Goal: Task Accomplishment & Management: Manage account settings

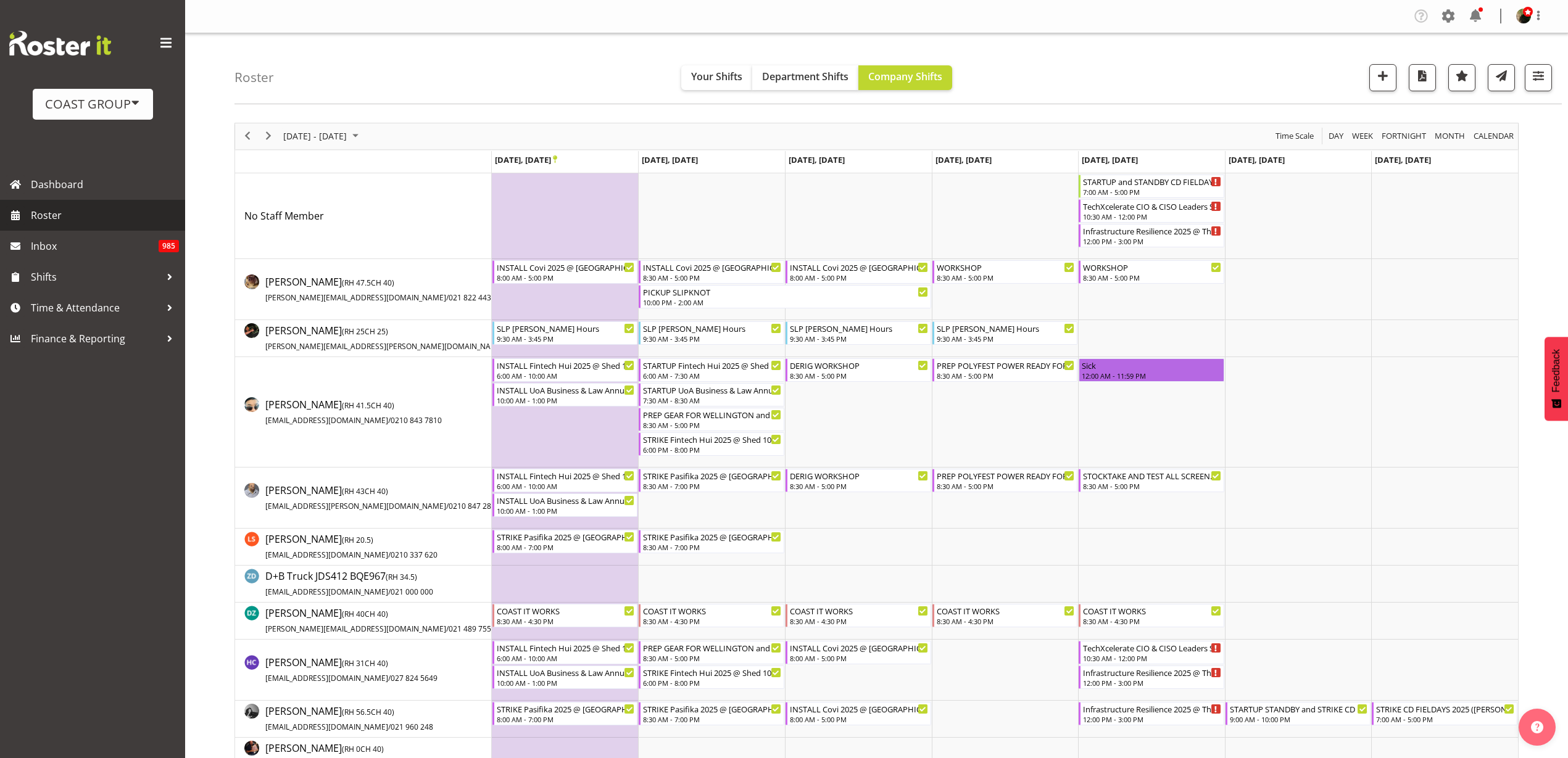
click at [84, 213] on span "Roster" at bounding box center [105, 215] width 148 height 19
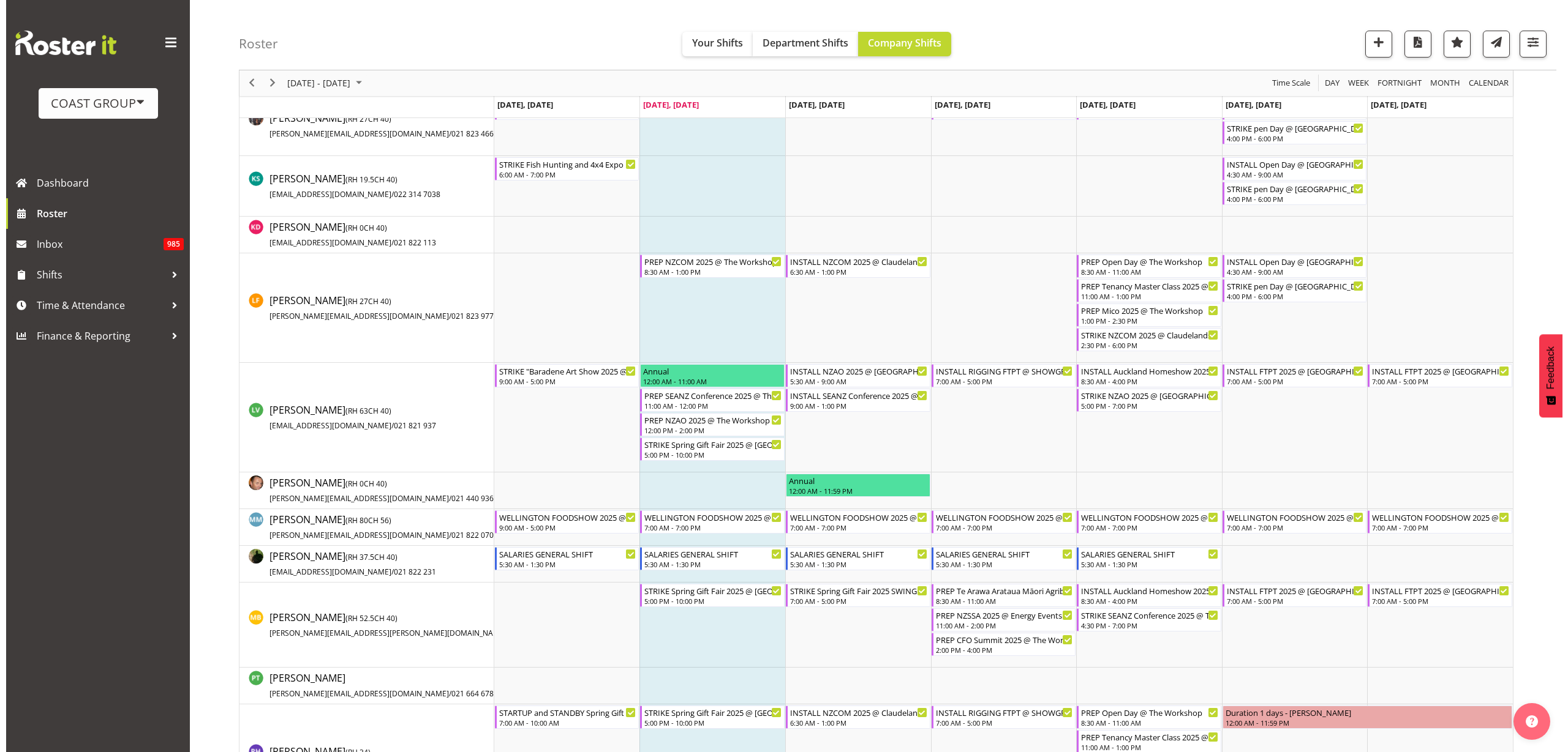
scroll to position [765, 0]
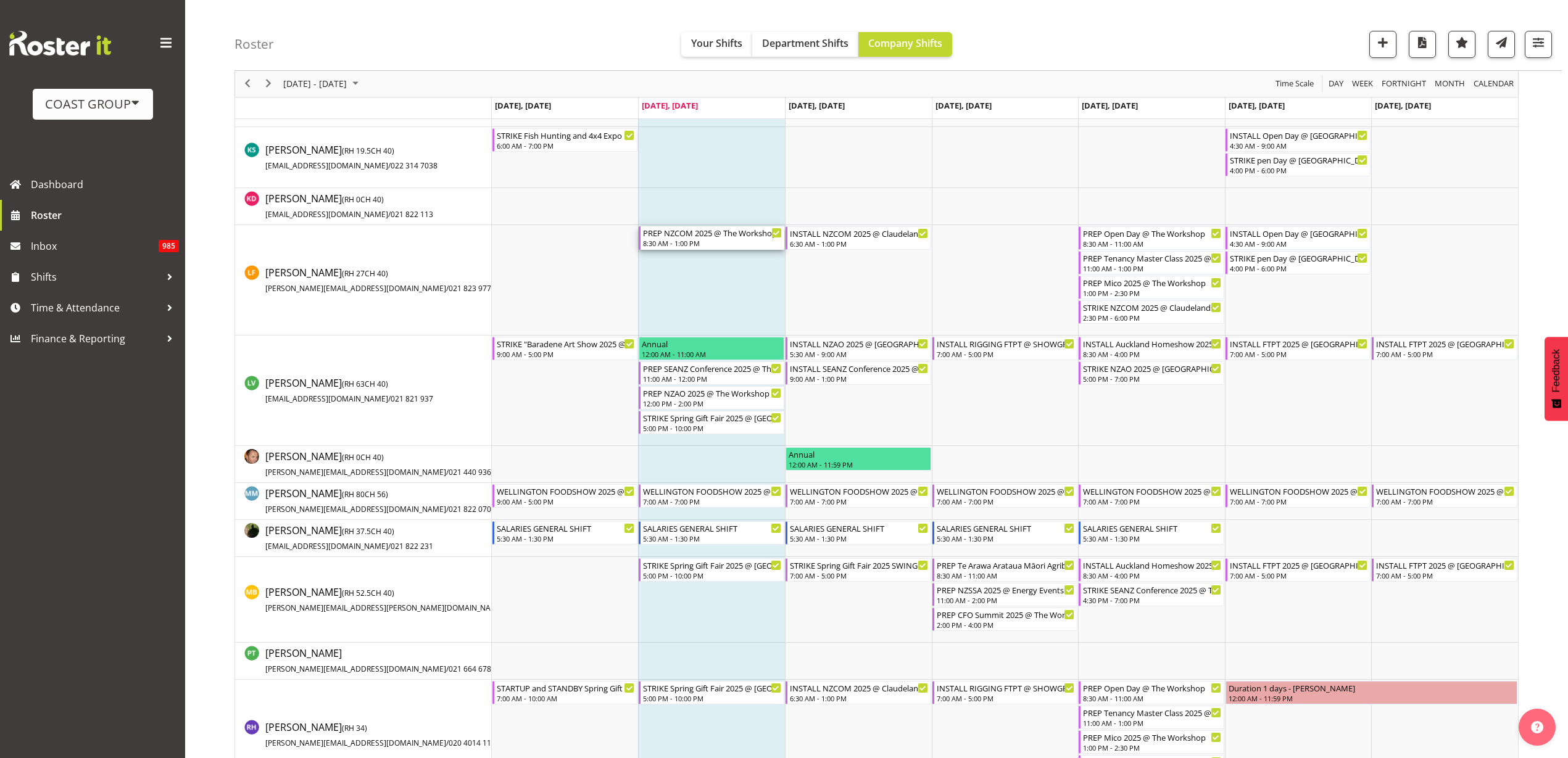
click at [693, 238] on div "PREP NZCOM 2025 @ The Workshop 8:30 AM - 1:00 PM" at bounding box center [713, 238] width 139 height 23
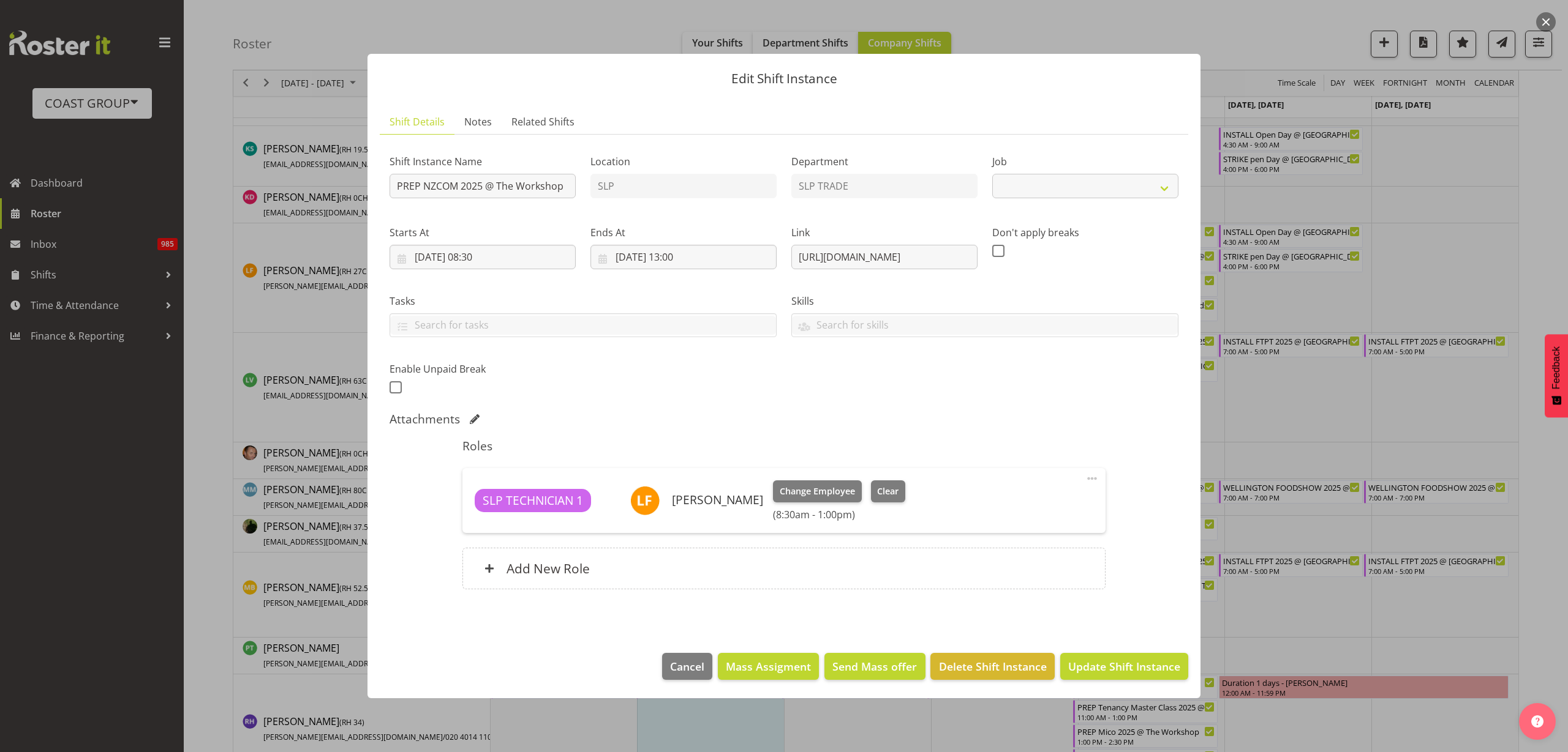
select select "10089"
drag, startPoint x: 794, startPoint y: 254, endPoint x: 1368, endPoint y: 286, distance: 574.9
click at [1368, 286] on div "Edit Shift Instance Shift Details Notes Related Shifts Shift Instance Name PREP…" at bounding box center [784, 376] width 1568 height 752
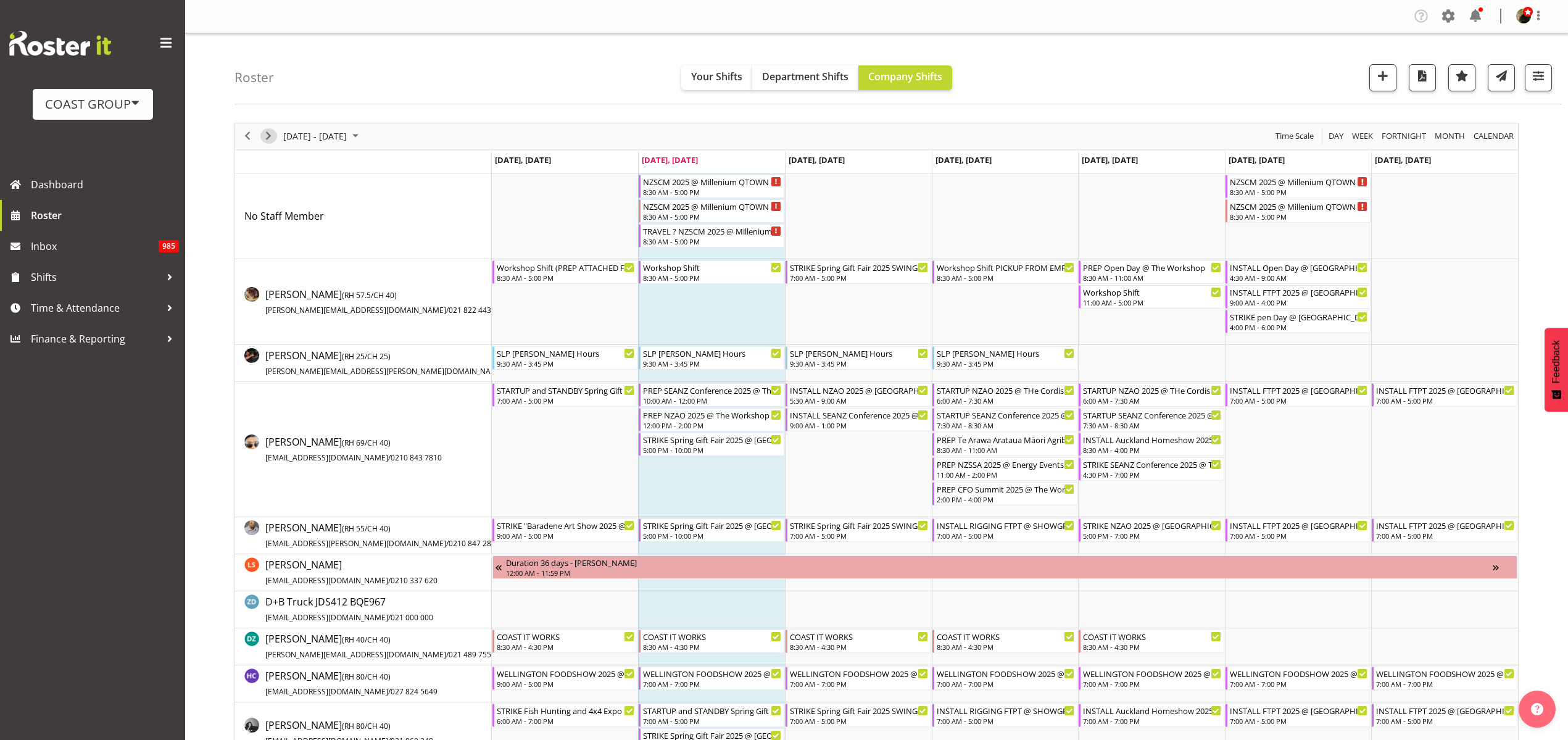
click at [271, 132] on span "Next" at bounding box center [268, 136] width 15 height 15
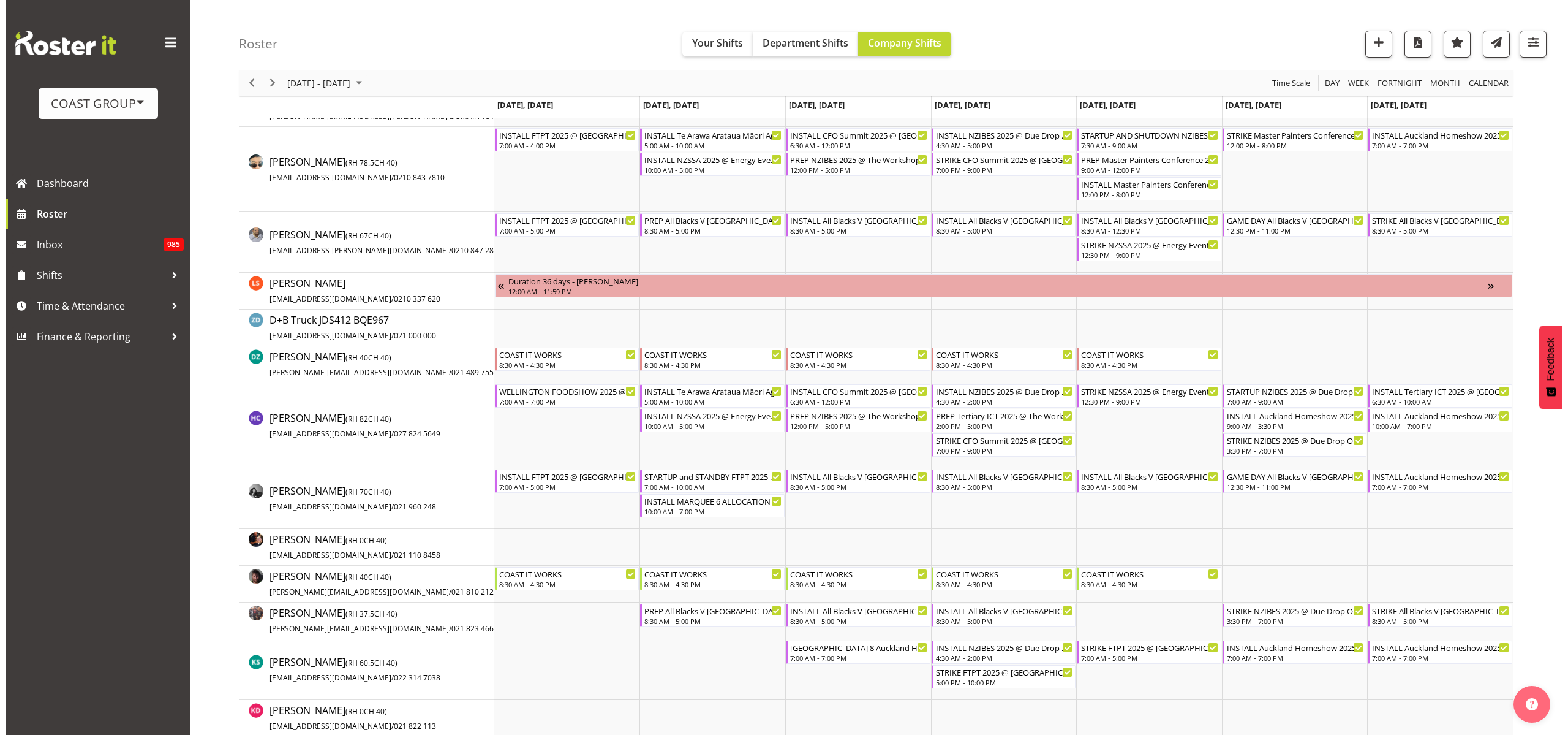
scroll to position [230, 0]
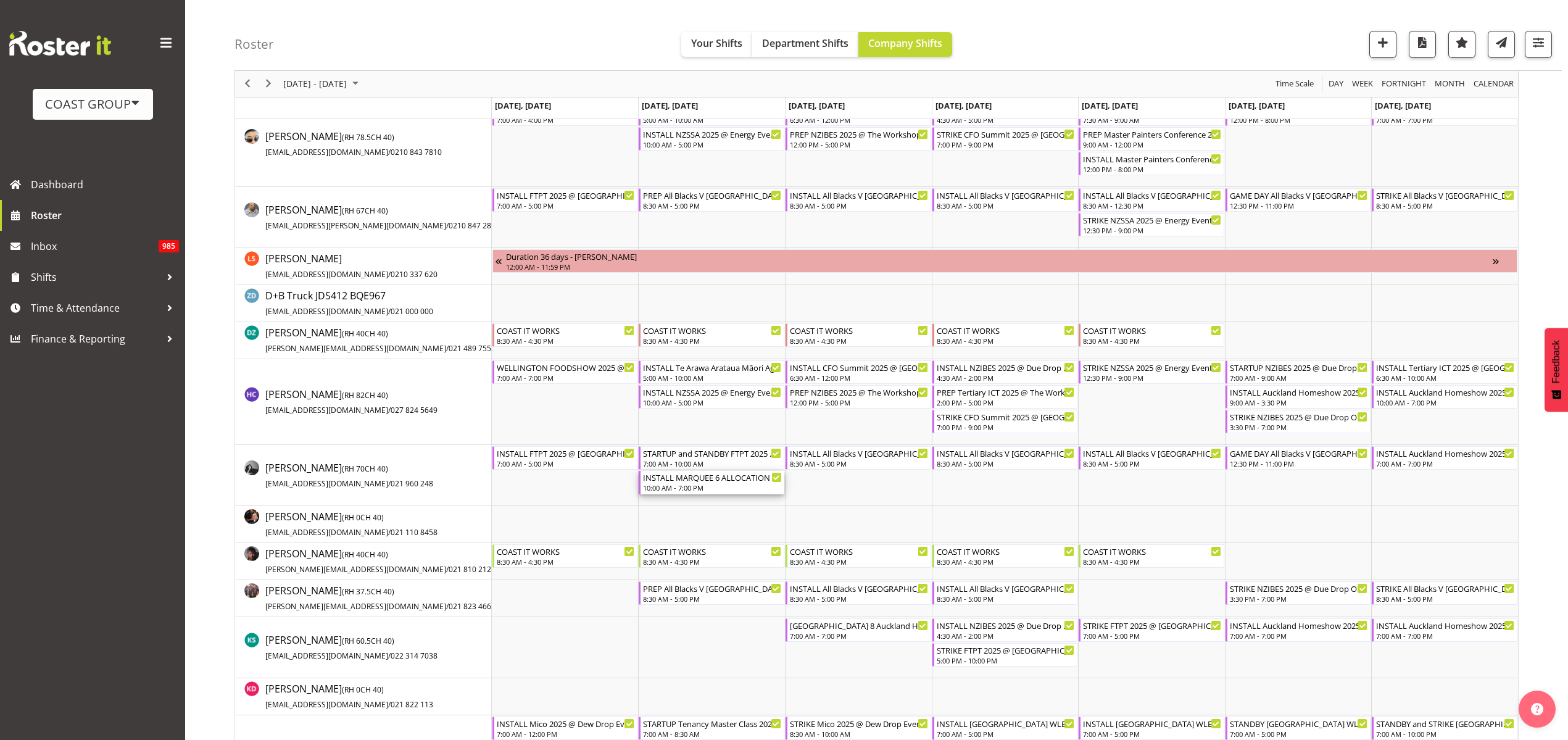
click at [715, 480] on div "INSTALL MARQUEE 6 ALLOCATION Auckland Homeshow 2025 @ Auckland SHowgrounds" at bounding box center [713, 477] width 139 height 12
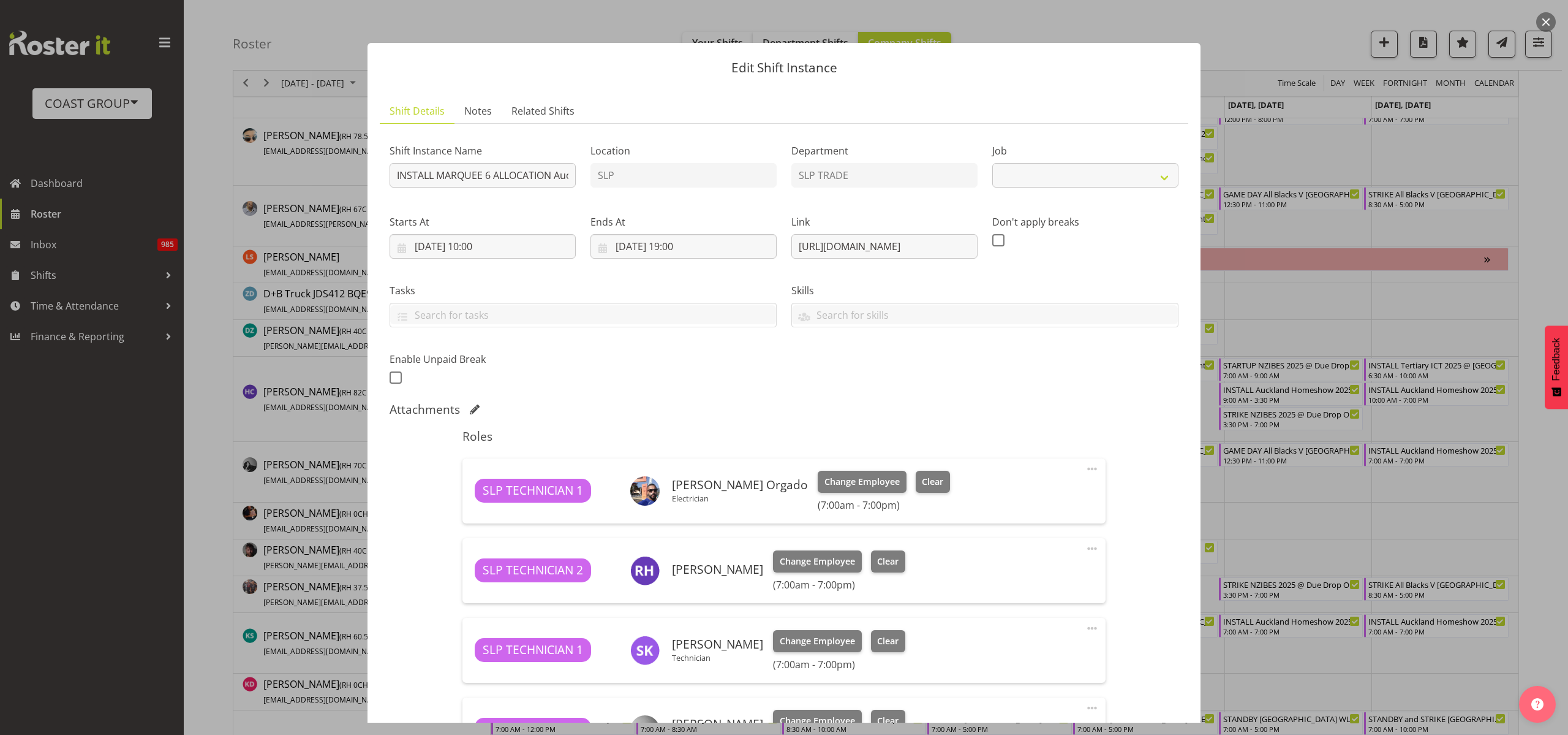
select select "9869"
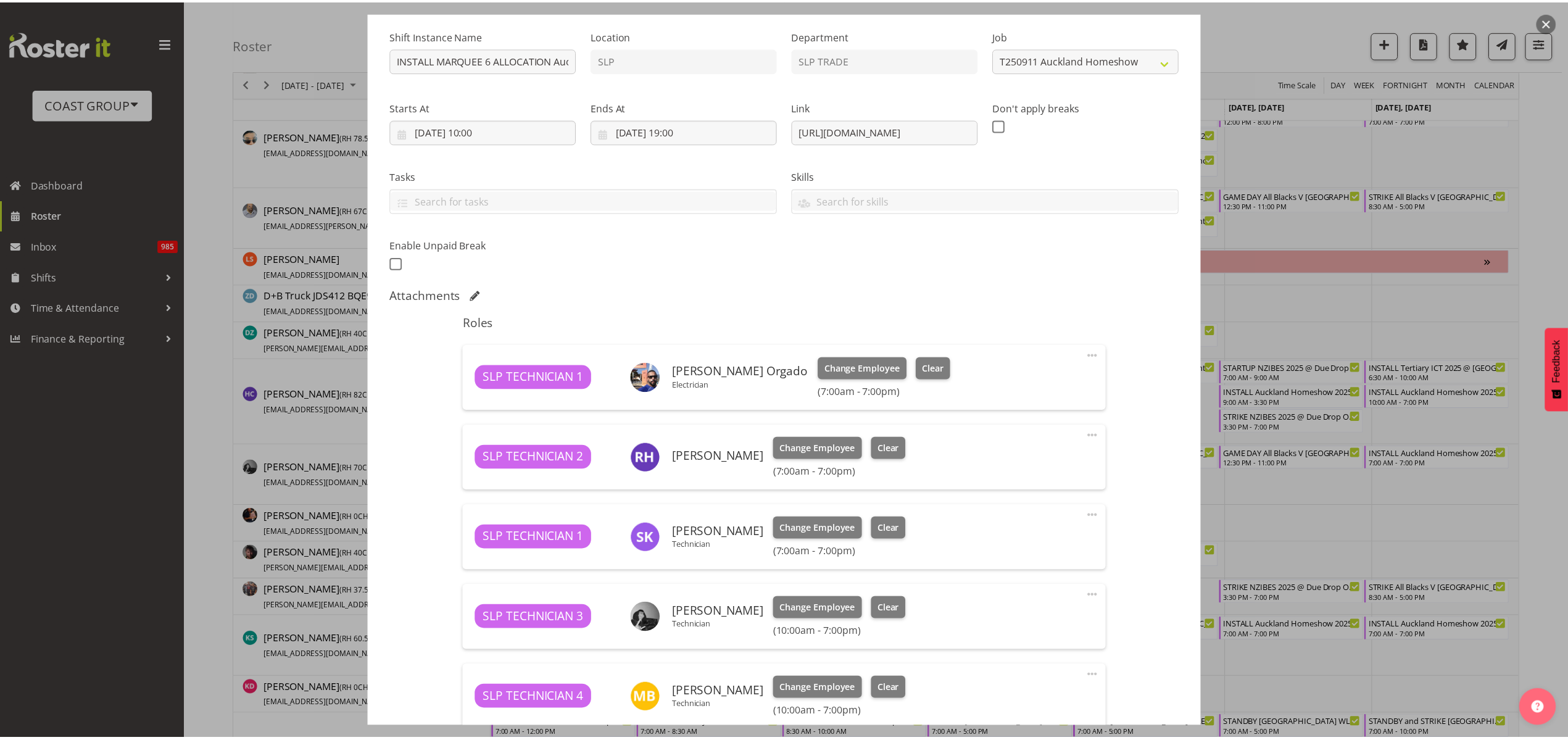
scroll to position [308, 0]
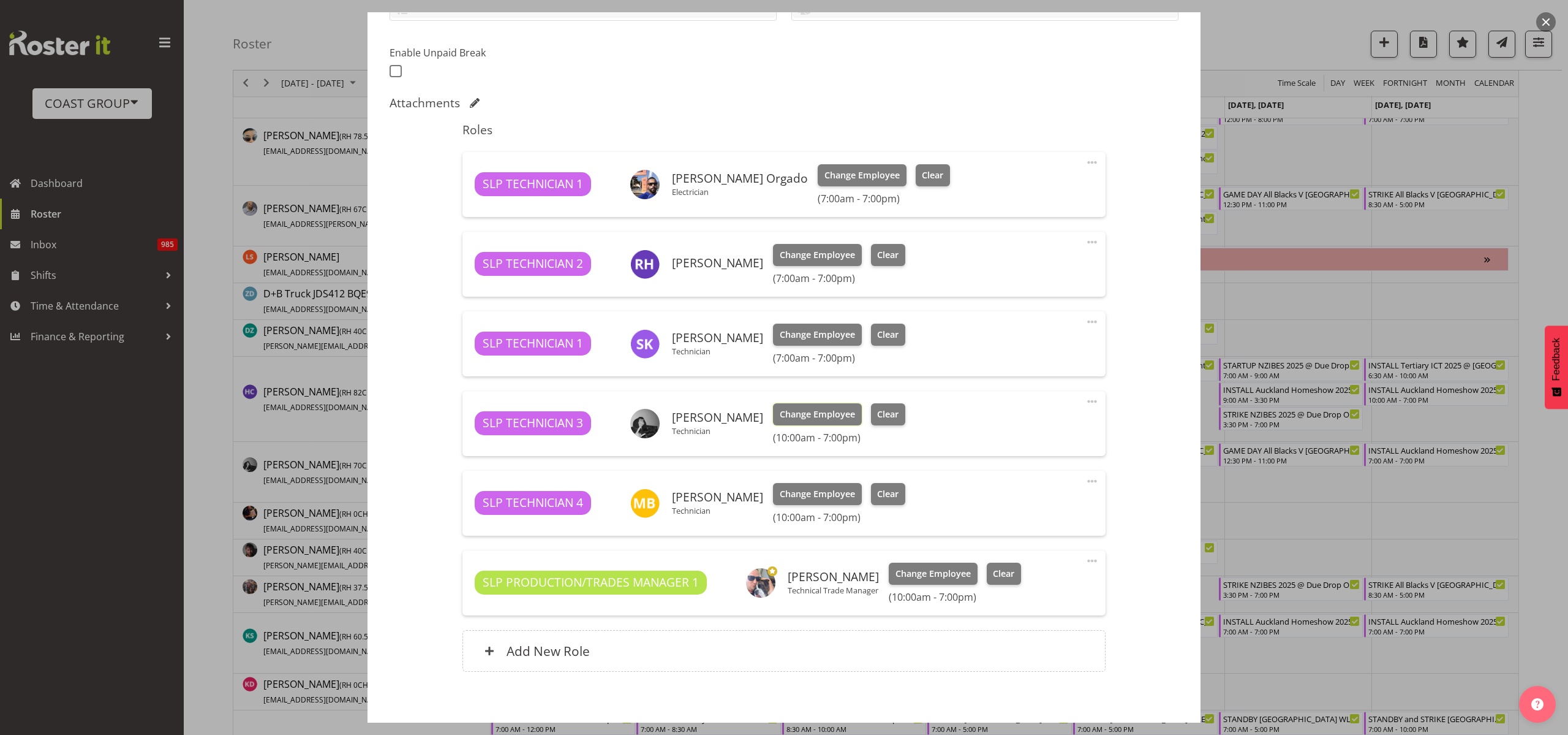
click at [795, 411] on span "Change Employee" at bounding box center [817, 414] width 75 height 13
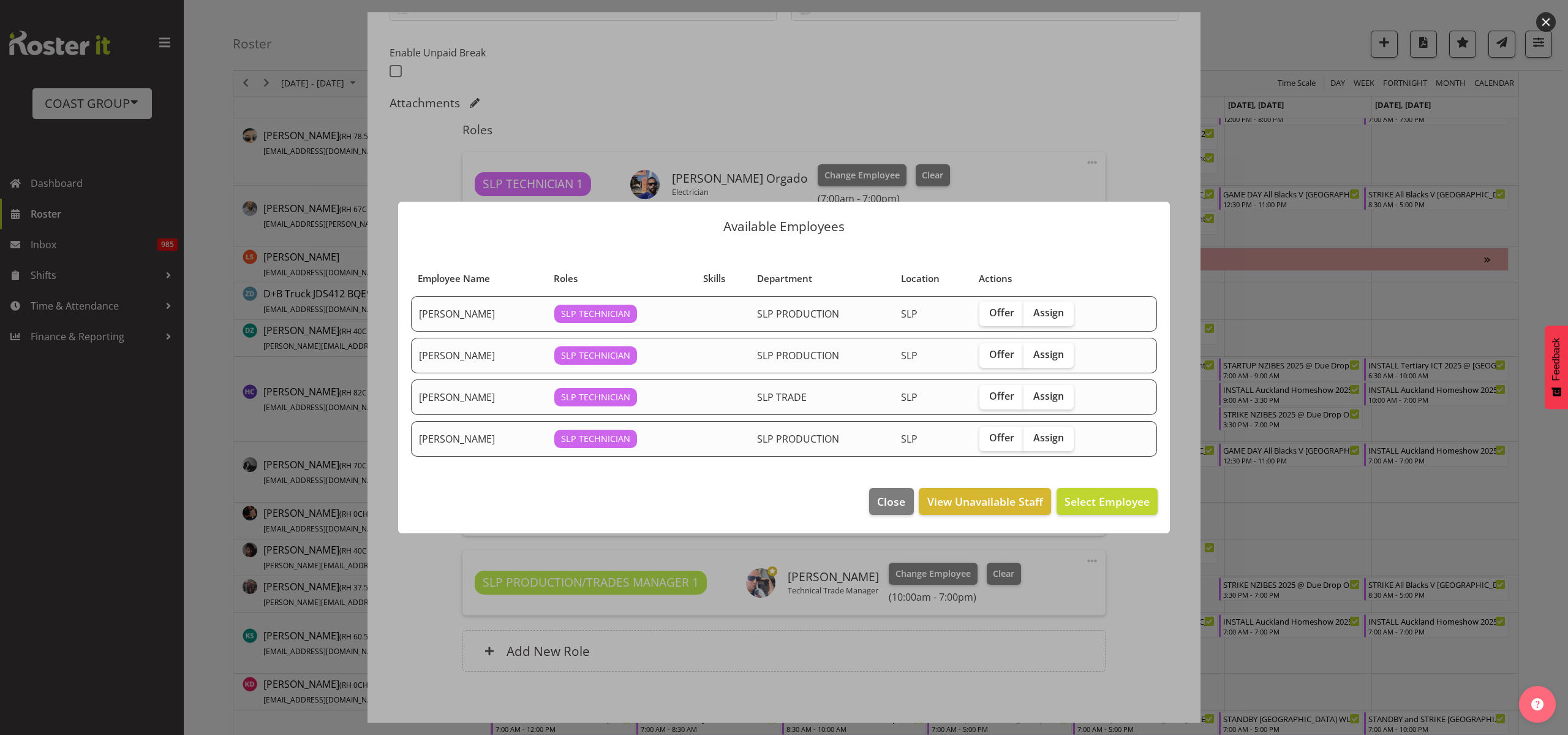
click at [1050, 436] on span "Assign" at bounding box center [1048, 437] width 31 height 12
click at [1031, 436] on input "Assign" at bounding box center [1027, 438] width 8 height 8
checkbox input "true"
click at [1120, 497] on span "Assign Sammie Grace" at bounding box center [1088, 501] width 124 height 15
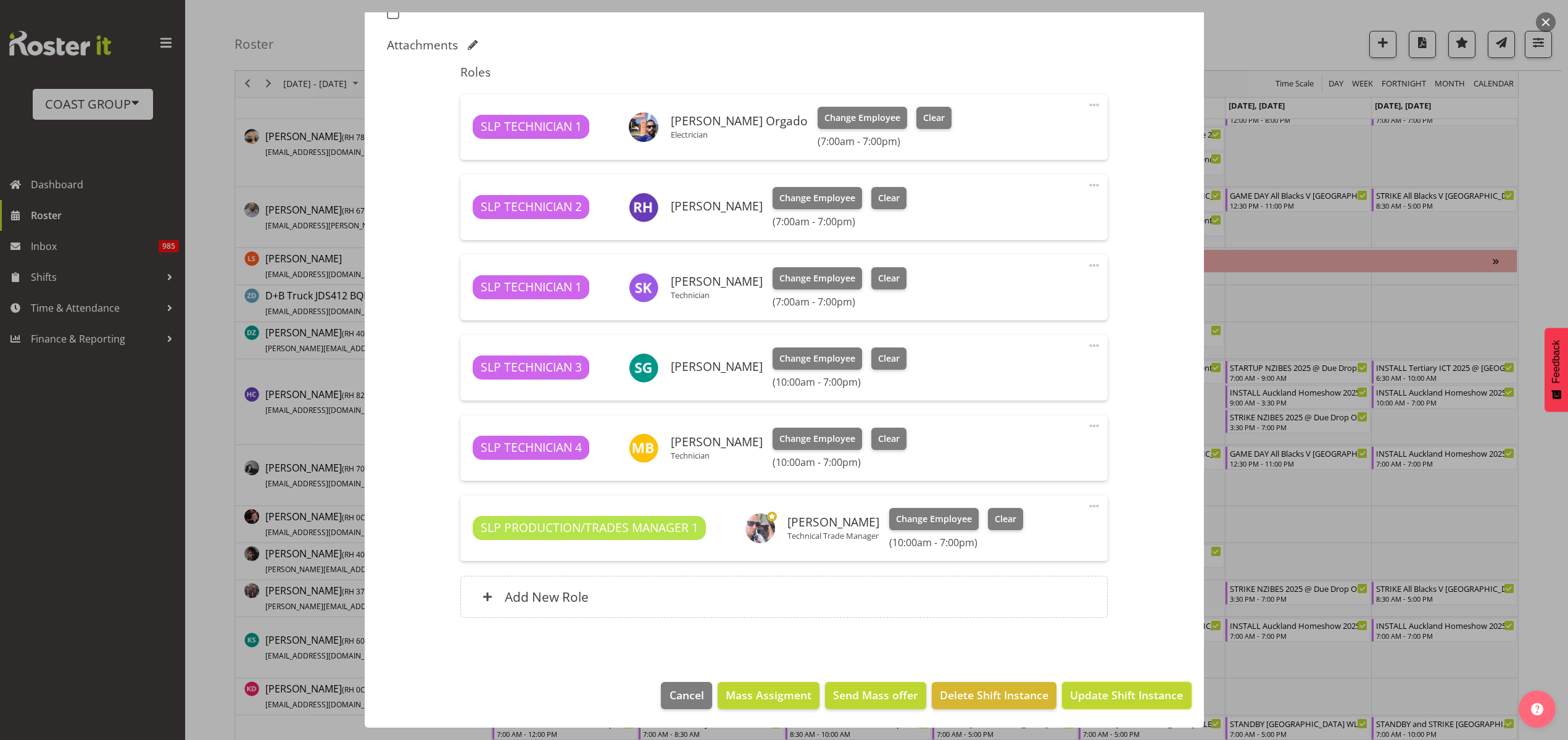
click at [1123, 694] on span "Update Shift Instance" at bounding box center [1127, 694] width 113 height 16
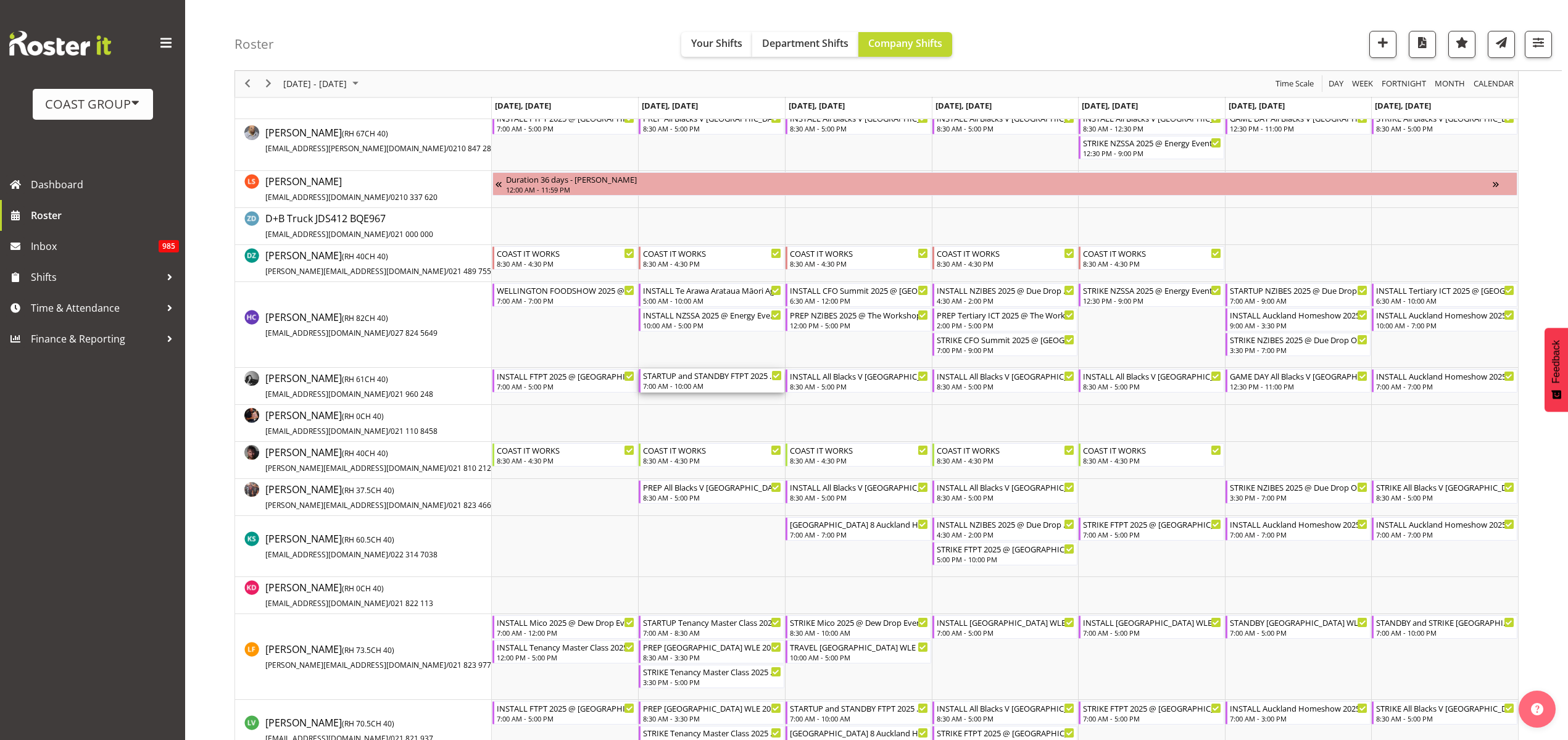
click at [699, 379] on div "STARTUP and STANDBY FTPT 2025 @ Auckland Showgrounds" at bounding box center [713, 374] width 139 height 12
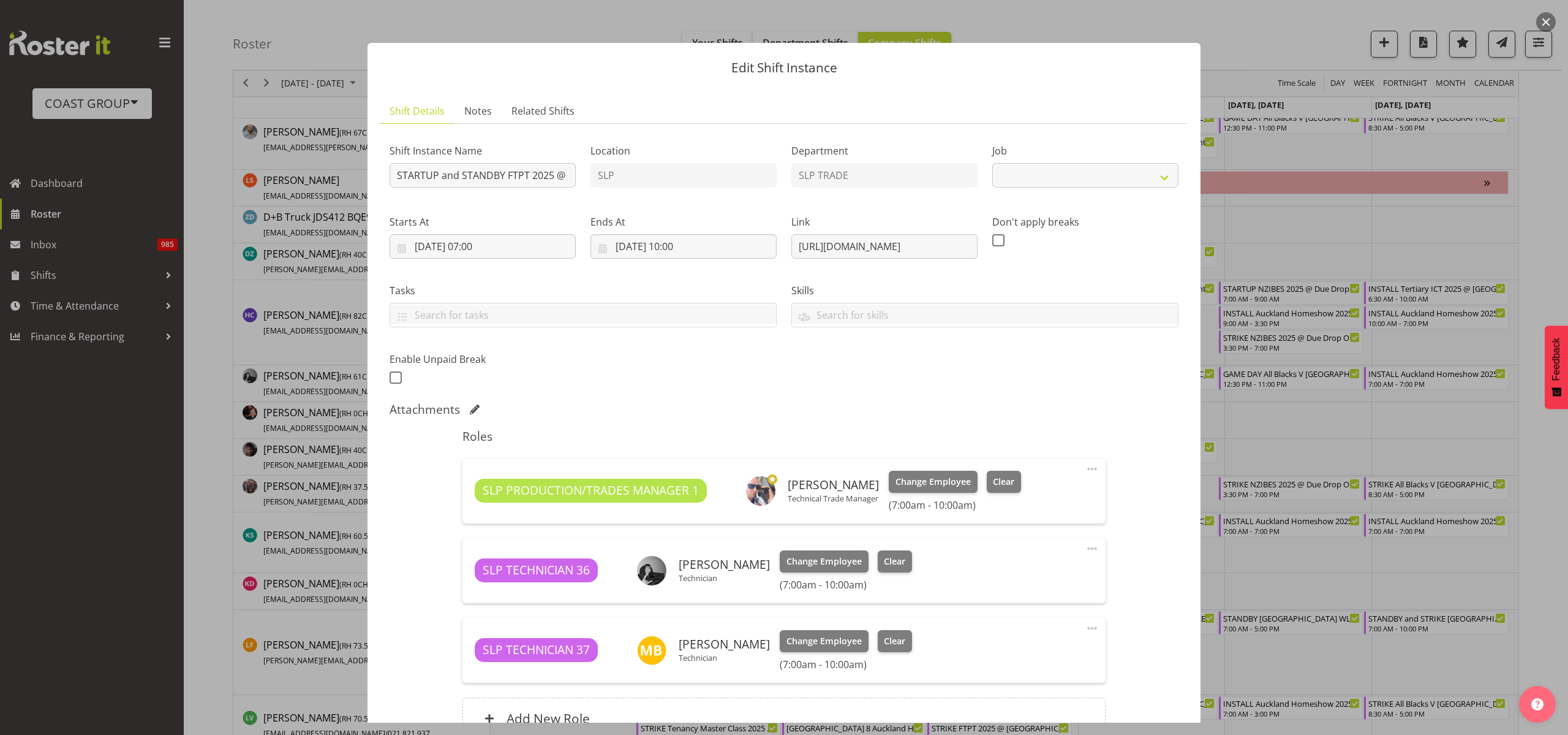
select select "9154"
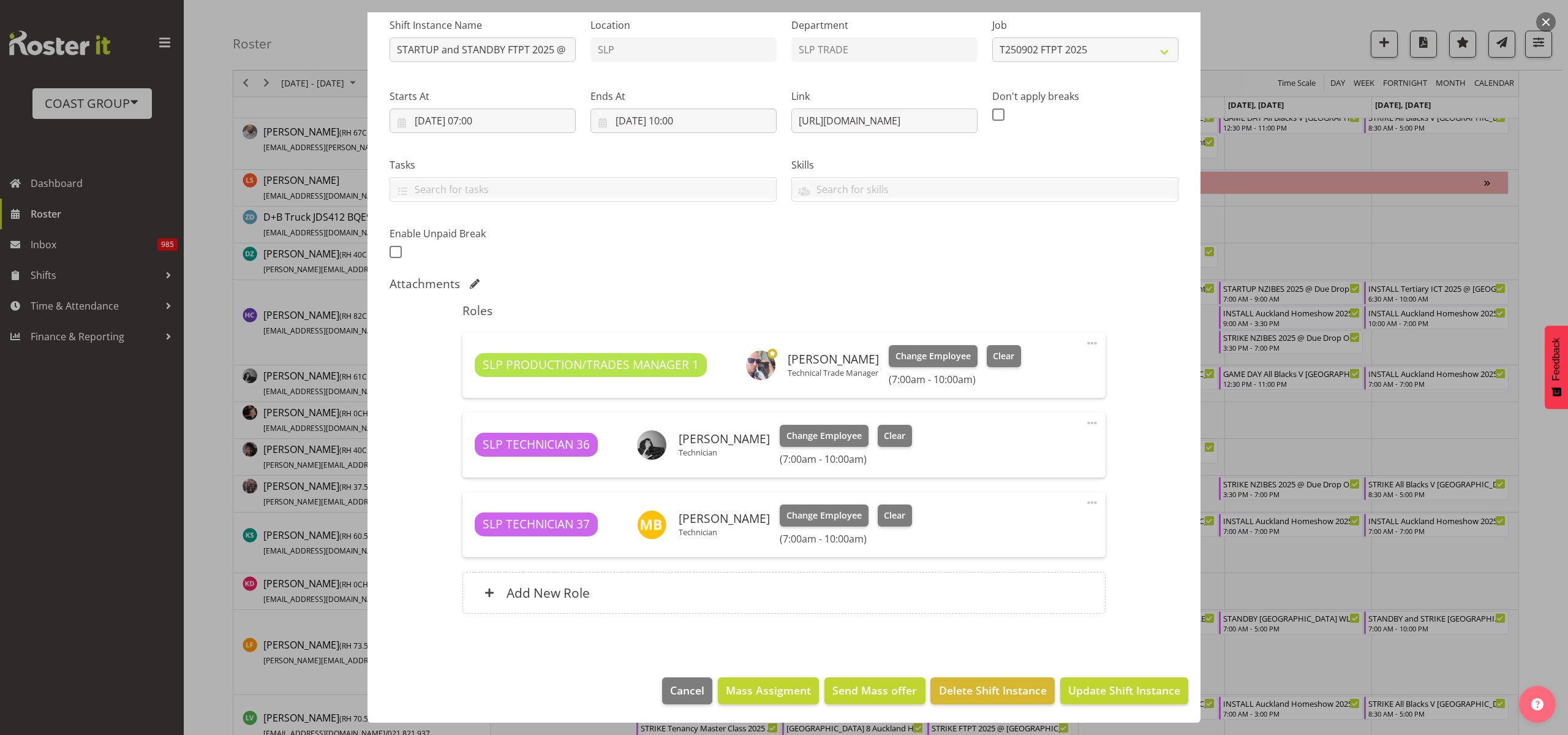
click at [1085, 421] on span at bounding box center [1092, 422] width 15 height 15
click at [1053, 445] on link "Edit" at bounding box center [1041, 450] width 117 height 22
select select "8"
select select "2025"
select select "10"
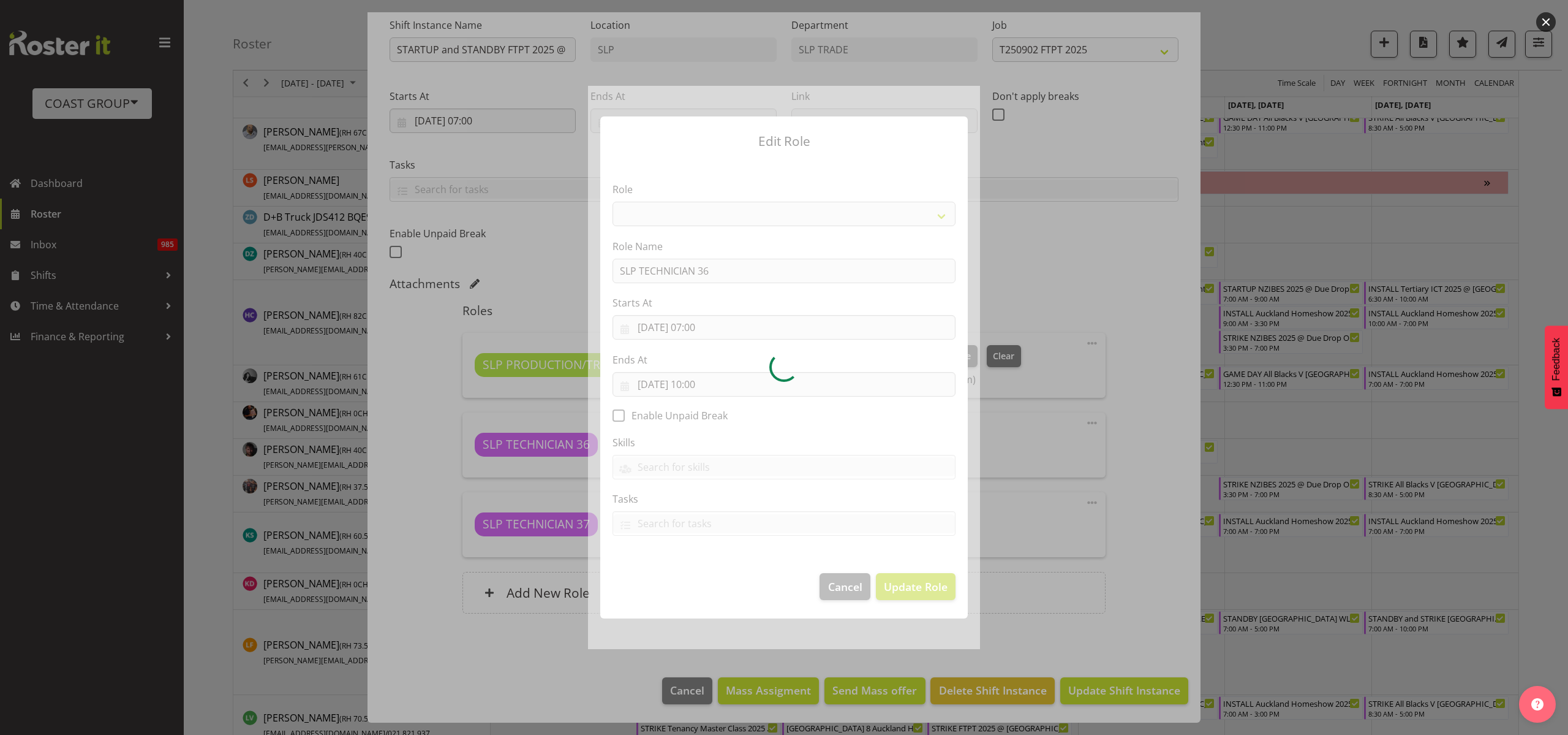
select select "123"
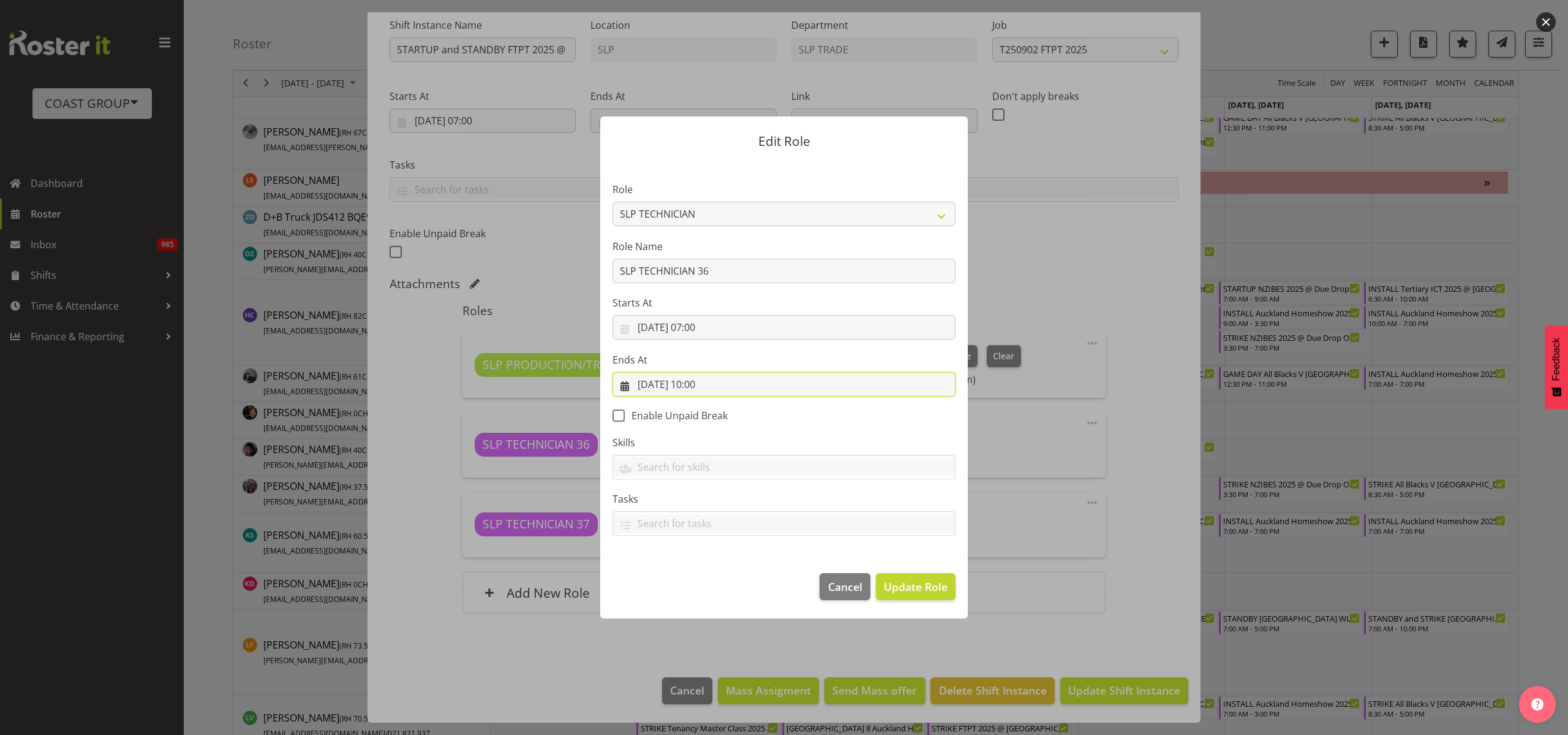
click at [724, 383] on input "02/09/2025, 10:00" at bounding box center [784, 384] width 343 height 24
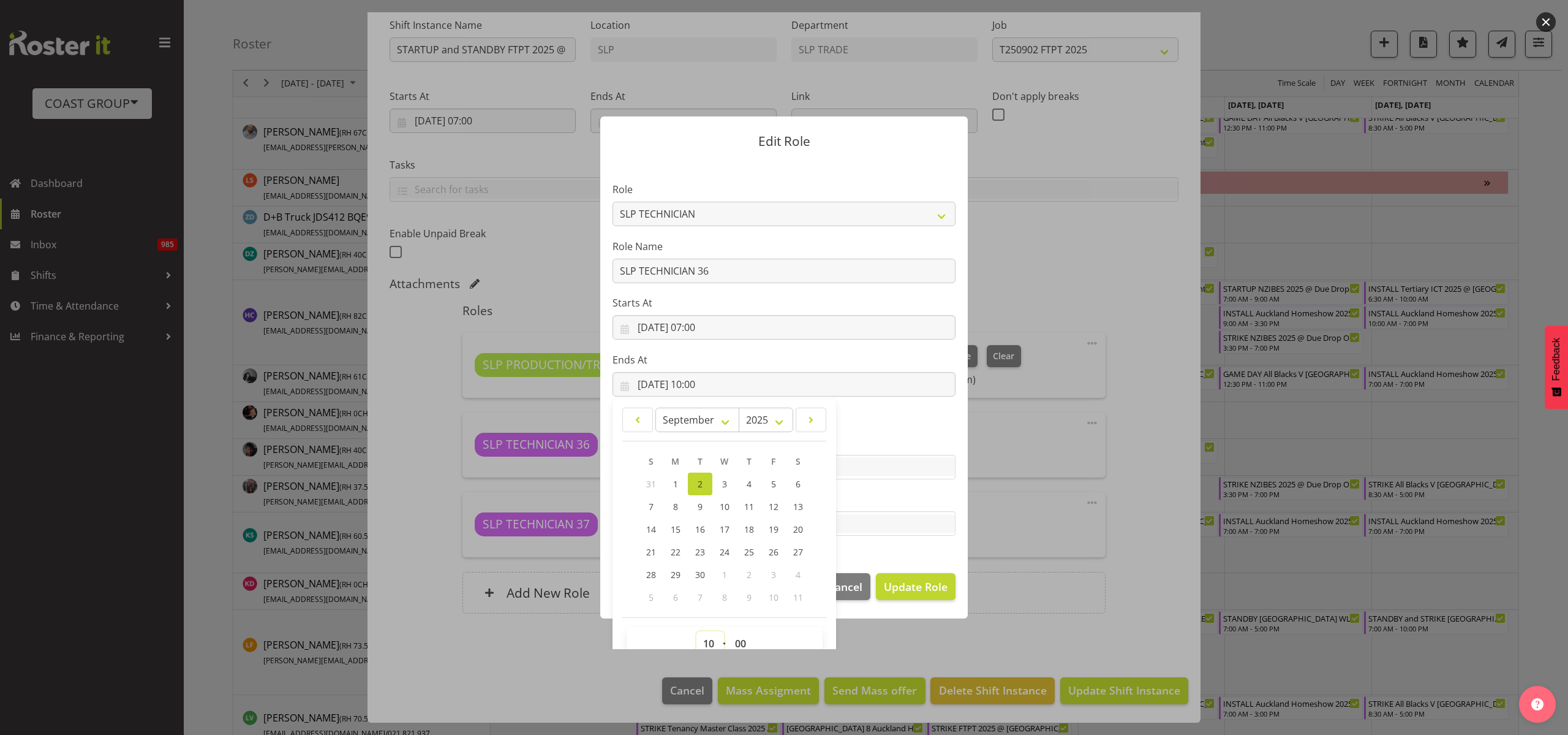
click at [704, 645] on select "00 01 02 03 04 05 06 07 08 09 10 11 12 13 14 15 16 17 18 19 20 21 22 23" at bounding box center [710, 643] width 27 height 24
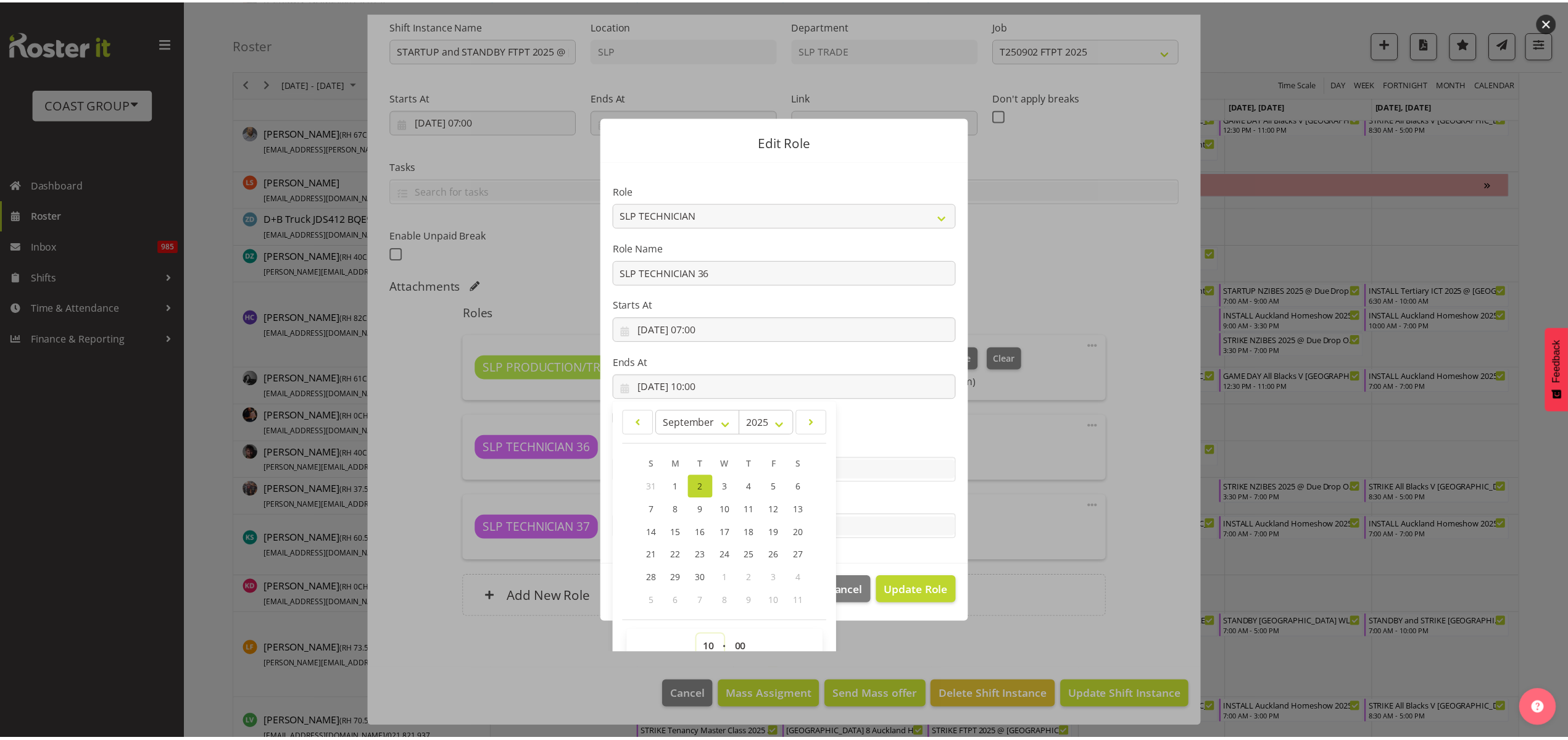
scroll to position [7, 0]
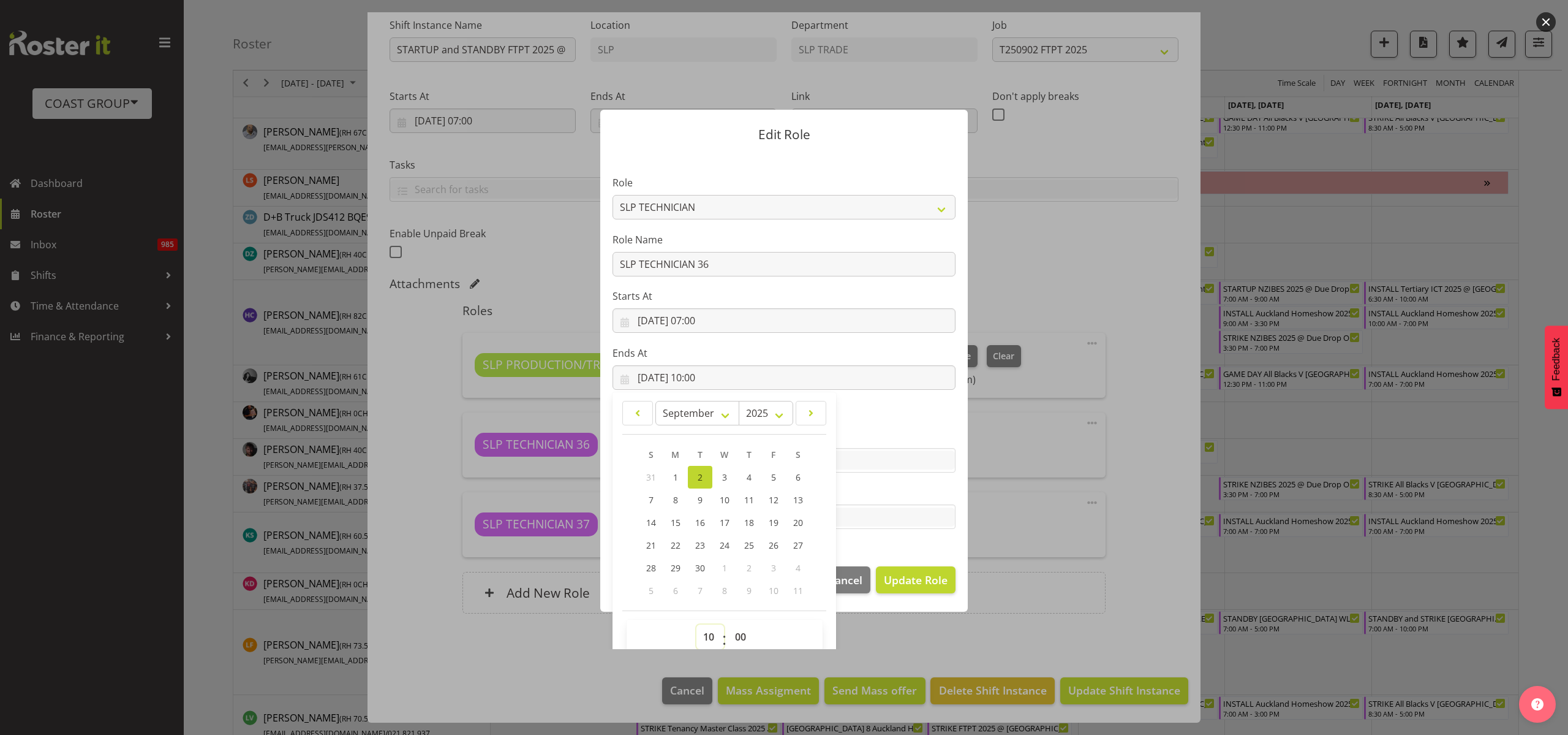
select select "9"
click at [696, 625] on select "00 01 02 03 04 05 06 07 08 09 10 11 12 13 14 15 16 17 18 19 20 21 22 23" at bounding box center [710, 637] width 27 height 24
type input "02/09/2025, 09:00"
click at [907, 575] on span "Update Role" at bounding box center [916, 579] width 64 height 16
select select
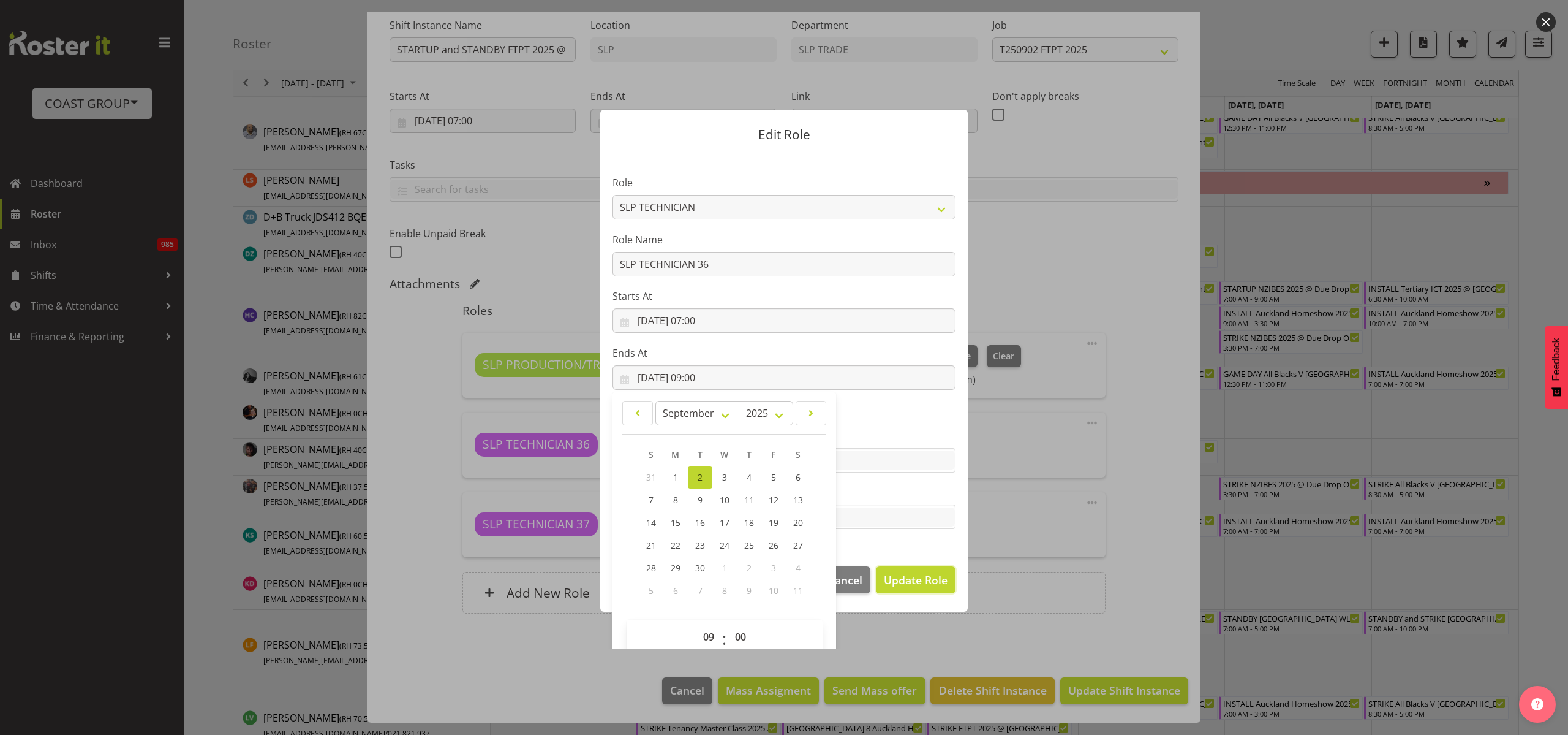
select select
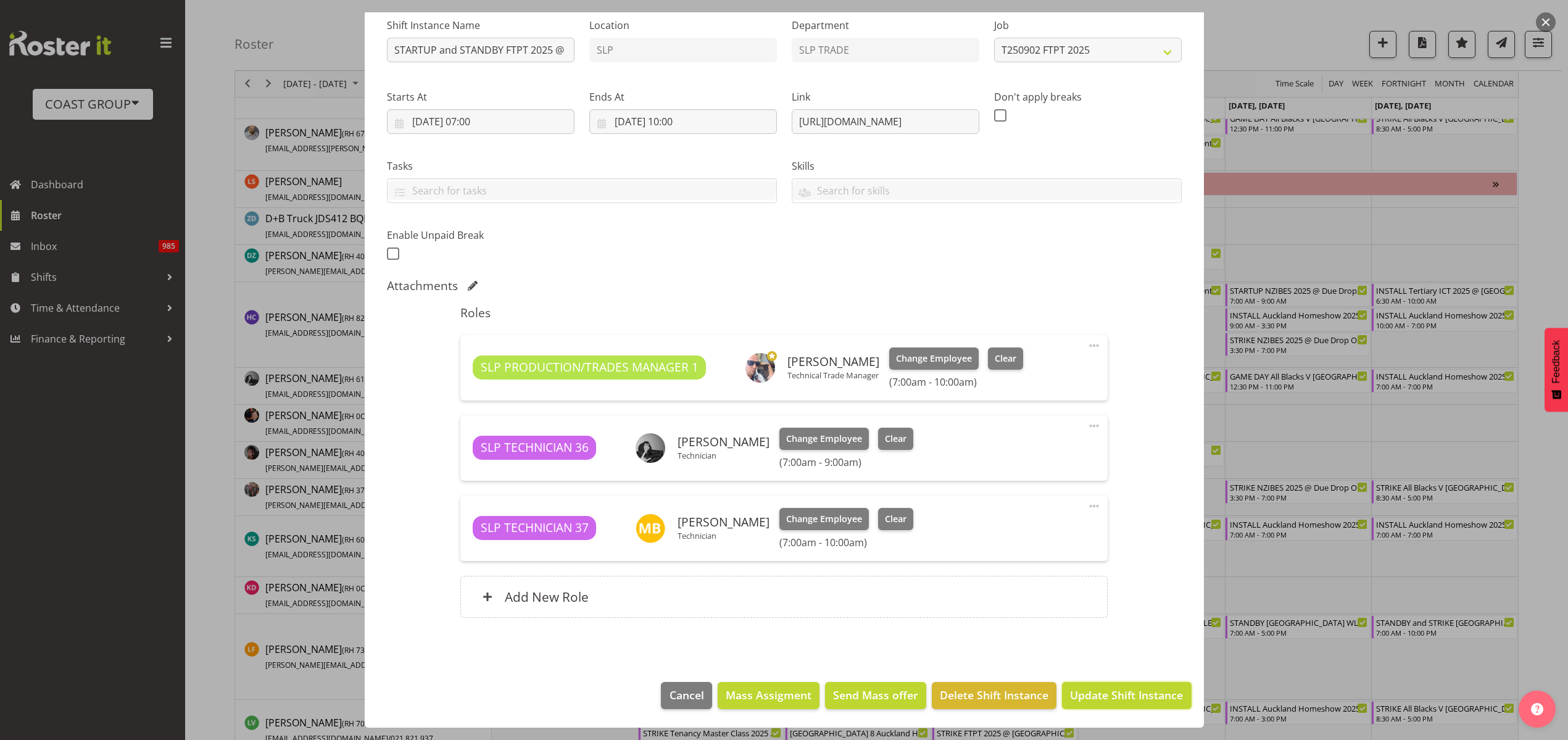
click at [1139, 695] on span "Update Shift Instance" at bounding box center [1127, 694] width 113 height 16
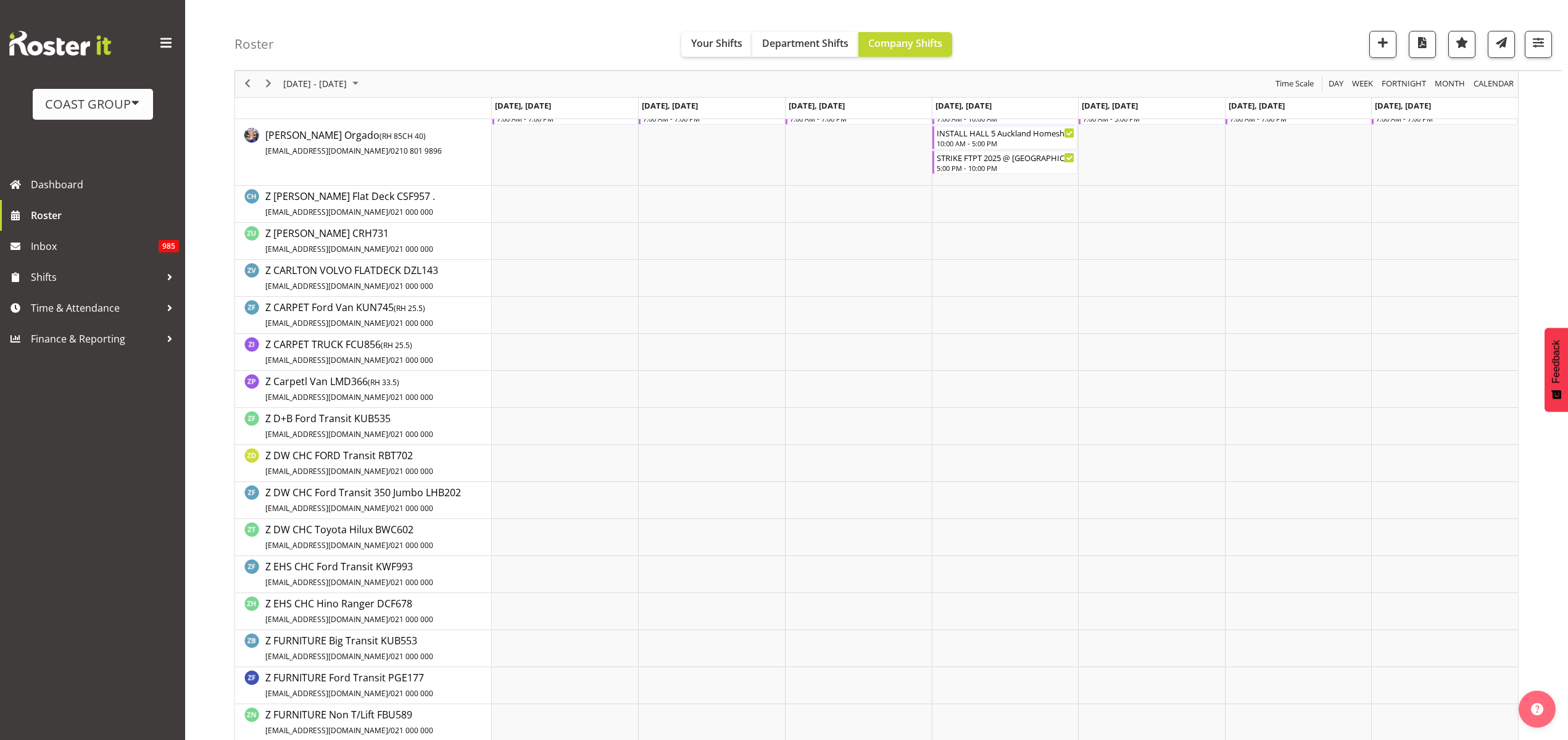
scroll to position [1388, 0]
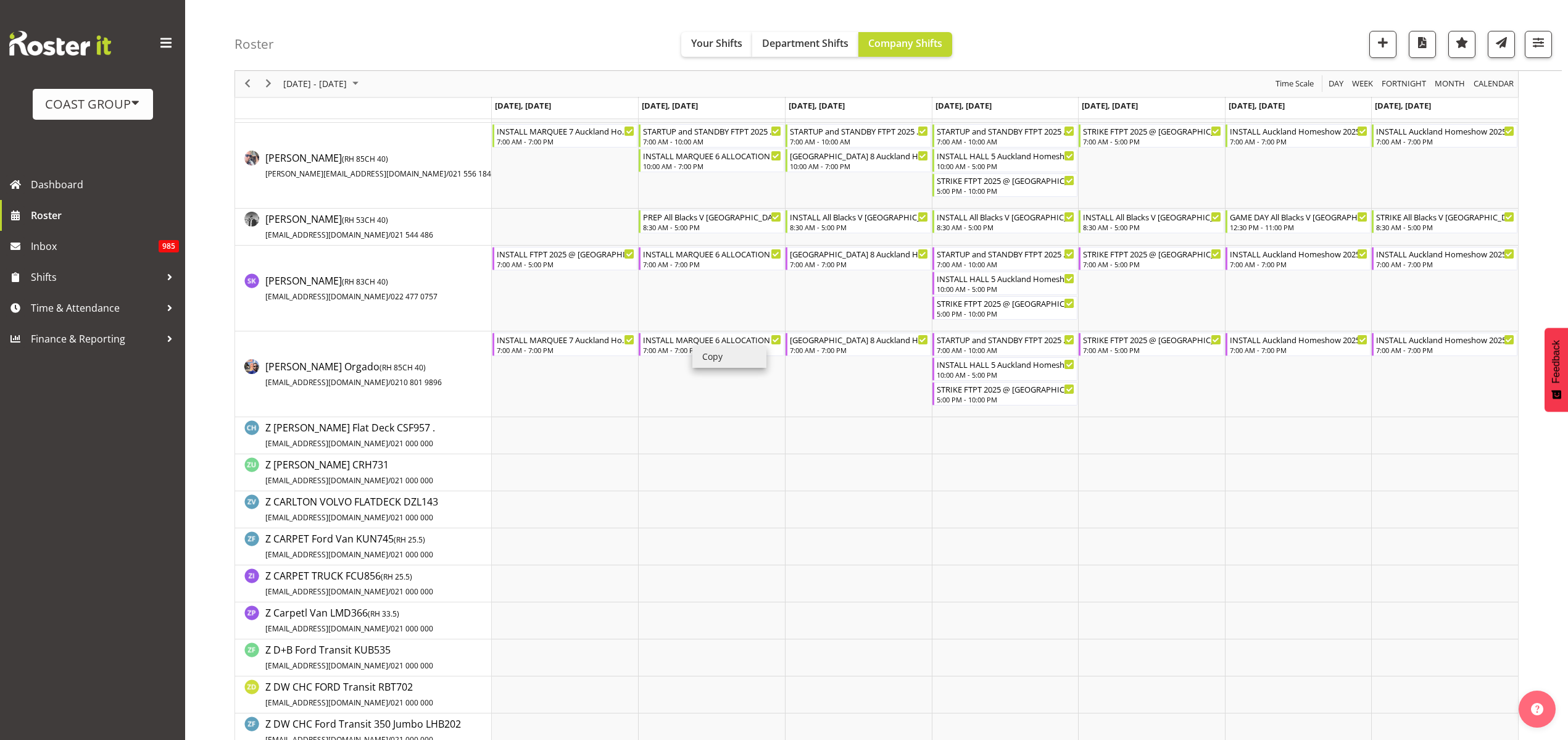
click at [722, 358] on li "Copy" at bounding box center [729, 357] width 74 height 22
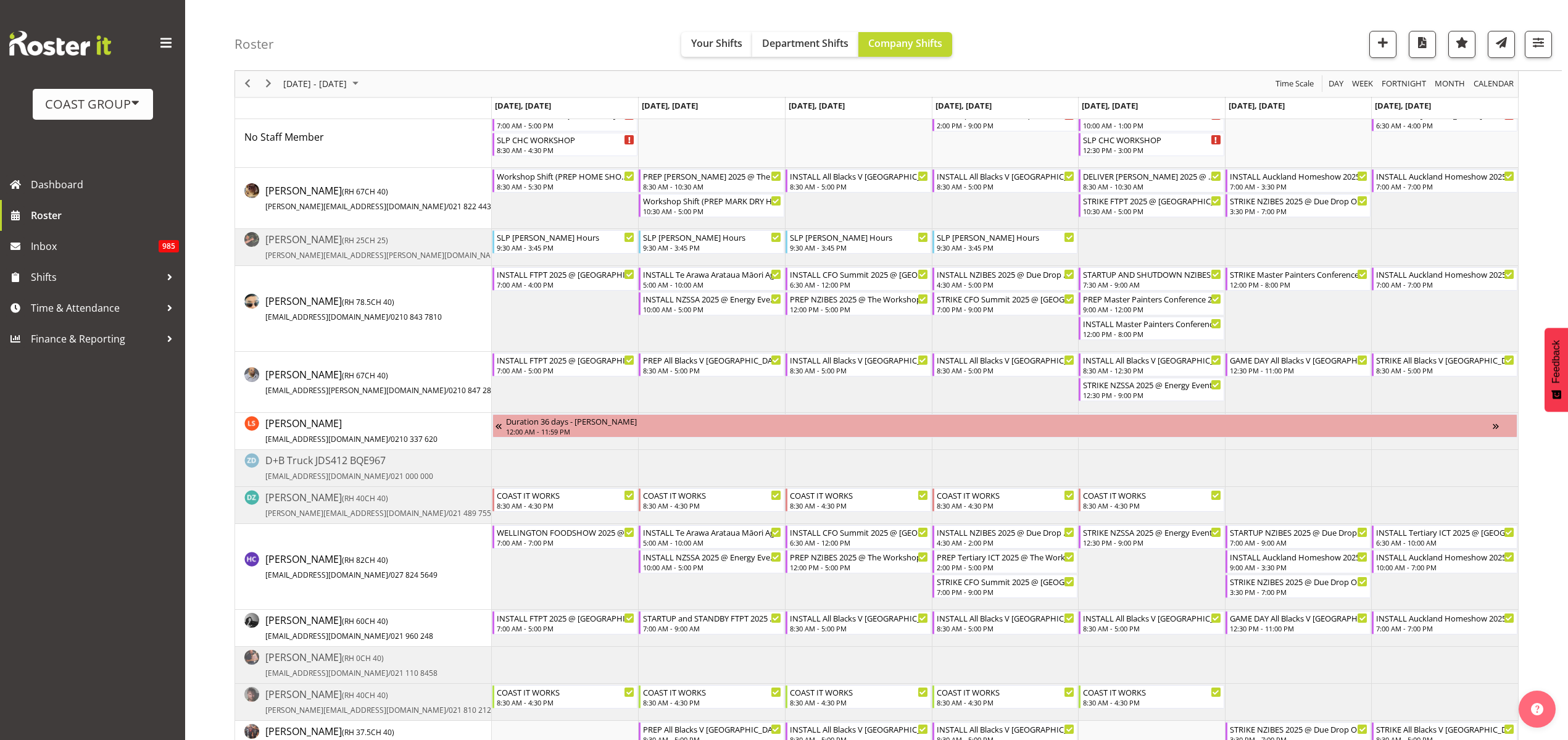
scroll to position [0, 0]
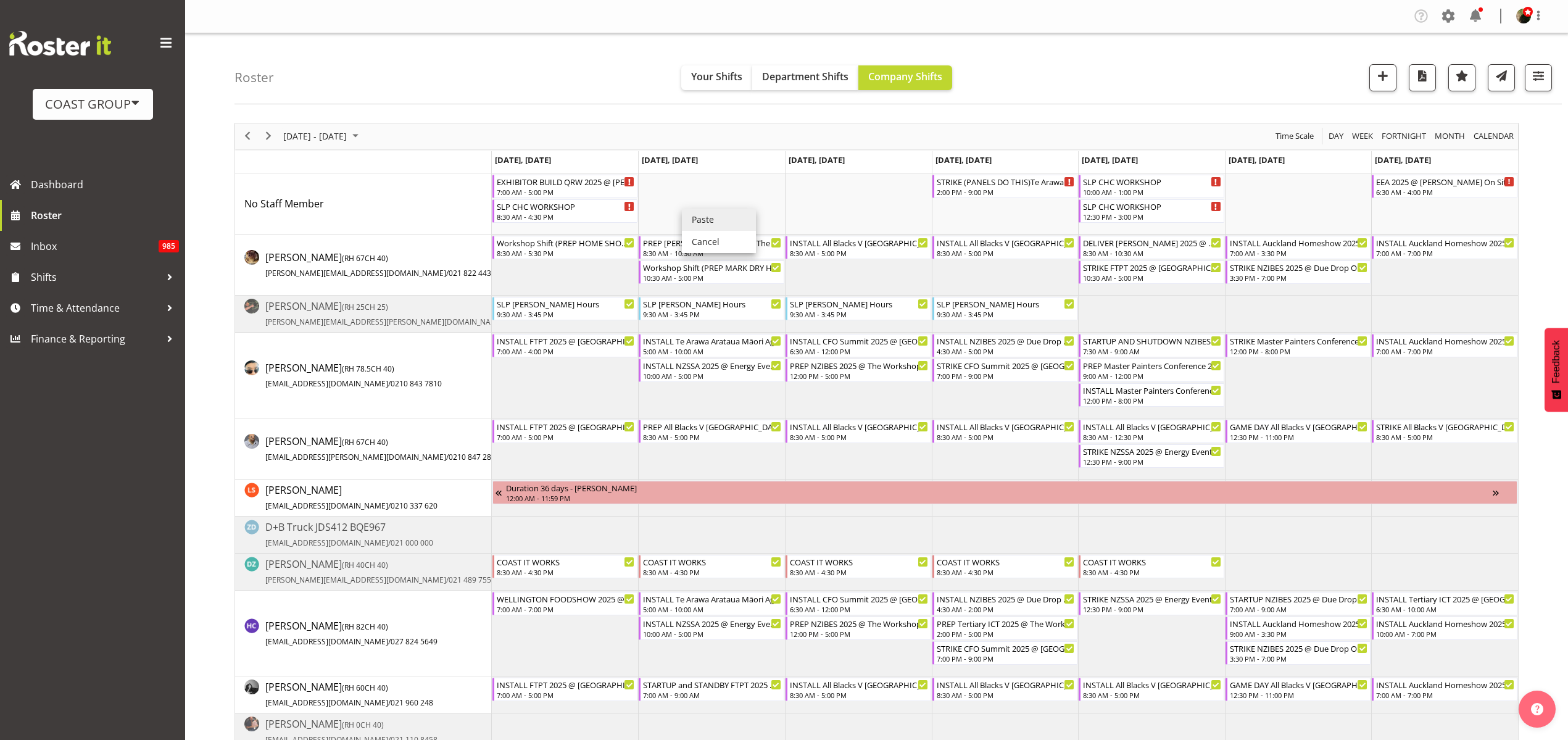
click at [710, 219] on li "Paste" at bounding box center [718, 220] width 74 height 22
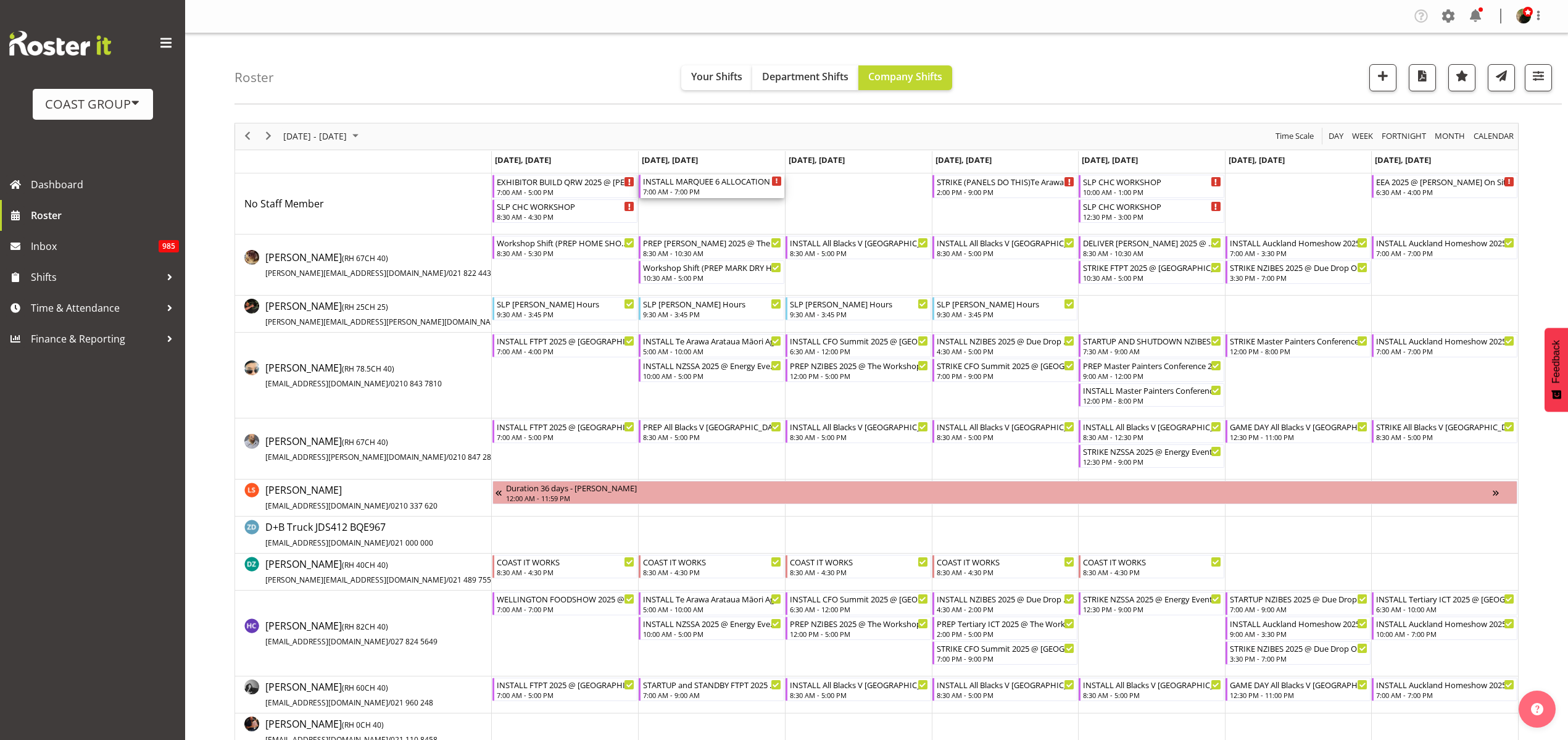
click at [701, 189] on div "7:00 AM - 7:00 PM" at bounding box center [713, 191] width 139 height 10
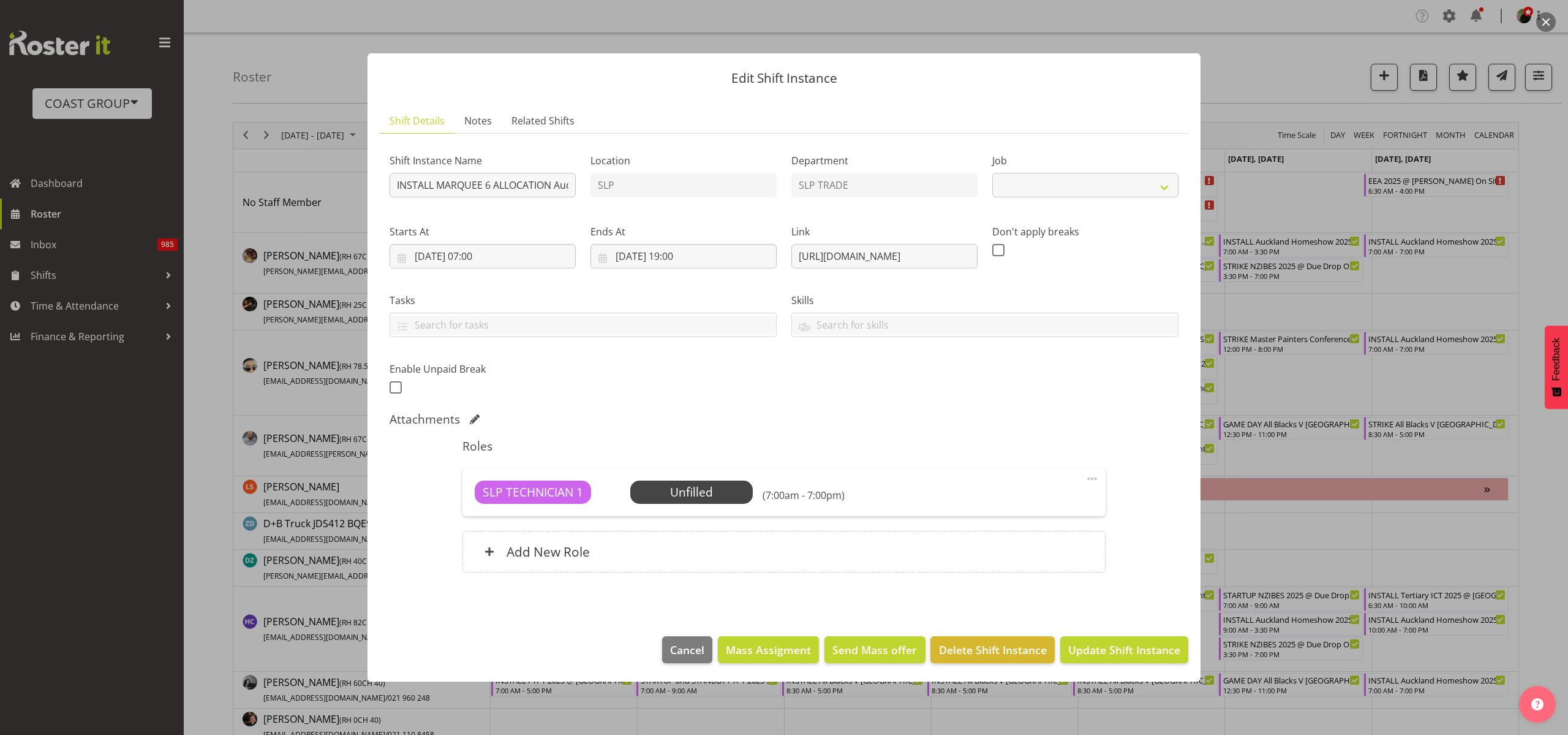
select select "9869"
click at [487, 184] on input "INSTALL MARQUEE 6 ALLOCATION Auckland Homeshow 2025 @ Auckland SHowgrounds" at bounding box center [483, 185] width 186 height 24
type input "INSTALL MARQUEE FIRE ALARMS Auckland Homeshow 2025 @ Auckland SHowgrounds"
click at [576, 548] on h6 "Add New Role" at bounding box center [548, 551] width 84 height 16
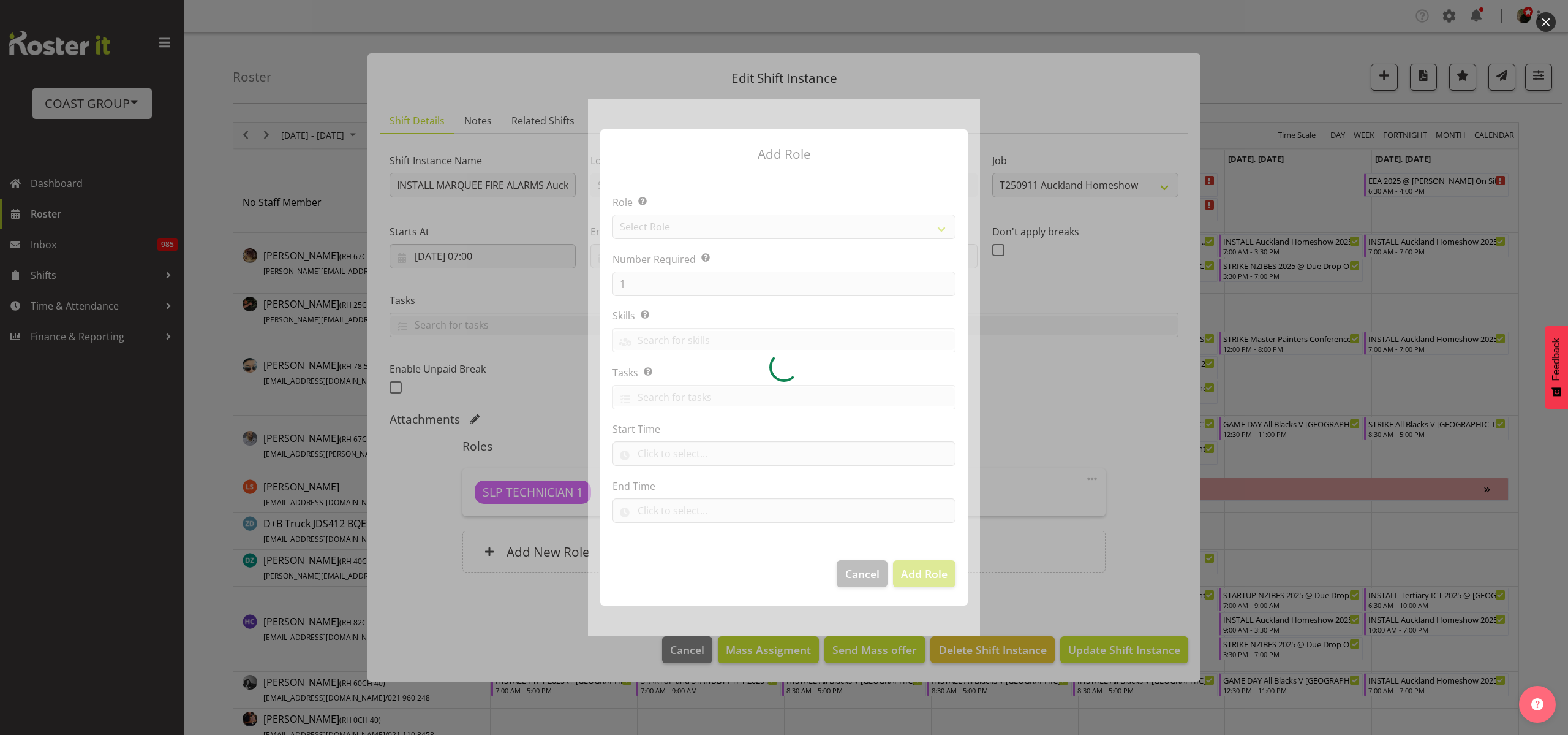
click at [683, 228] on div at bounding box center [784, 368] width 392 height 537
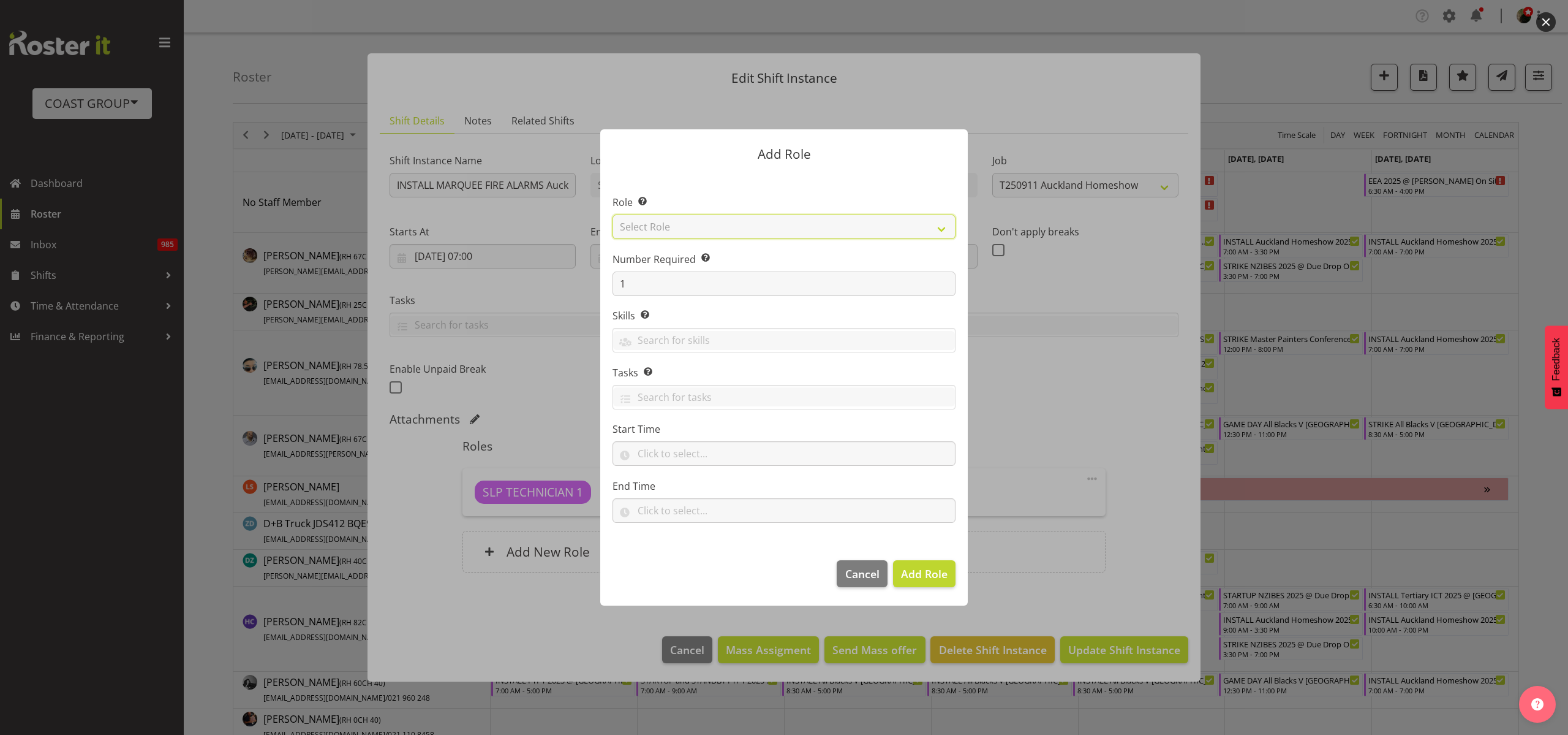
click at [702, 224] on select "Select Role ACCOUNT MANAGER ACCOUNT MANAGER DW ACCOUNTS AKL DIANNA VEHICLES AKL…" at bounding box center [784, 226] width 343 height 24
select select "125"
click at [612, 214] on select "Select Role ACCOUNT MANAGER ACCOUNT MANAGER DW ACCOUNTS AKL DIANNA VEHICLES AKL…" at bounding box center [784, 226] width 343 height 24
click at [933, 582] on button "Add Role" at bounding box center [924, 574] width 62 height 27
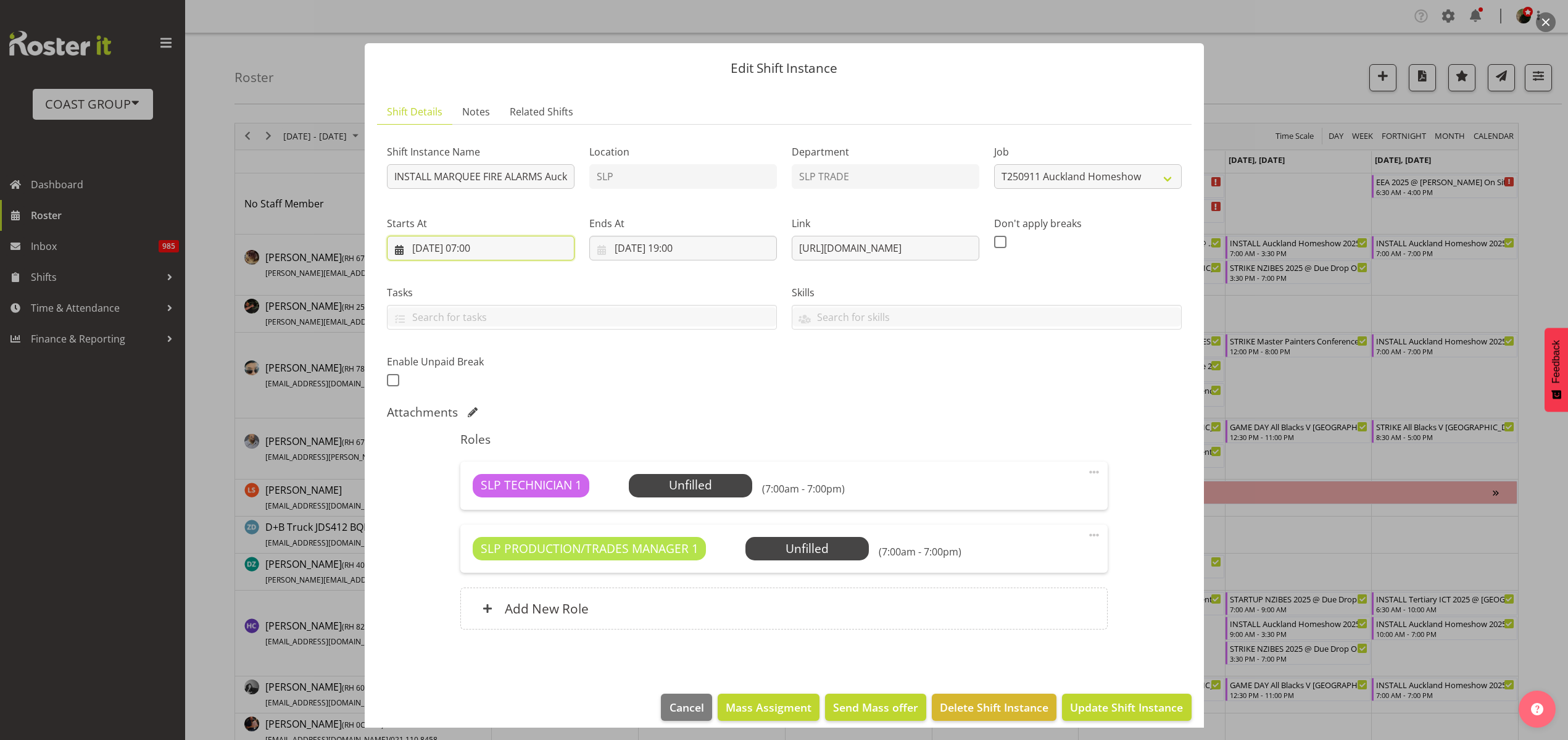
click at [466, 250] on input "02/09/2025, 07:00" at bounding box center [481, 248] width 188 height 24
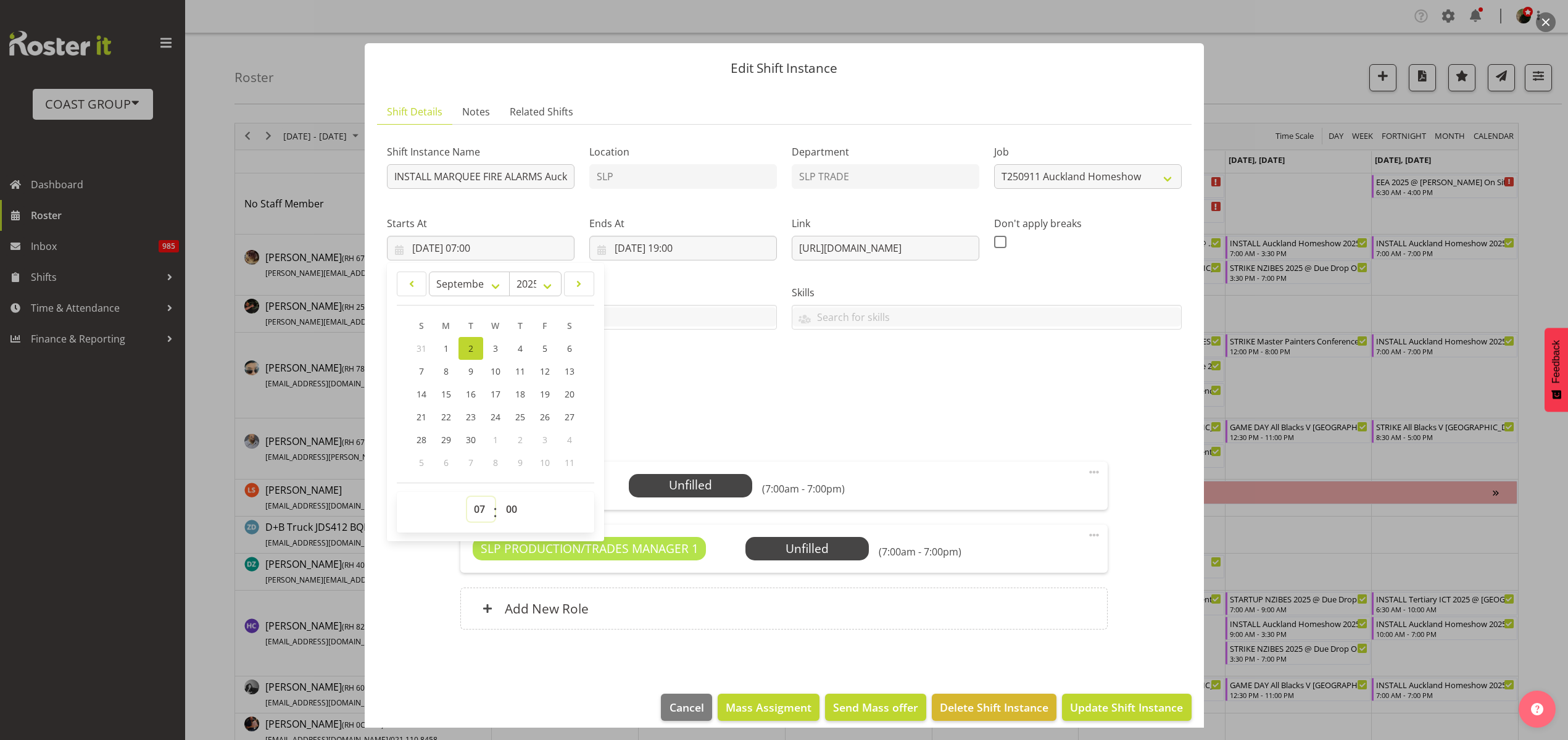
click at [474, 513] on select "00 01 02 03 04 05 06 07 08 09 10 11 12 13 14 15 16 17 18 19 20 21 22 23" at bounding box center [481, 509] width 28 height 24
select select "9"
click at [467, 497] on select "00 01 02 03 04 05 06 07 08 09 10 11 12 13 14 15 16 17 18 19 20 21 22 23" at bounding box center [481, 509] width 28 height 24
type input "02/09/2025, 09:00"
click at [650, 250] on input "02/09/2025, 19:00" at bounding box center [683, 248] width 188 height 24
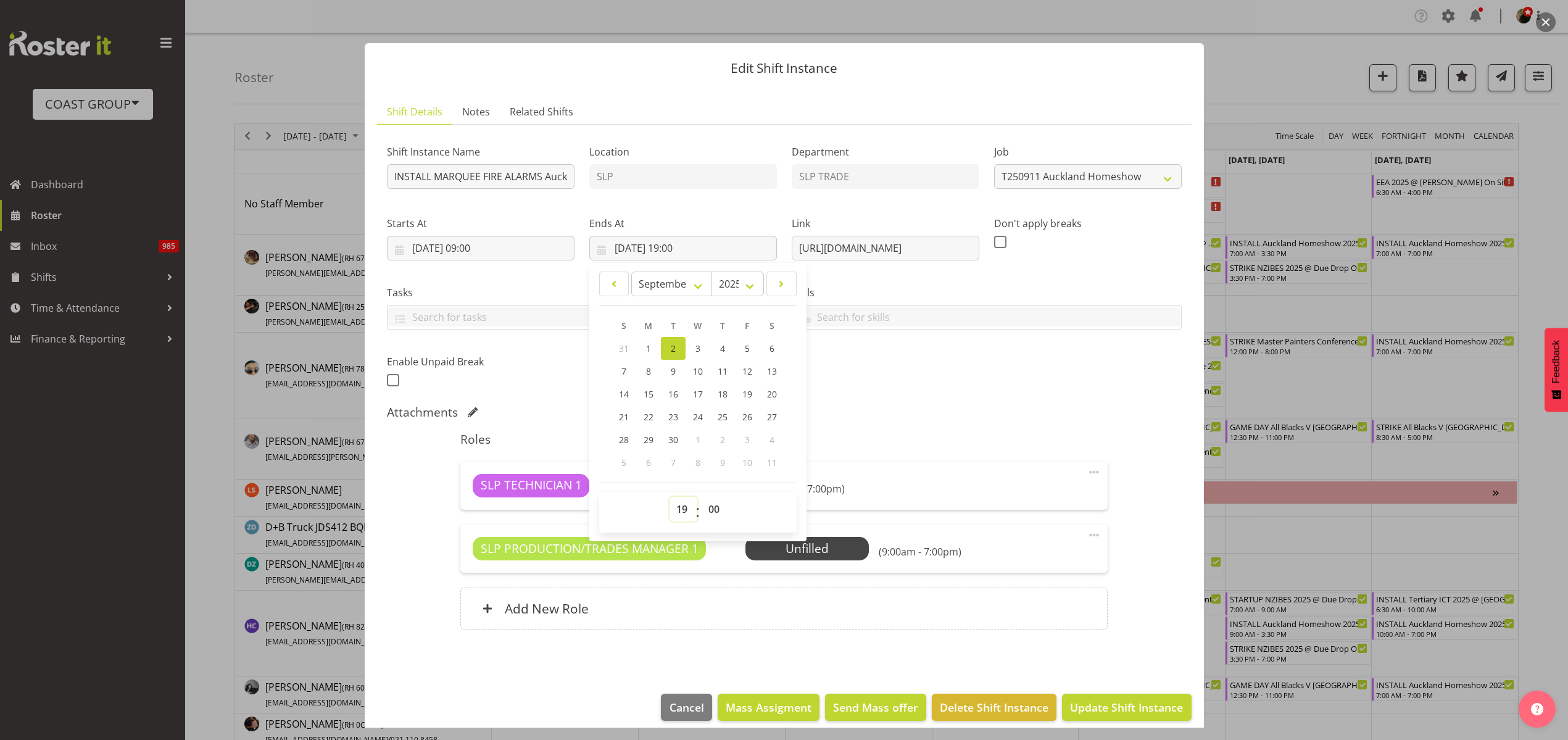
click at [679, 507] on select "00 01 02 03 04 05 06 07 08 09 10 11 12 13 14 15 16 17 18 19 20 21 22 23" at bounding box center [683, 509] width 28 height 24
select select "14"
click at [670, 497] on select "00 01 02 03 04 05 06 07 08 09 10 11 12 13 14 15 16 17 18 19 20 21 22 23" at bounding box center [683, 509] width 28 height 24
type input "02/09/2025, 14:00"
click at [1123, 706] on span "Update Shift Instance" at bounding box center [1127, 707] width 113 height 16
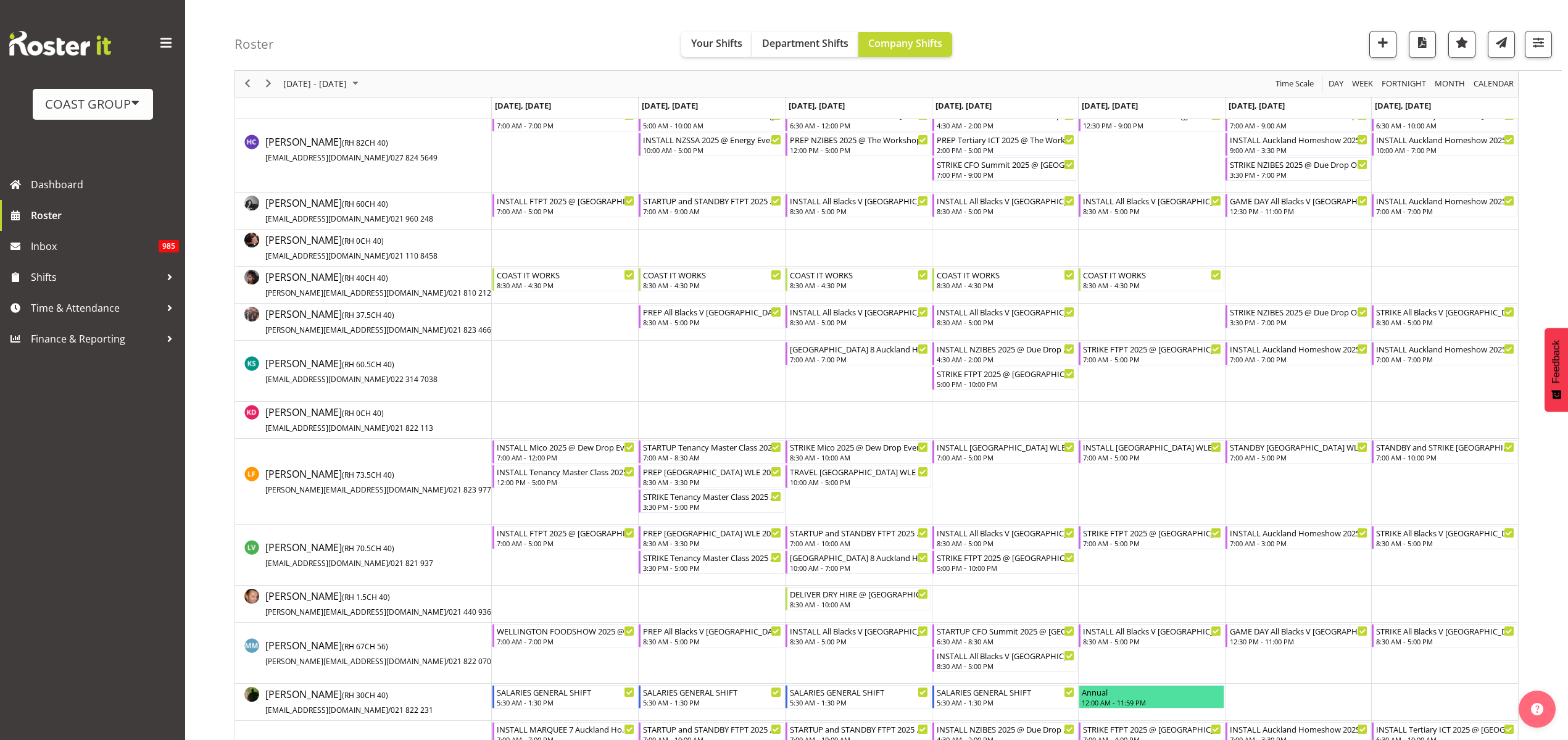
scroll to position [463, 0]
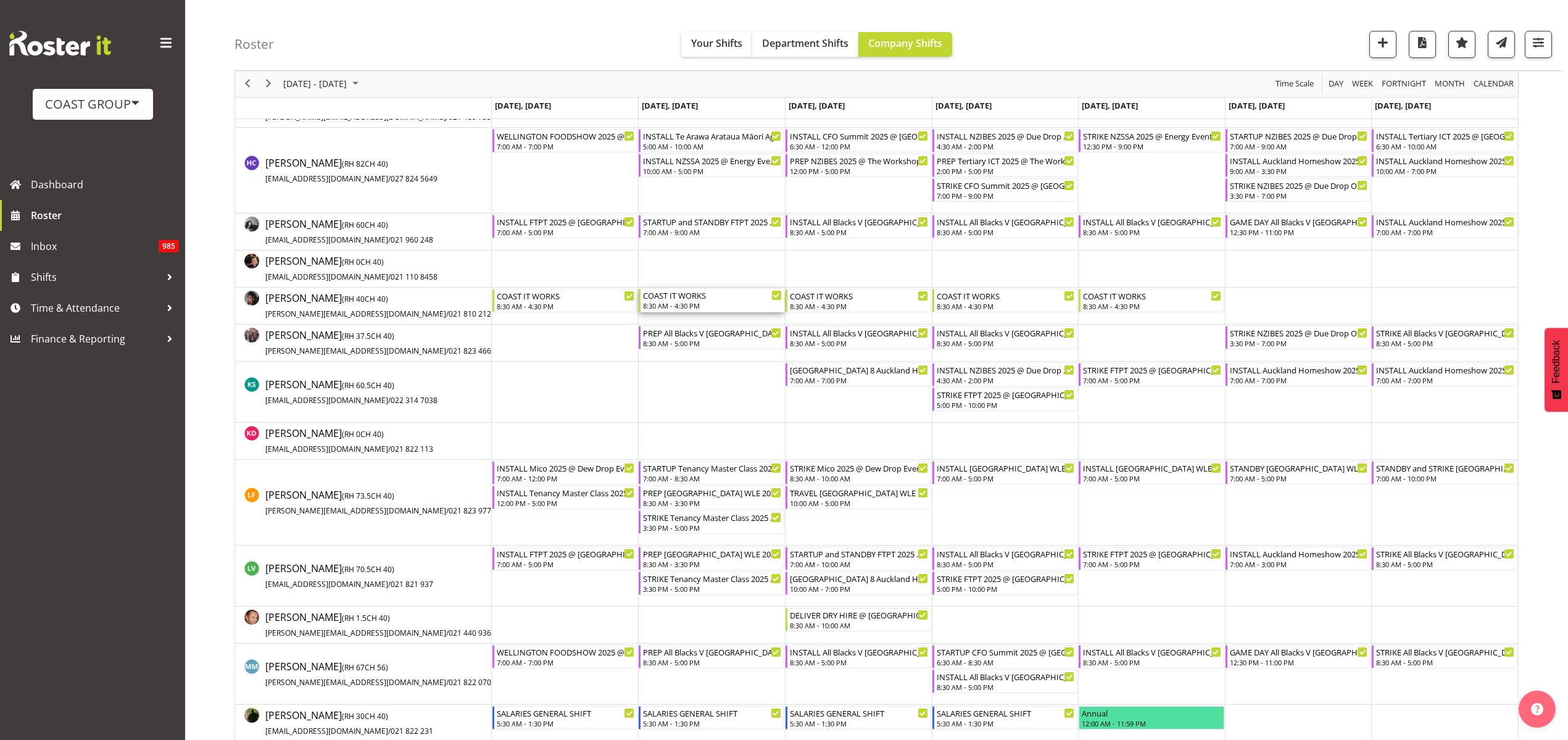
click at [692, 304] on div "8:30 AM - 4:30 PM" at bounding box center [713, 305] width 139 height 10
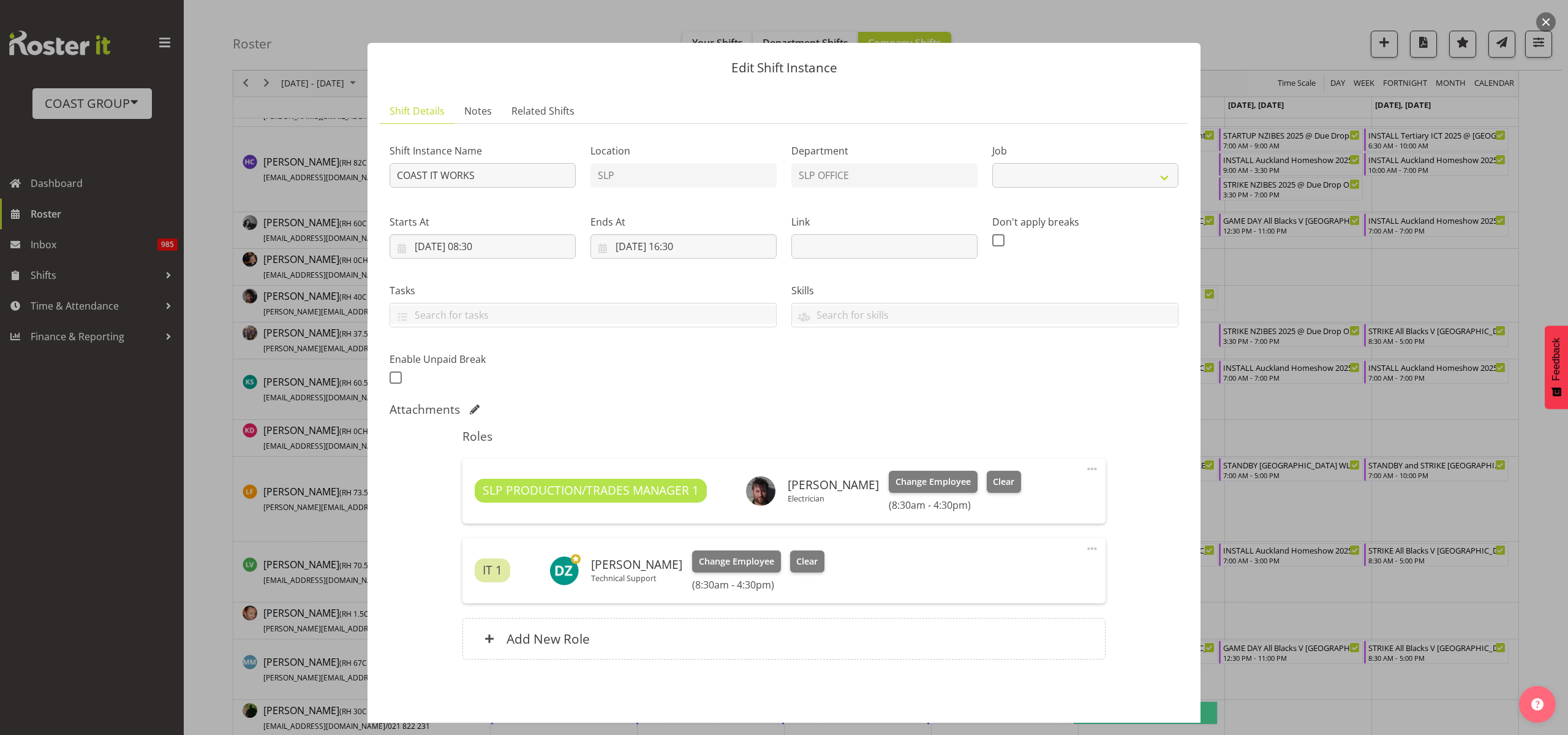
select select "47"
click at [1085, 466] on span at bounding box center [1092, 468] width 15 height 15
click at [1039, 491] on link "Edit" at bounding box center [1041, 496] width 117 height 22
select select "8"
select select "2025"
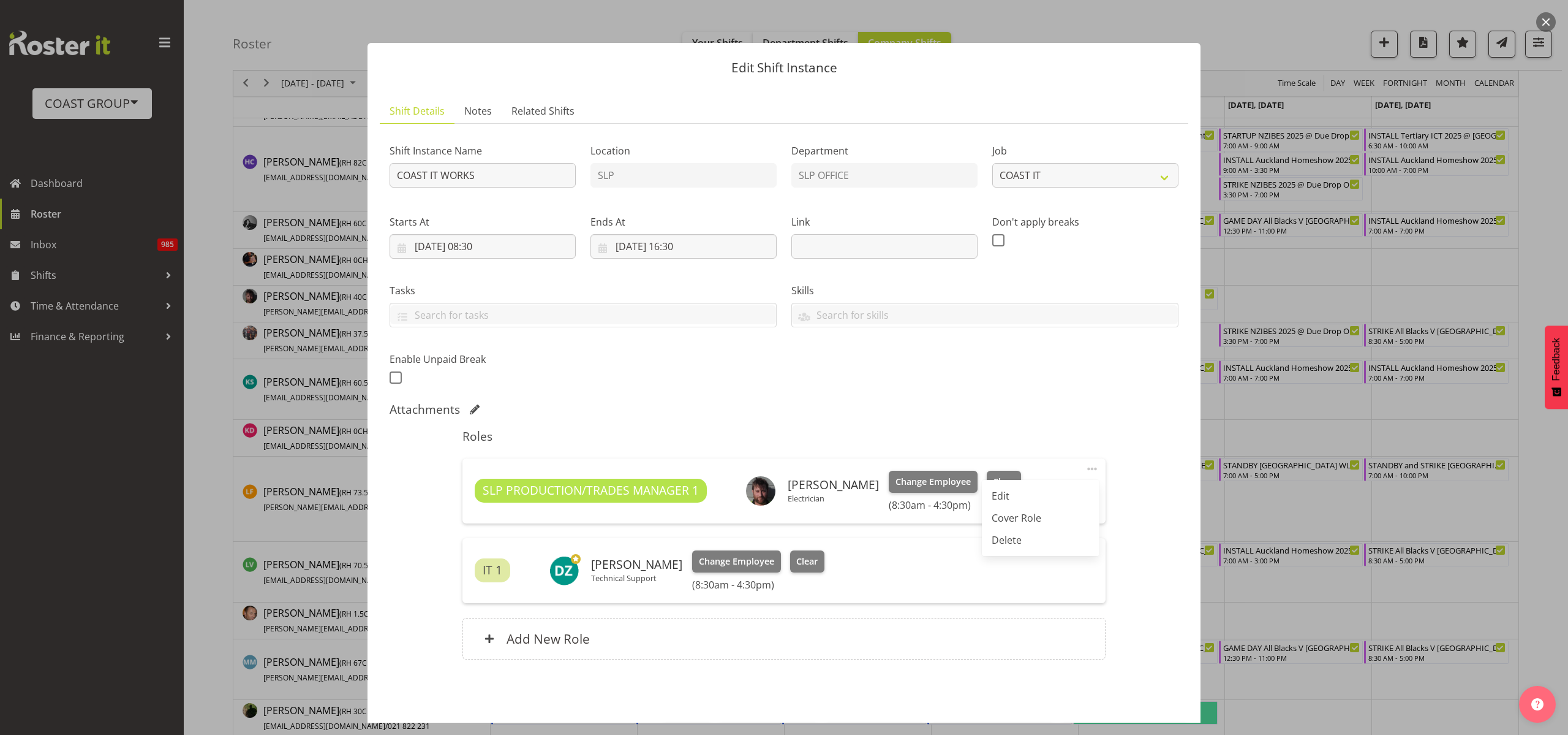
select select "8"
select select "30"
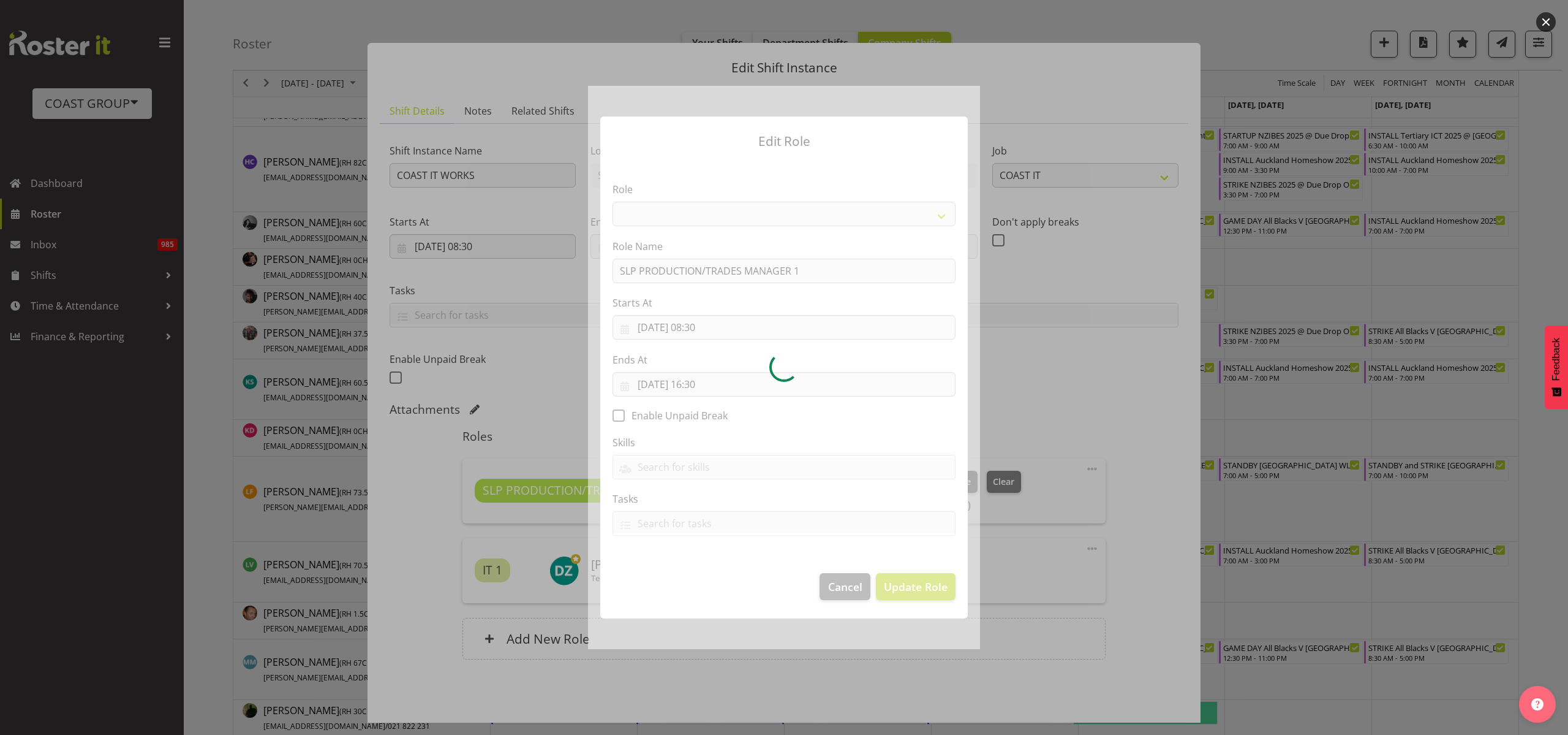
click at [692, 320] on div at bounding box center [784, 367] width 392 height 563
click at [705, 322] on div at bounding box center [784, 367] width 392 height 563
select select "125"
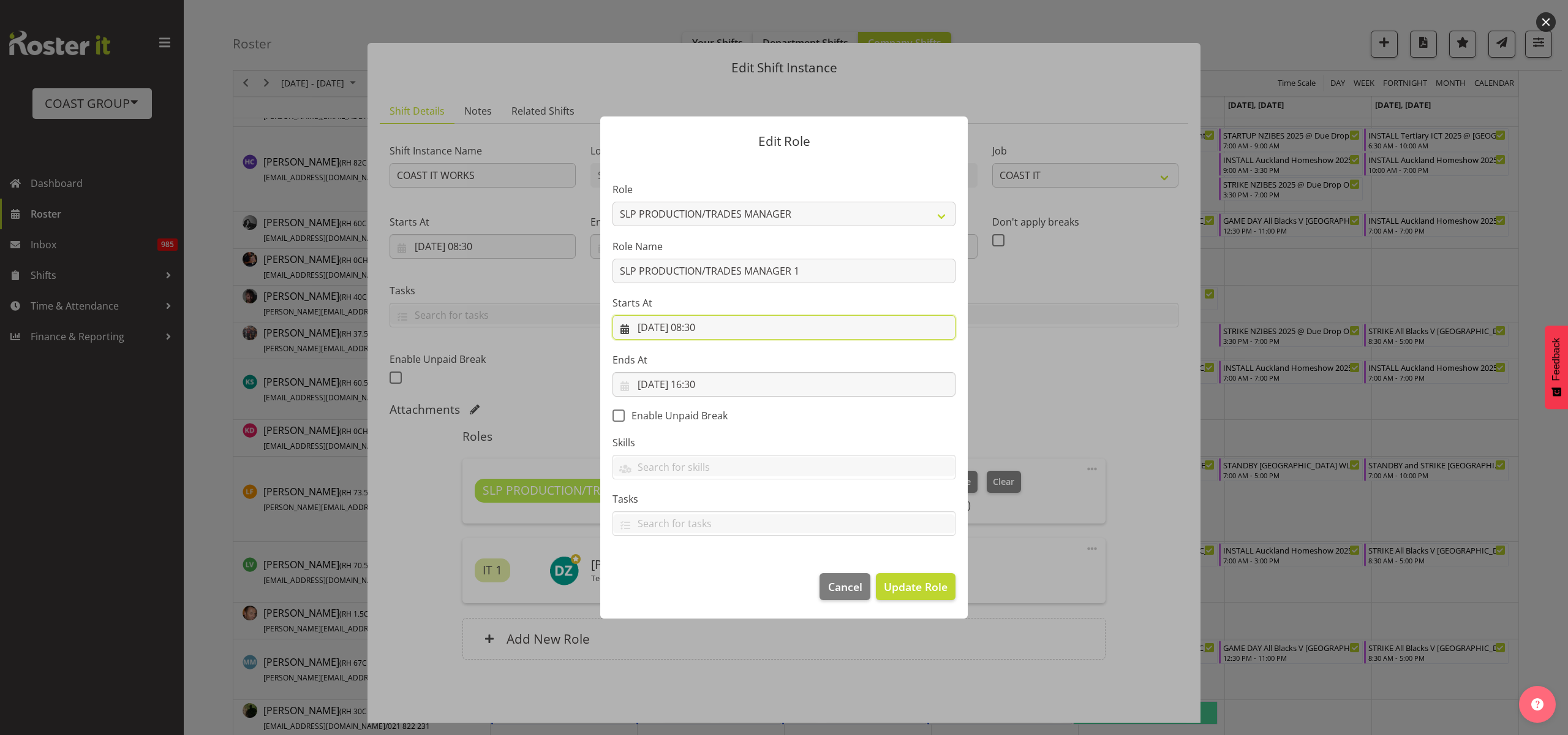
click at [707, 328] on input "02/09/2025, 08:30" at bounding box center [784, 327] width 343 height 24
click at [707, 581] on select "00 01 02 03 04 05 06 07 08 09 10 11 12 13 14 15 16 17 18 19 20 21 22 23" at bounding box center [710, 586] width 27 height 24
select select "14"
click at [696, 574] on select "00 01 02 03 04 05 06 07 08 09 10 11 12 13 14 15 16 17 18 19 20 21 22 23" at bounding box center [710, 586] width 27 height 24
type input "02/09/2025, 14:30"
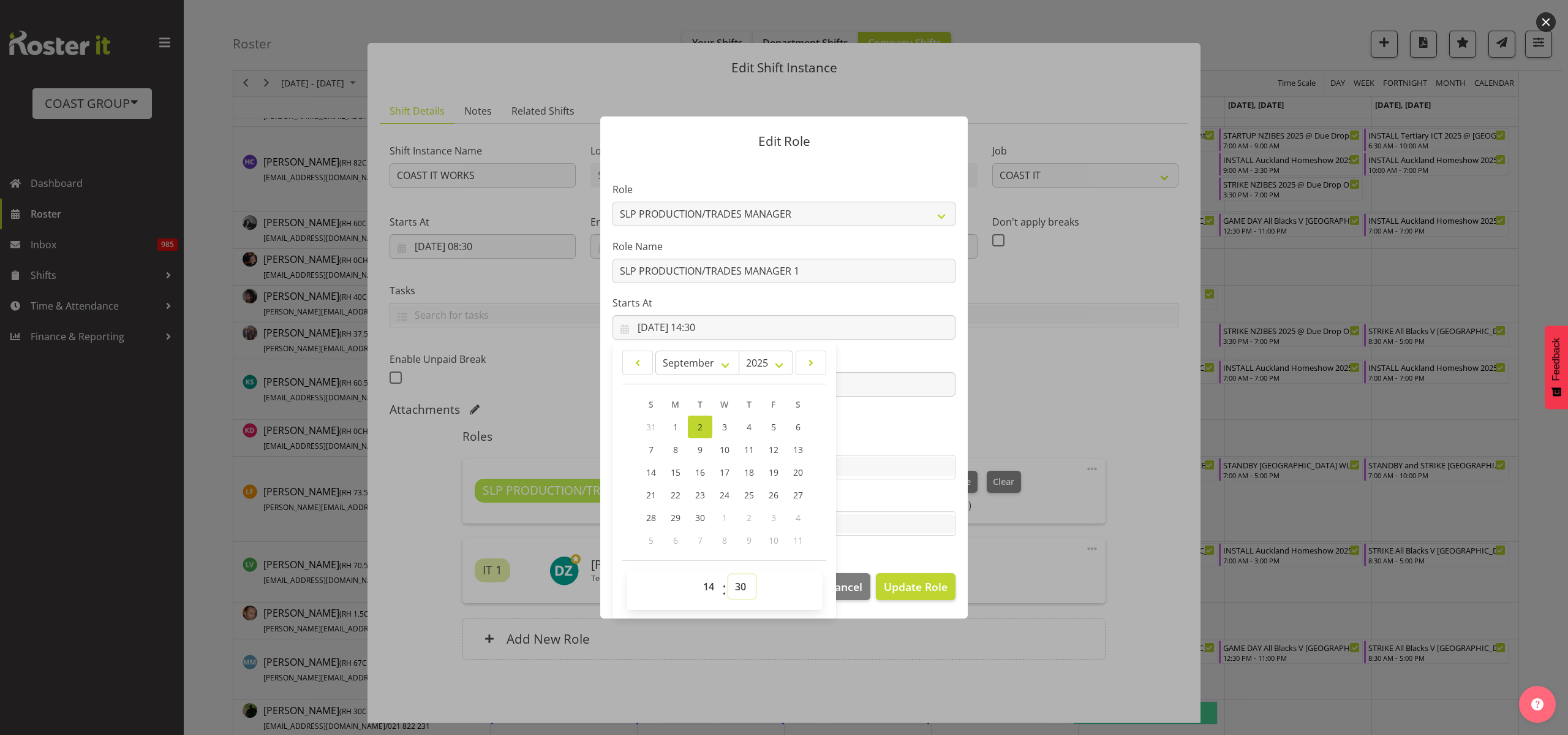
select select "0"
type input "02/09/2025, 14:00"
click at [912, 583] on span "Update Role" at bounding box center [916, 586] width 64 height 16
select select
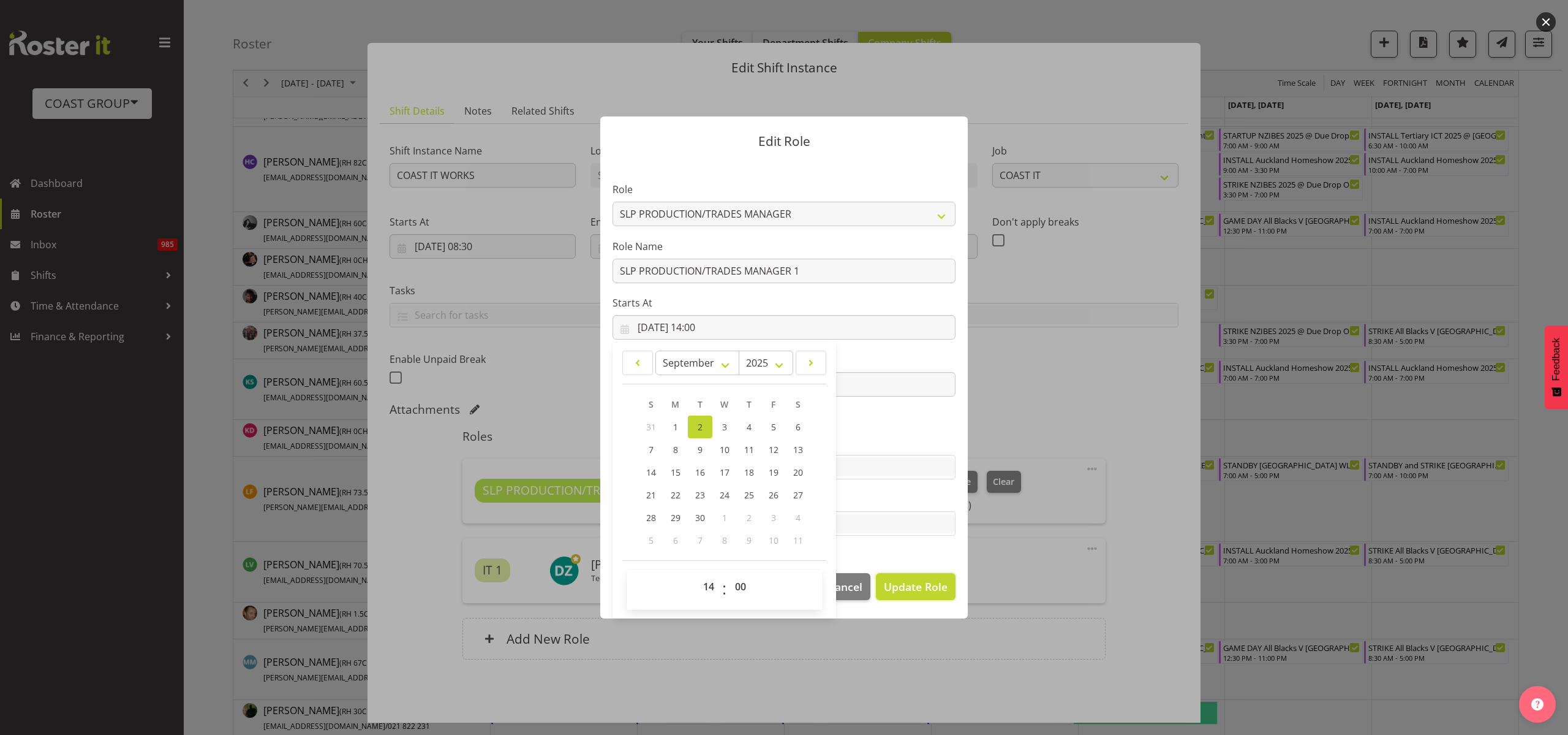
select select
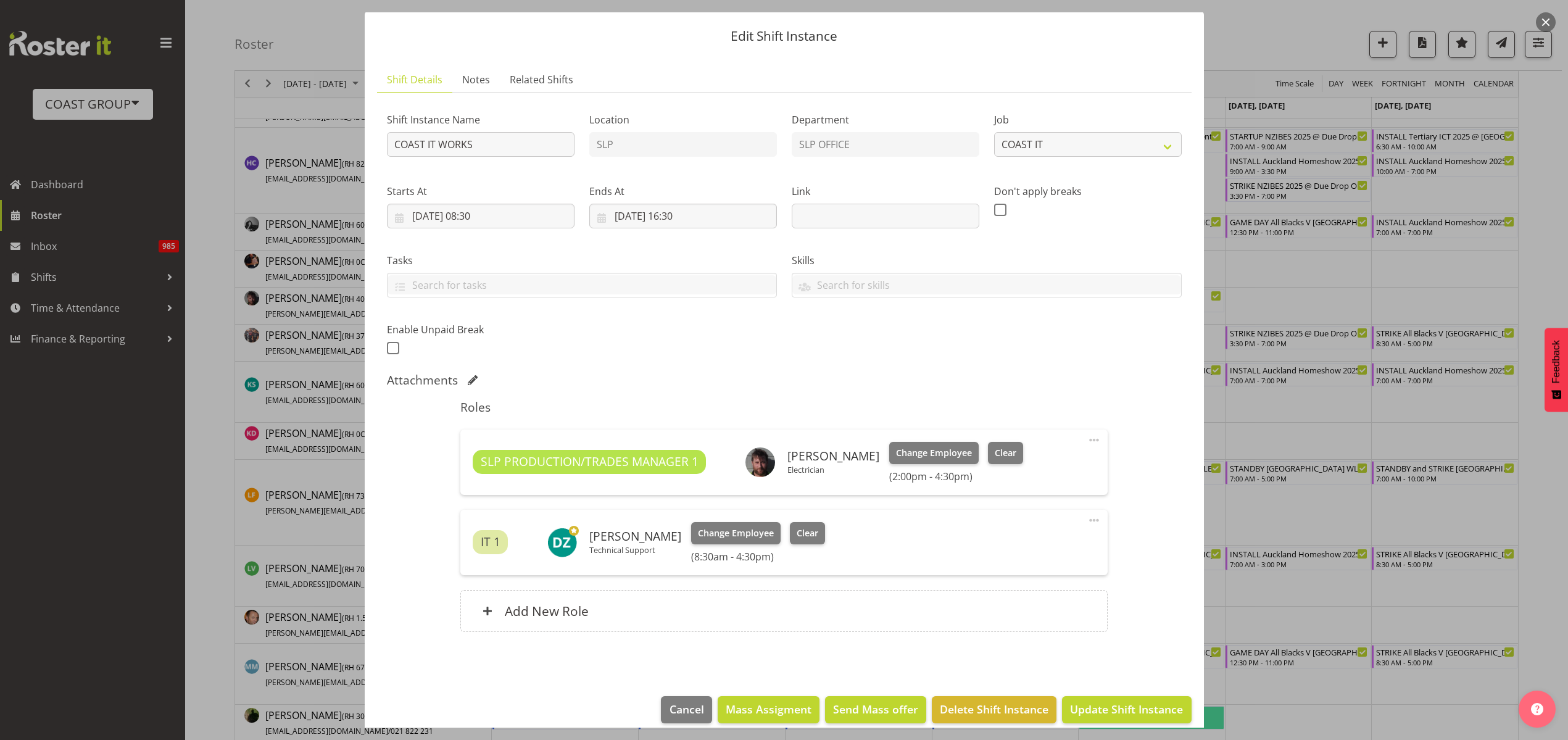
scroll to position [46, 0]
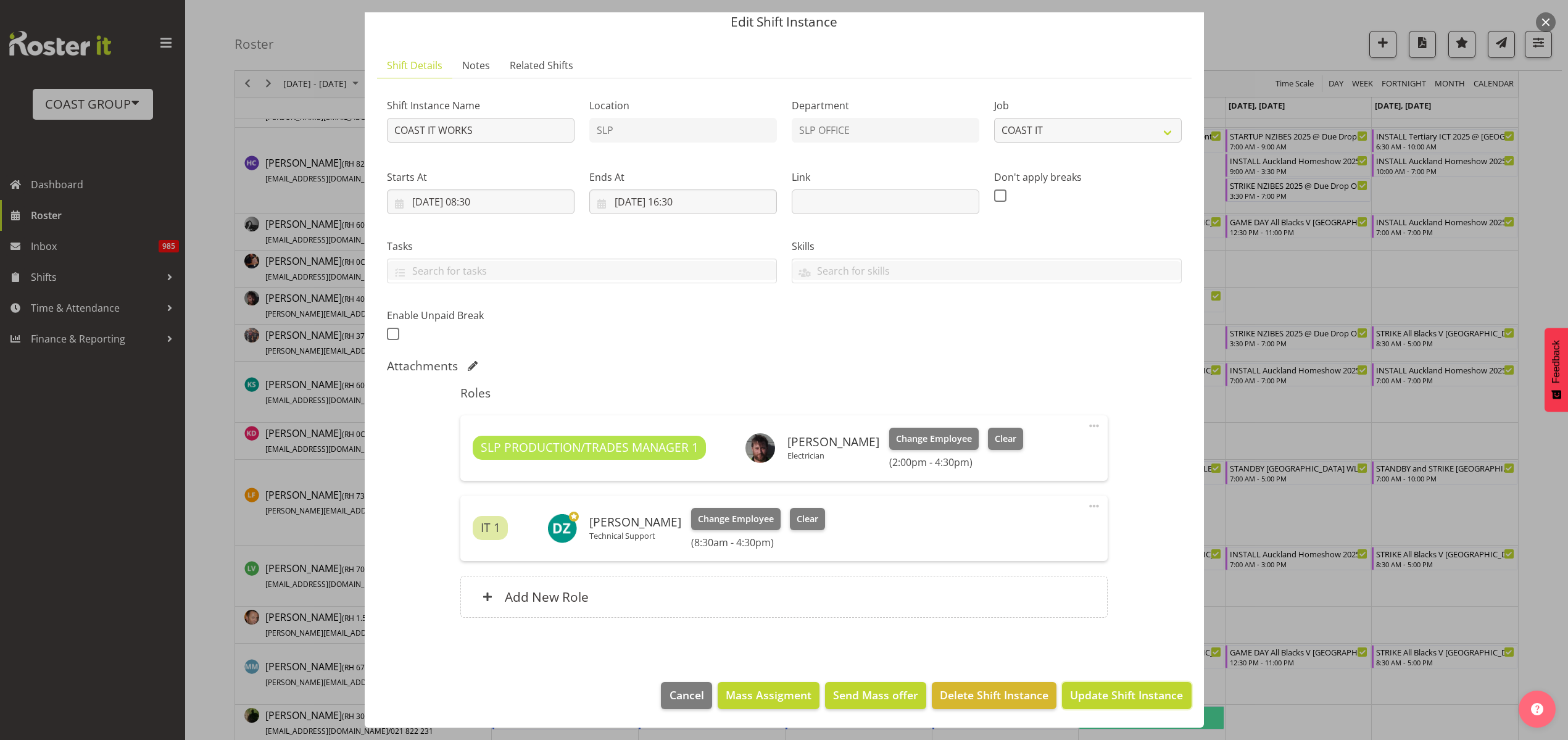
click at [1116, 694] on span "Update Shift Instance" at bounding box center [1127, 694] width 113 height 16
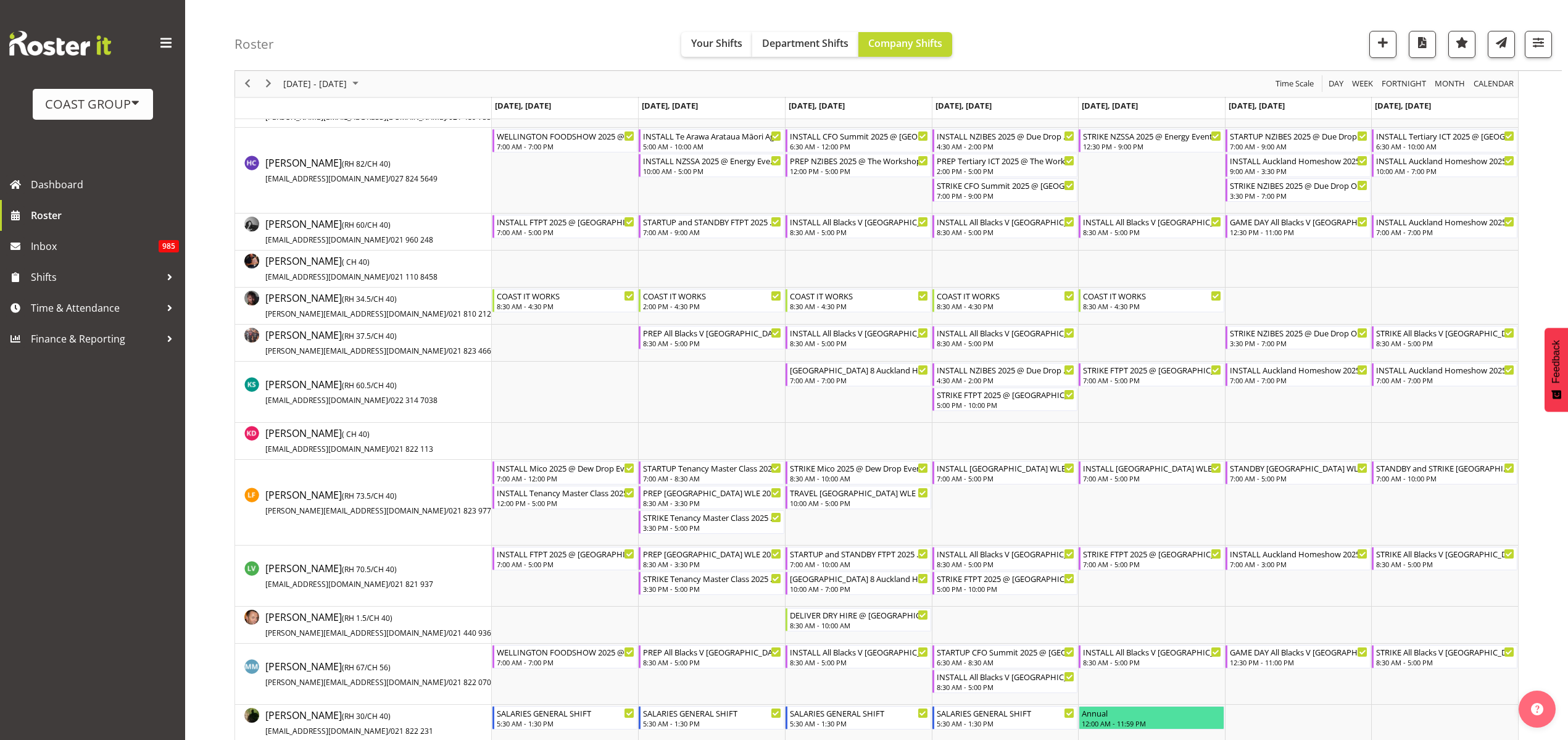
scroll to position [0, 0]
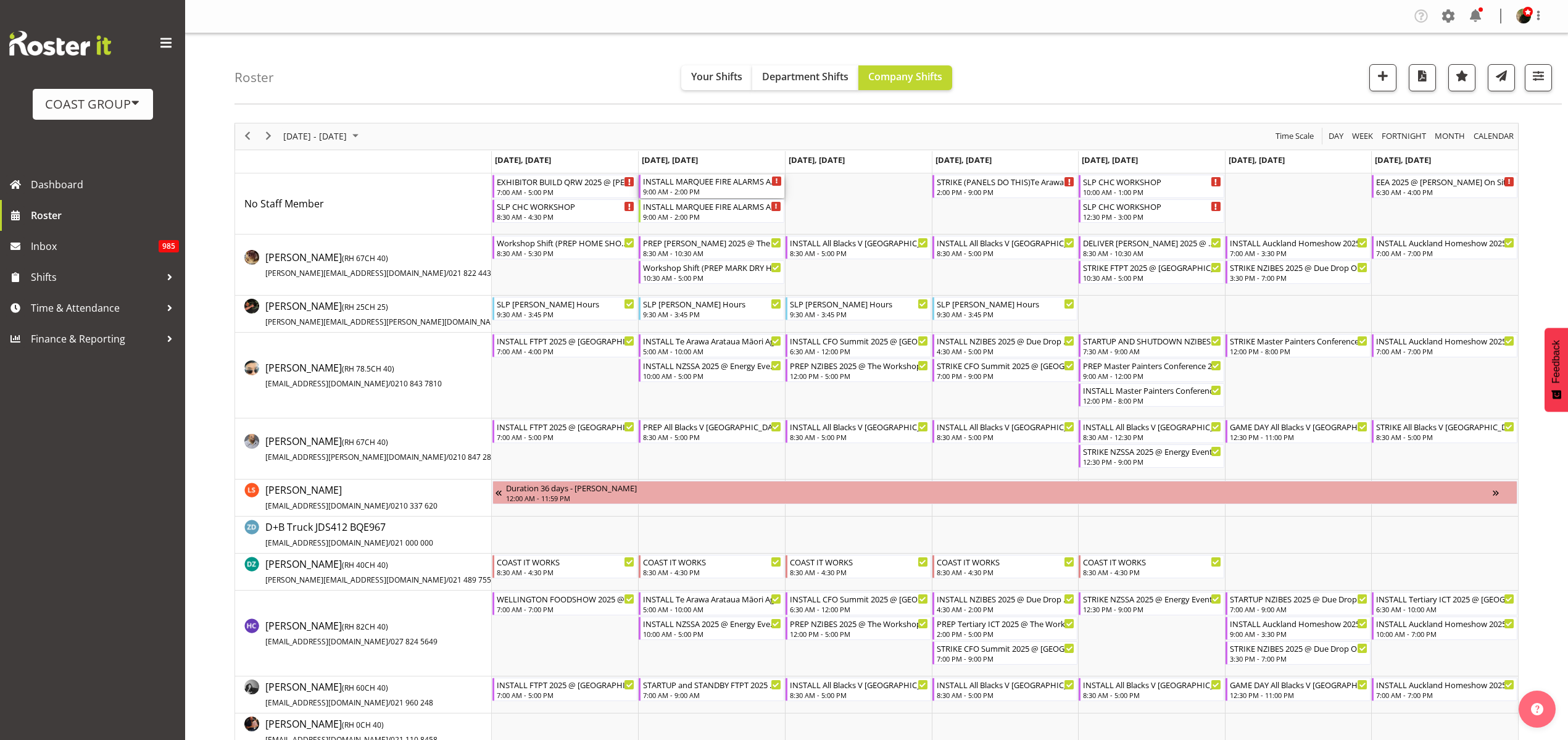
click at [725, 186] on div "INSTALL MARQUEE FIRE ALARMS Auckland Homeshow 2025 @ Auckland SHowgrounds 9:00 …" at bounding box center [713, 186] width 139 height 23
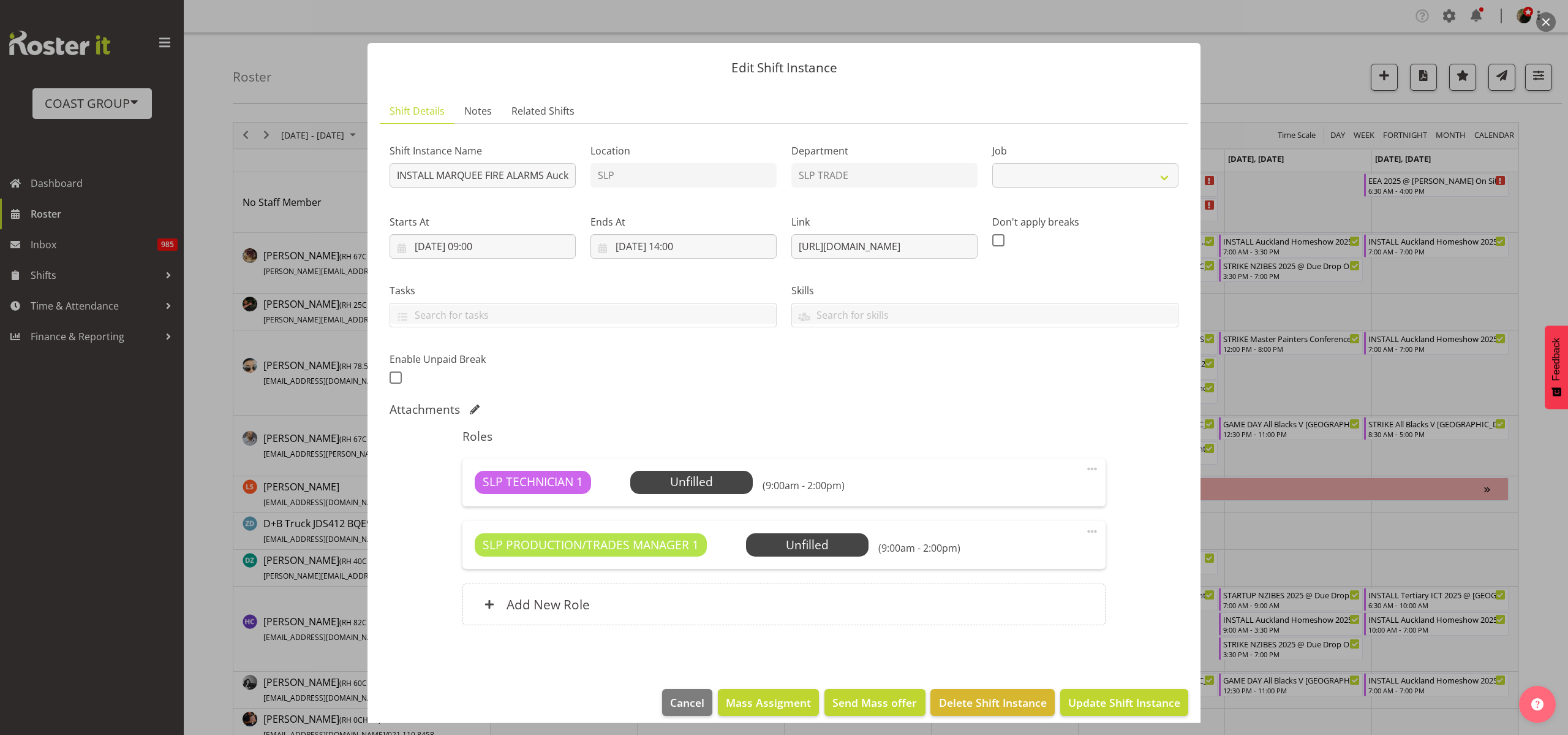
select select "9869"
click at [0, 0] on span "Select Employee" at bounding box center [0, 0] width 0 height 0
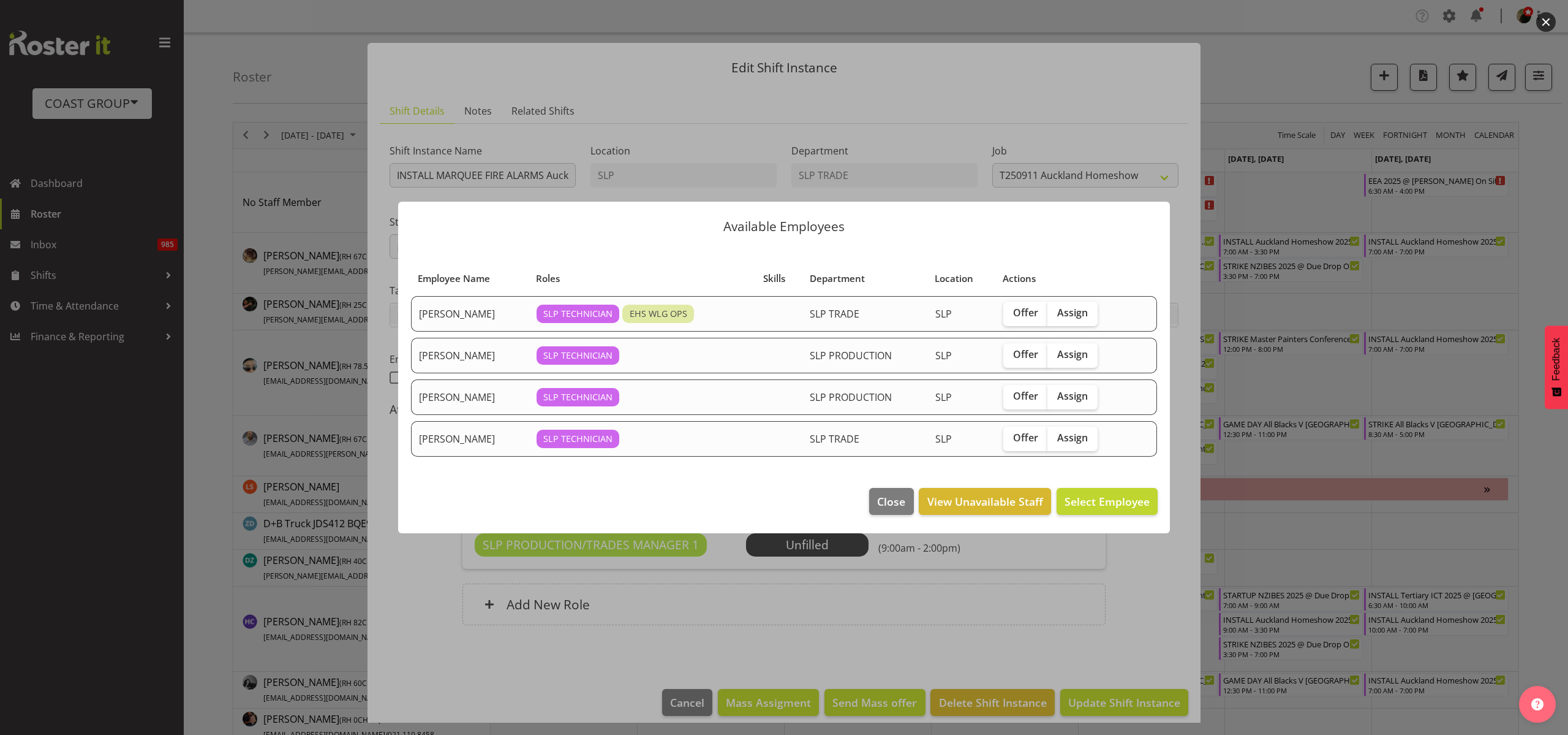
click at [1076, 314] on span "Assign" at bounding box center [1073, 312] width 31 height 12
click at [1055, 314] on input "Assign" at bounding box center [1051, 313] width 8 height 8
checkbox input "true"
click at [1130, 499] on span "Assign Hayden Watts" at bounding box center [1088, 501] width 124 height 15
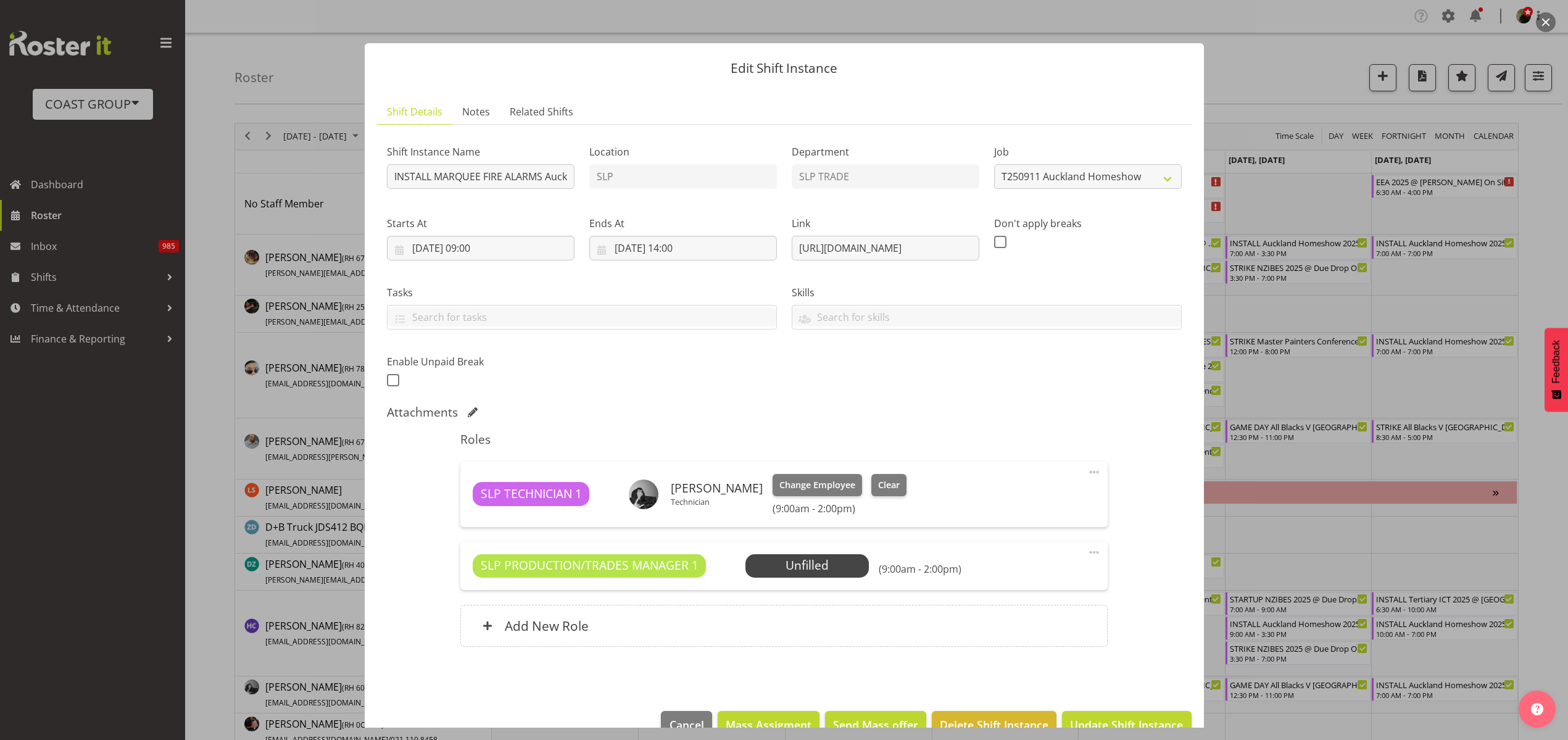
click at [0, 0] on span "Select Employee" at bounding box center [0, 0] width 0 height 0
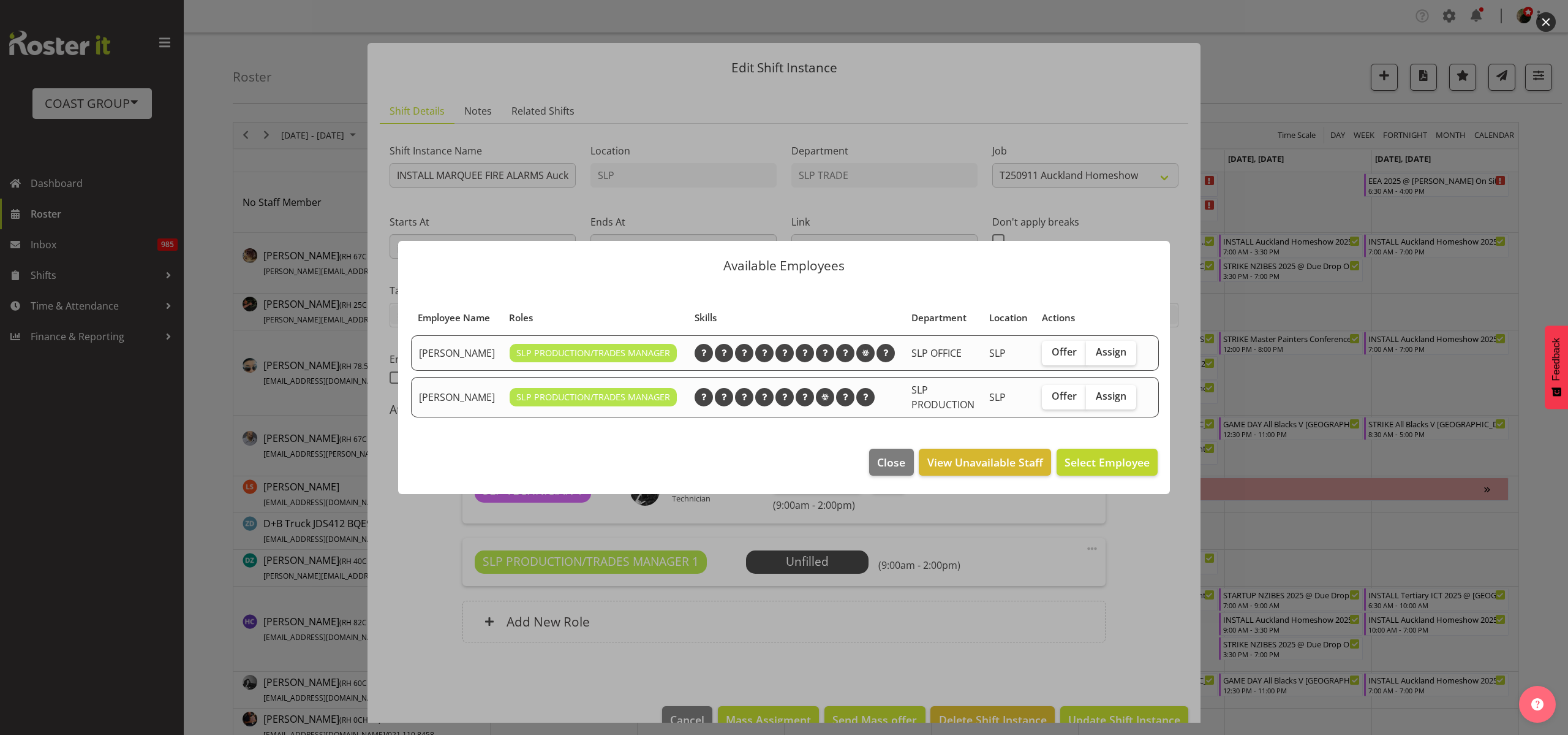
click at [1099, 355] on span "Assign" at bounding box center [1111, 352] width 31 height 12
click at [1094, 355] on input "Assign" at bounding box center [1090, 352] width 8 height 8
checkbox input "true"
click at [1106, 463] on span "Assign Jason Adams" at bounding box center [1088, 462] width 124 height 15
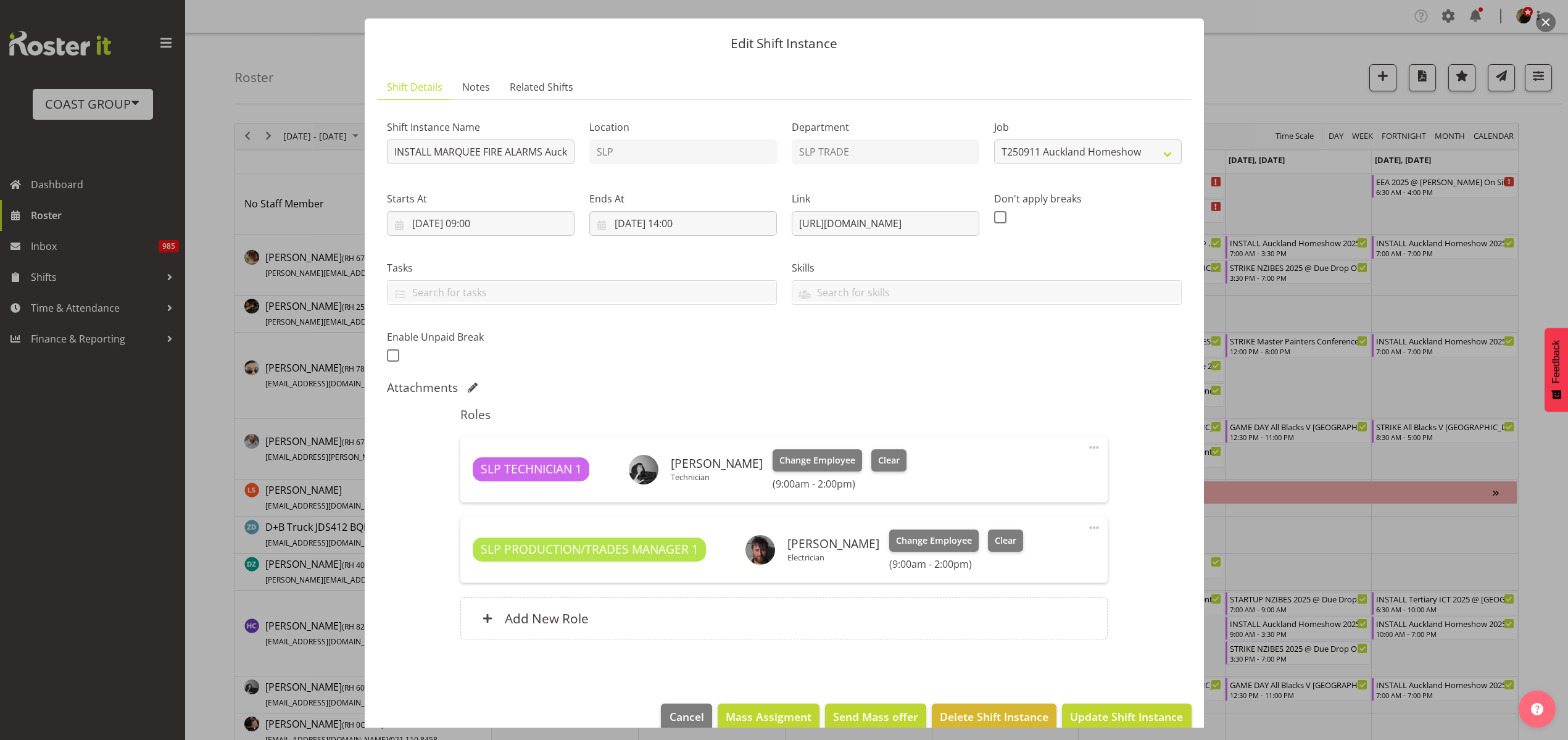
scroll to position [46, 0]
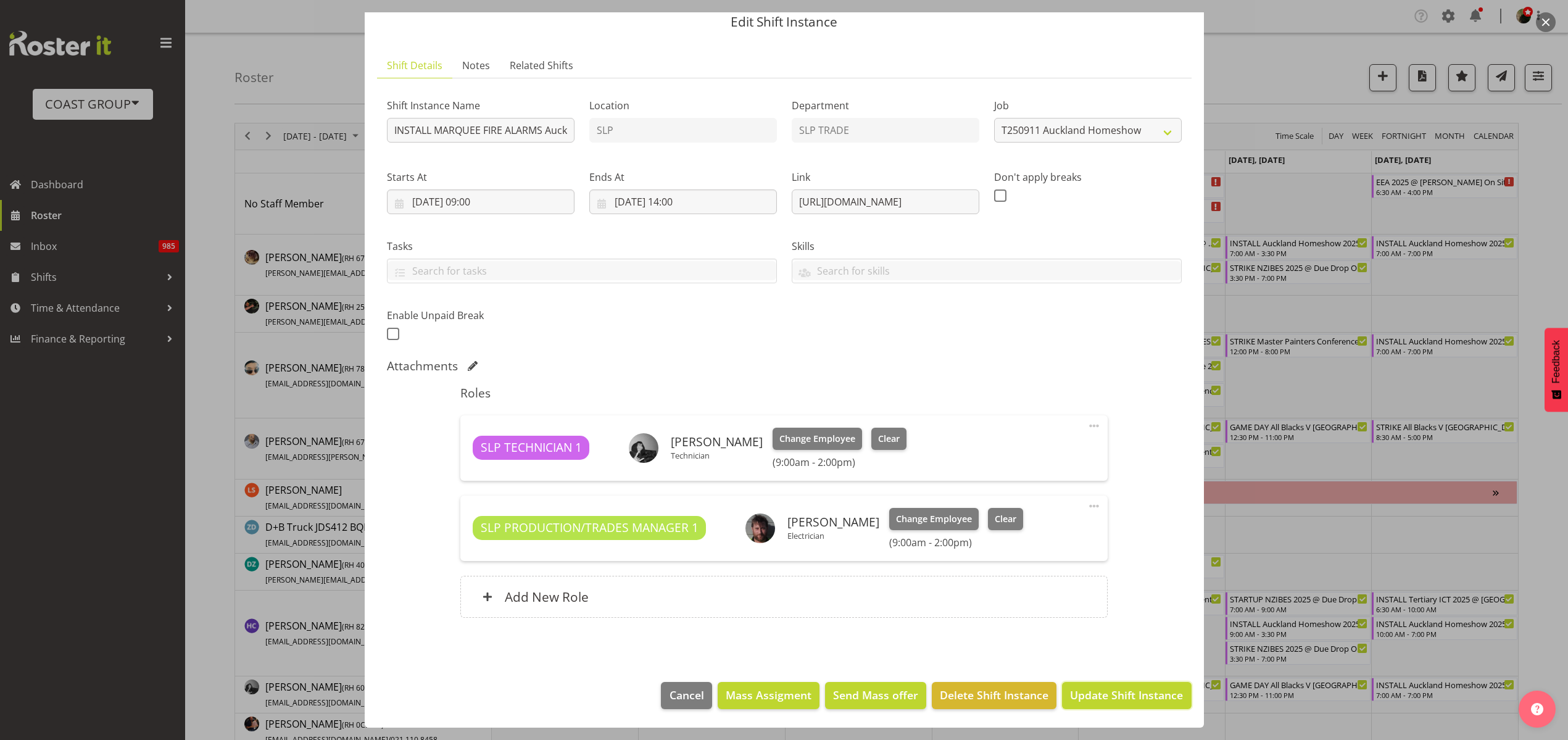
click at [1116, 698] on span "Update Shift Instance" at bounding box center [1127, 694] width 113 height 16
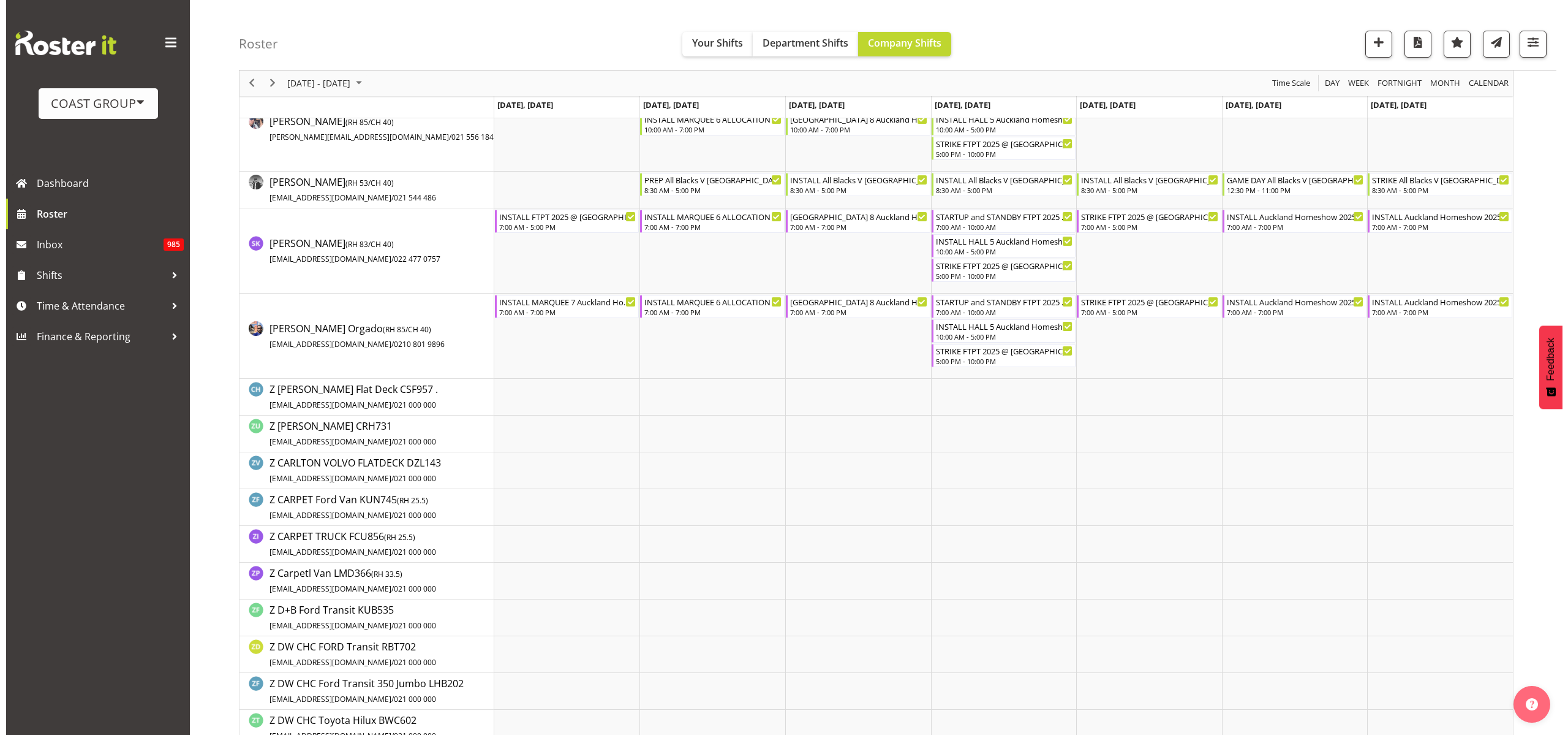
scroll to position [1608, 0]
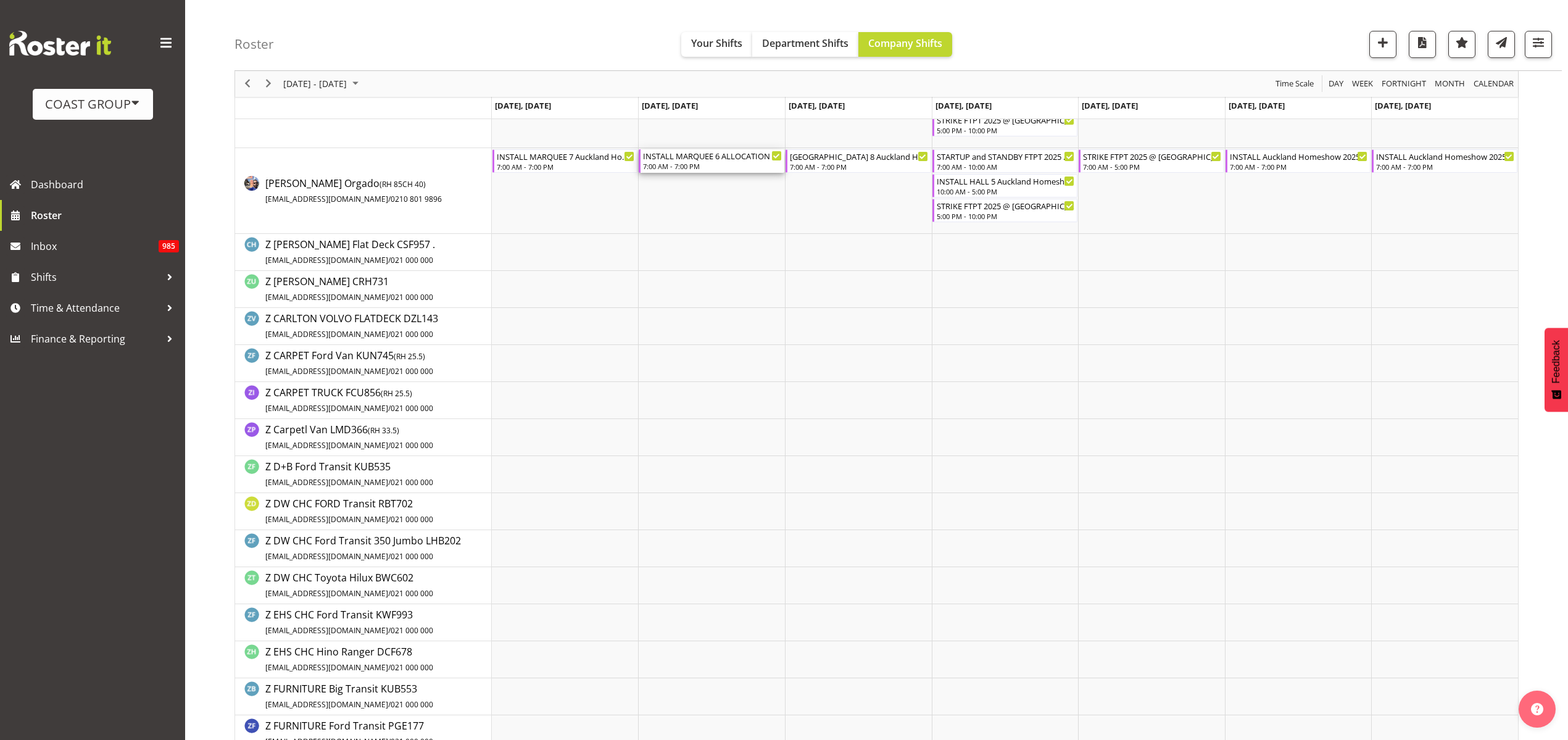
click at [685, 166] on div "7:00 AM - 7:00 PM" at bounding box center [713, 166] width 139 height 10
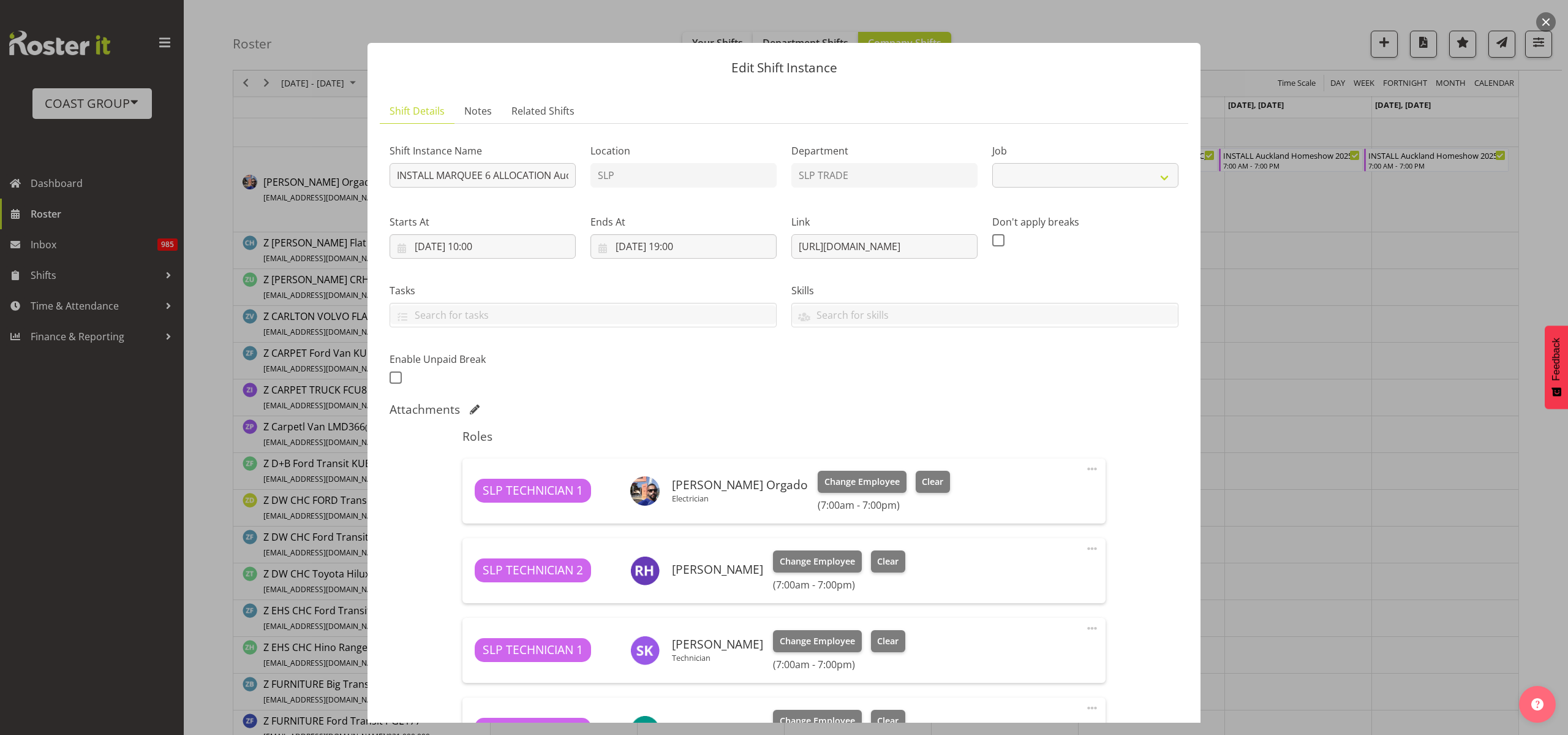
select select "9869"
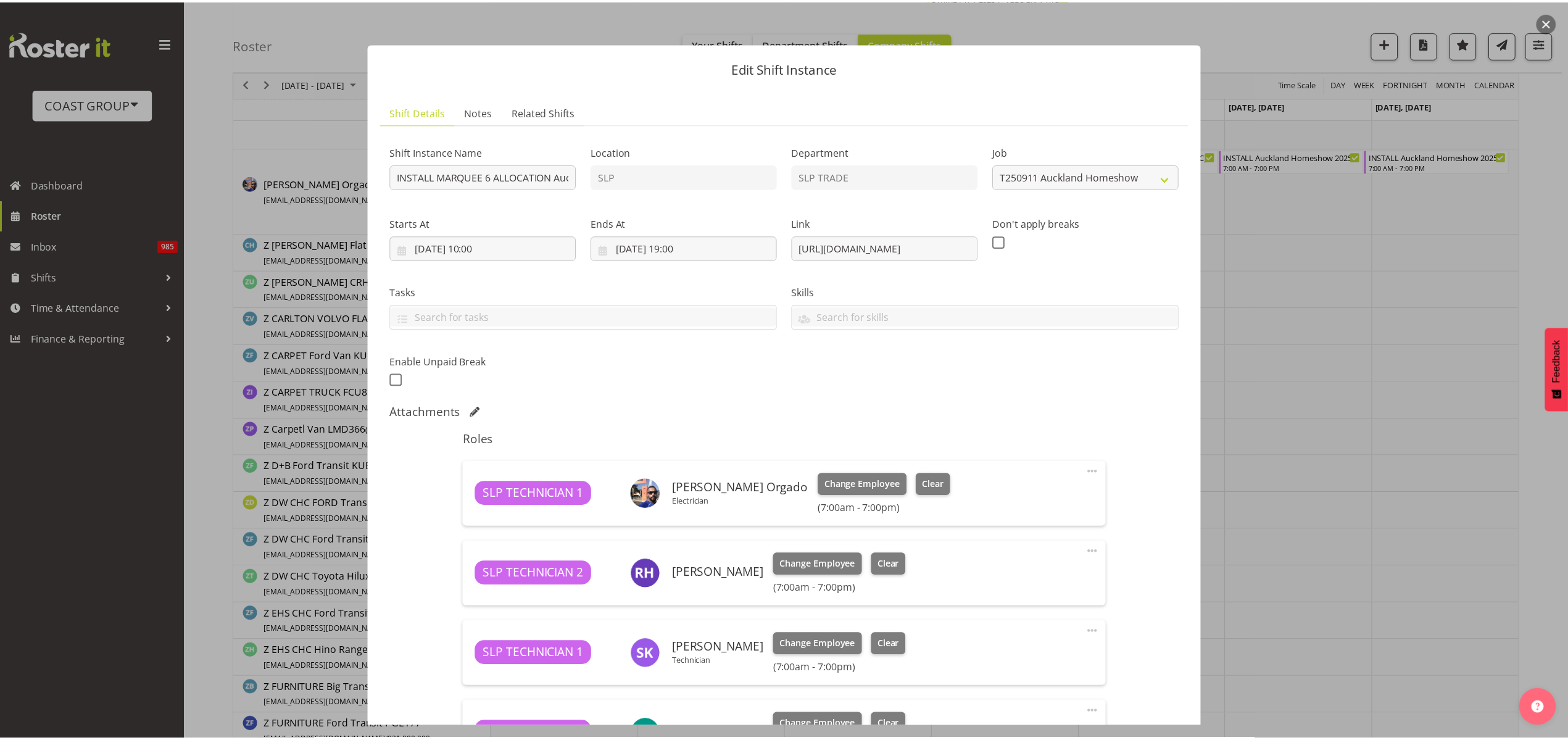
scroll to position [367, 0]
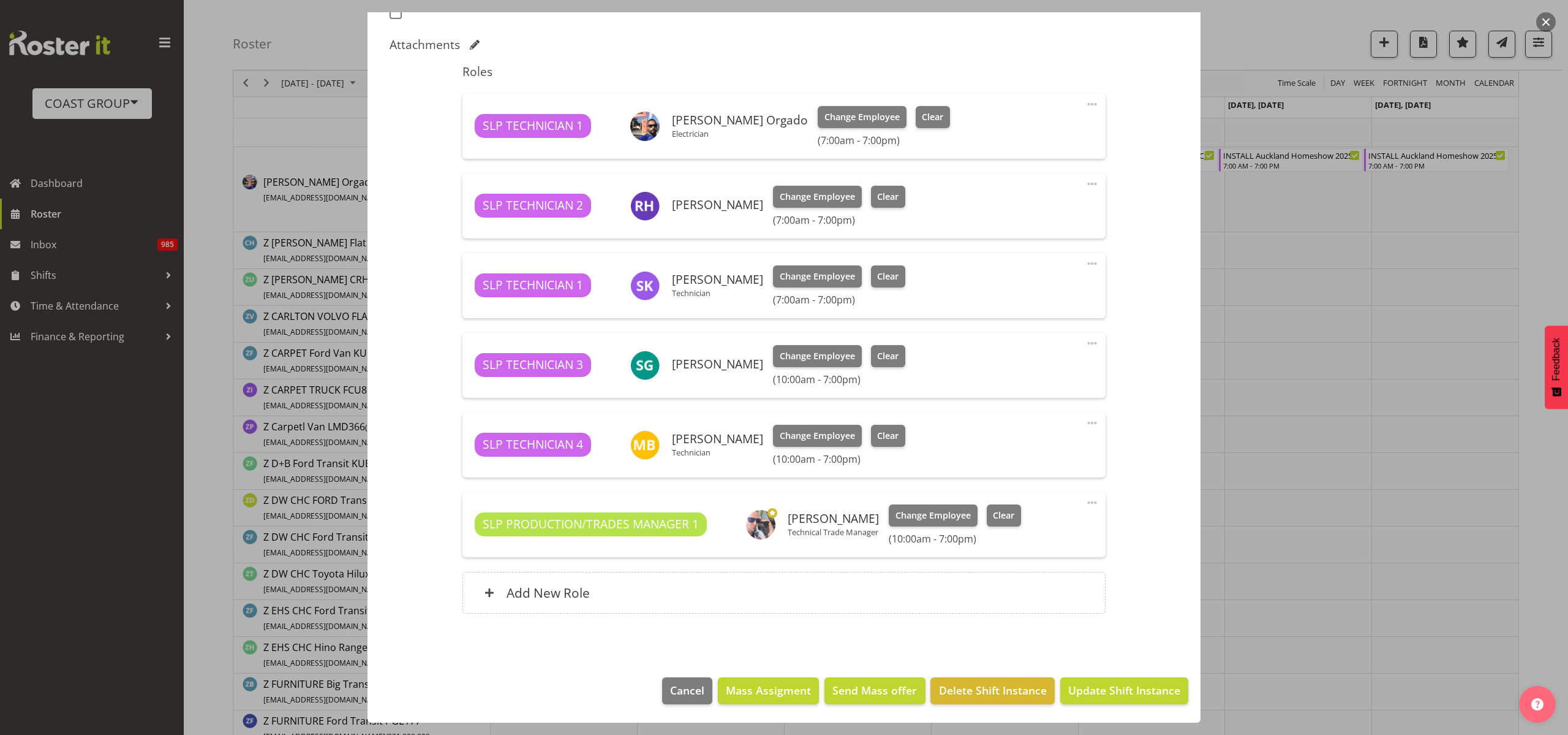
click at [615, 585] on div "Add New Role" at bounding box center [783, 592] width 642 height 41
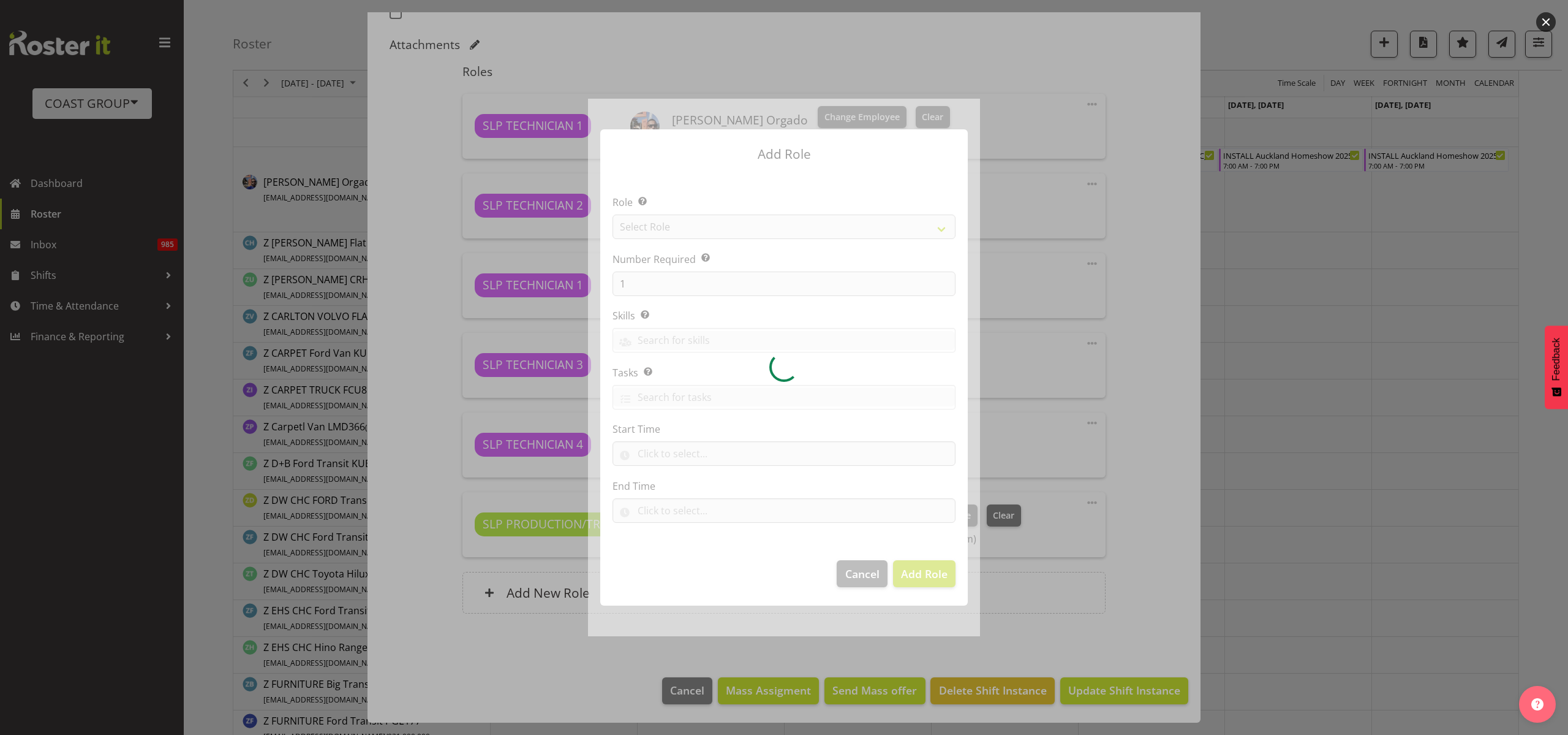
click at [662, 227] on div at bounding box center [784, 368] width 392 height 537
click at [666, 226] on div at bounding box center [784, 368] width 392 height 537
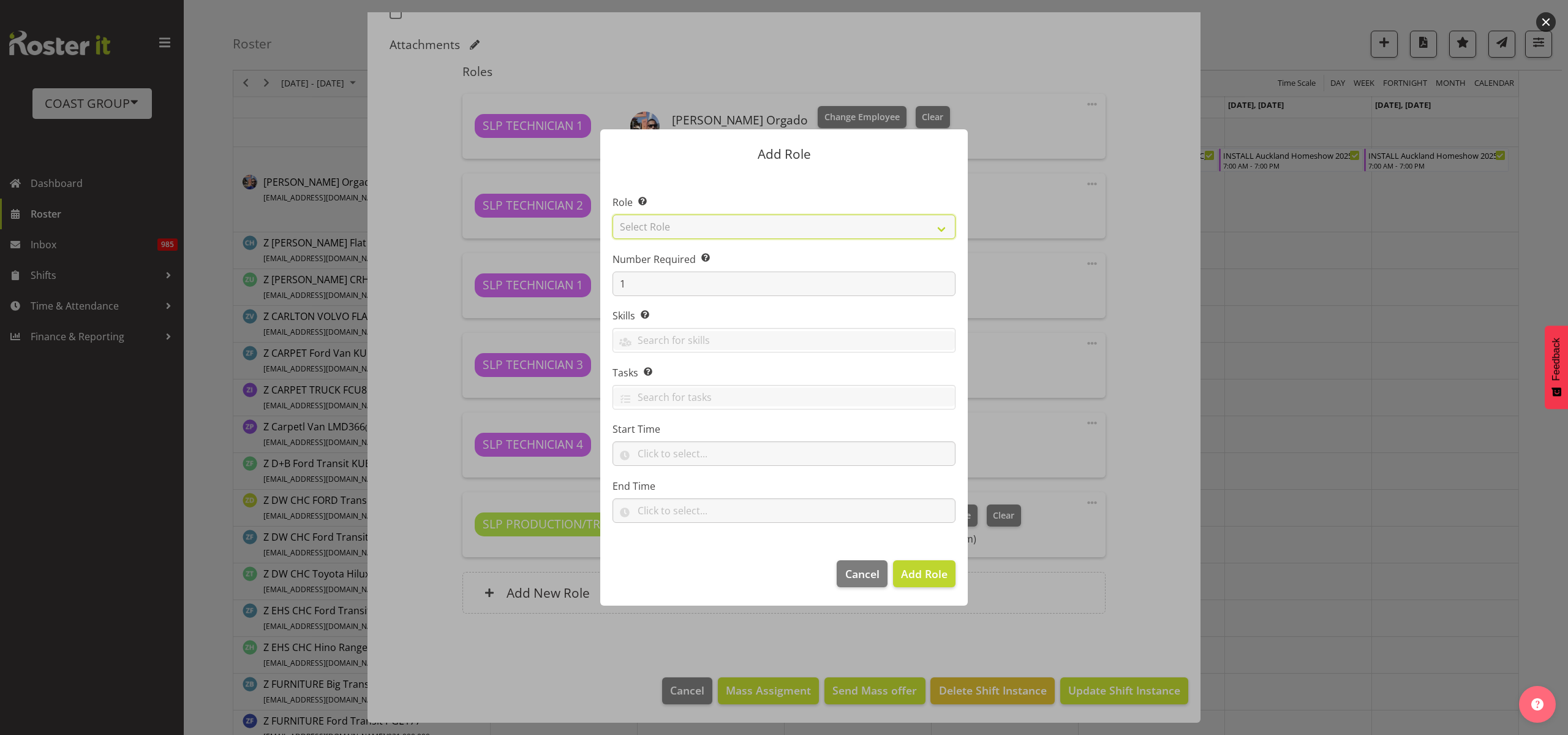
click at [662, 227] on select "Select Role ACCOUNT MANAGER ACCOUNT MANAGER DW ACCOUNTS AKL DIANNA VEHICLES AKL…" at bounding box center [784, 226] width 343 height 24
select select "123"
click at [612, 214] on select "Select Role ACCOUNT MANAGER ACCOUNT MANAGER DW ACCOUNTS AKL DIANNA VEHICLES AKL…" at bounding box center [784, 226] width 343 height 24
click at [686, 450] on input "text" at bounding box center [784, 454] width 343 height 24
select select "14"
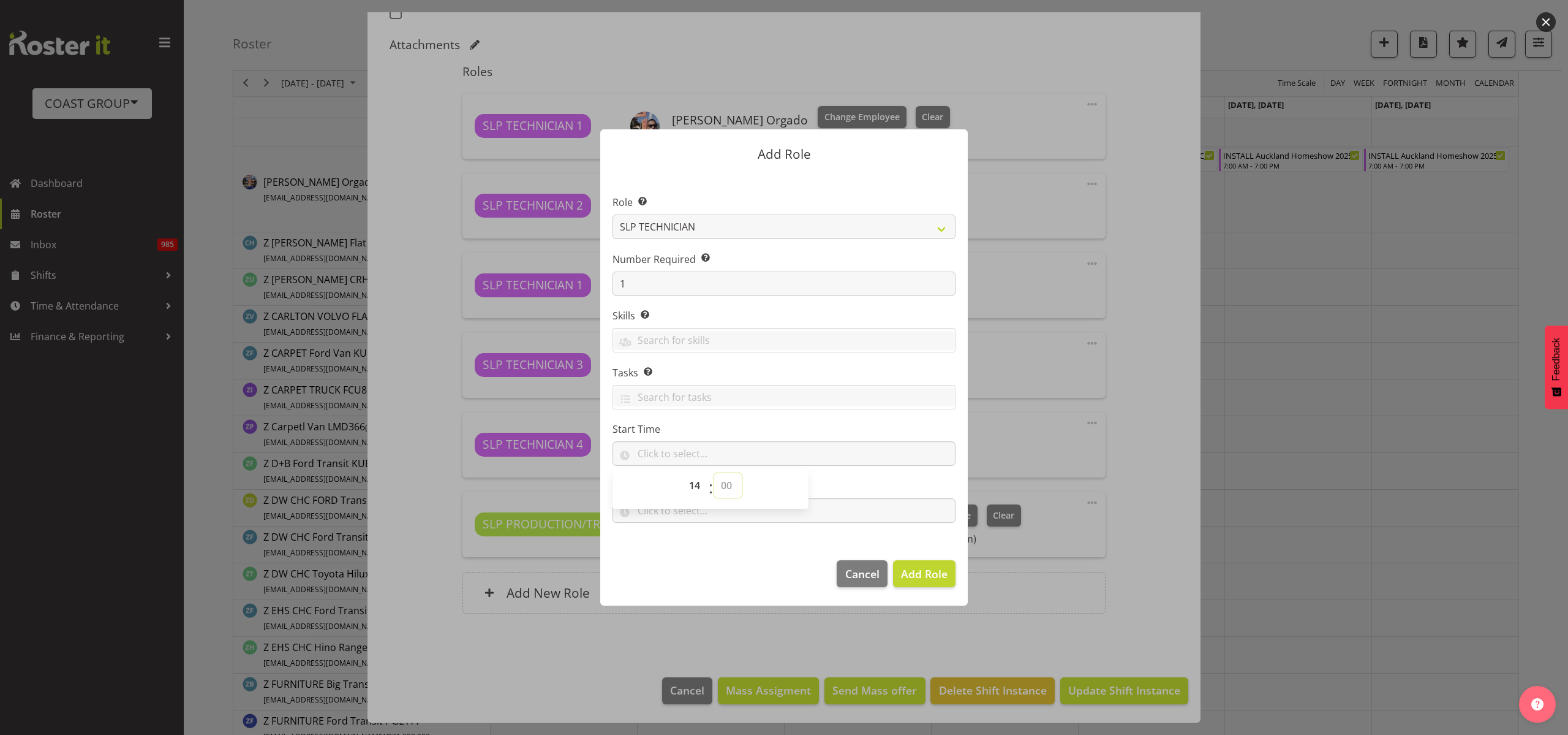
select select "0"
type input "14:00"
click at [905, 510] on input "text" at bounding box center [784, 510] width 343 height 24
select select "19"
select select "0"
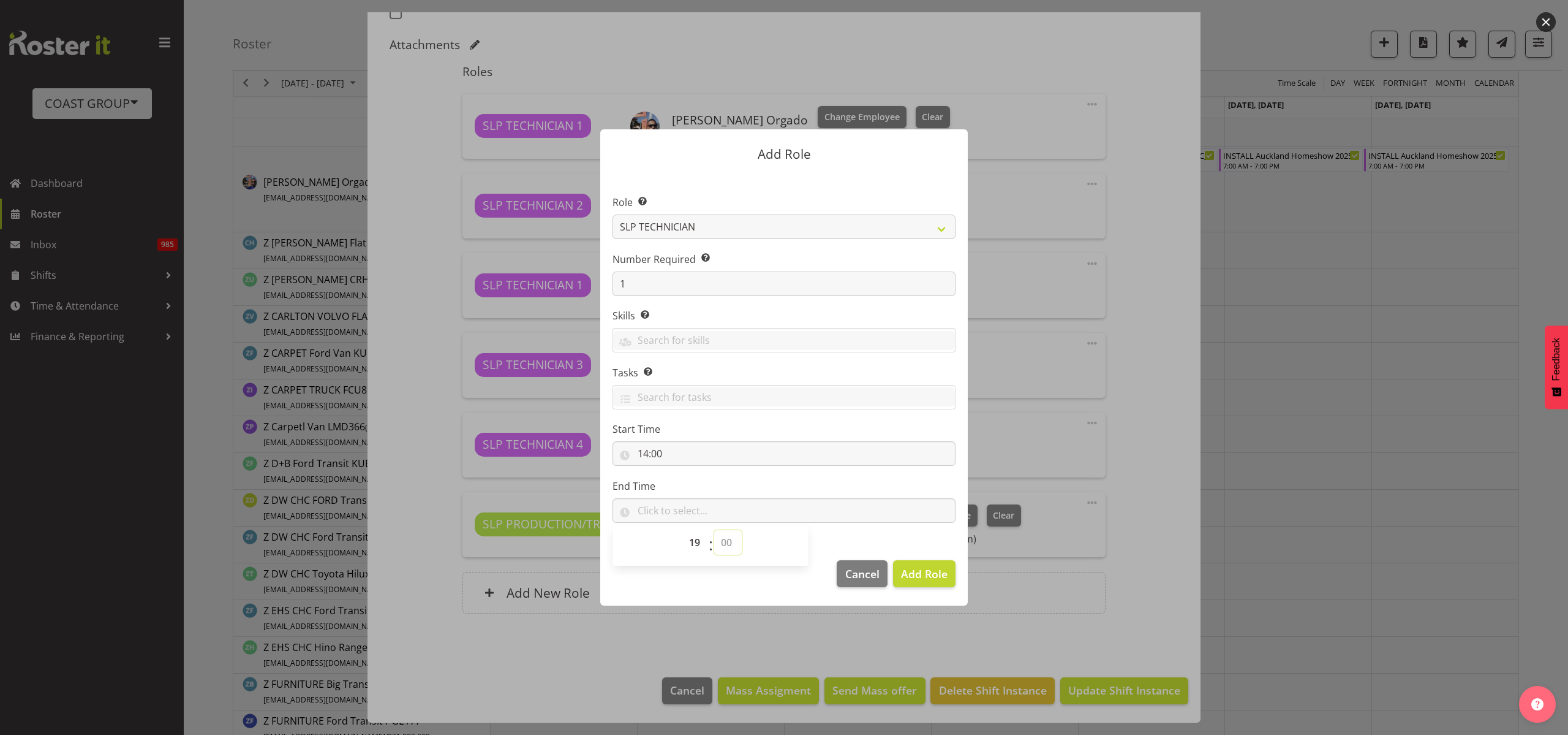
type input "19:00"
click at [932, 574] on span "Add Role" at bounding box center [924, 573] width 47 height 15
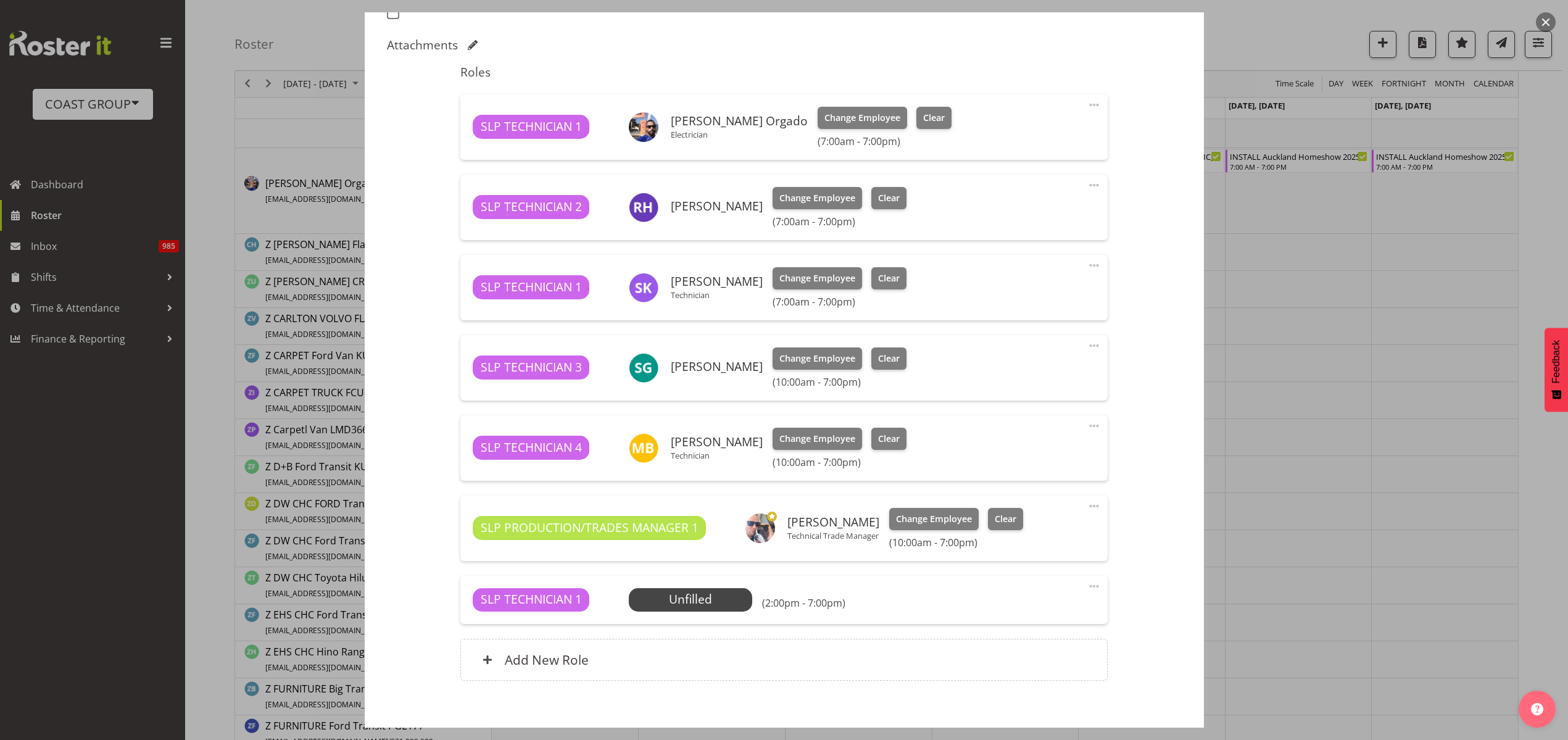
click at [0, 0] on span "Select Employee" at bounding box center [0, 0] width 0 height 0
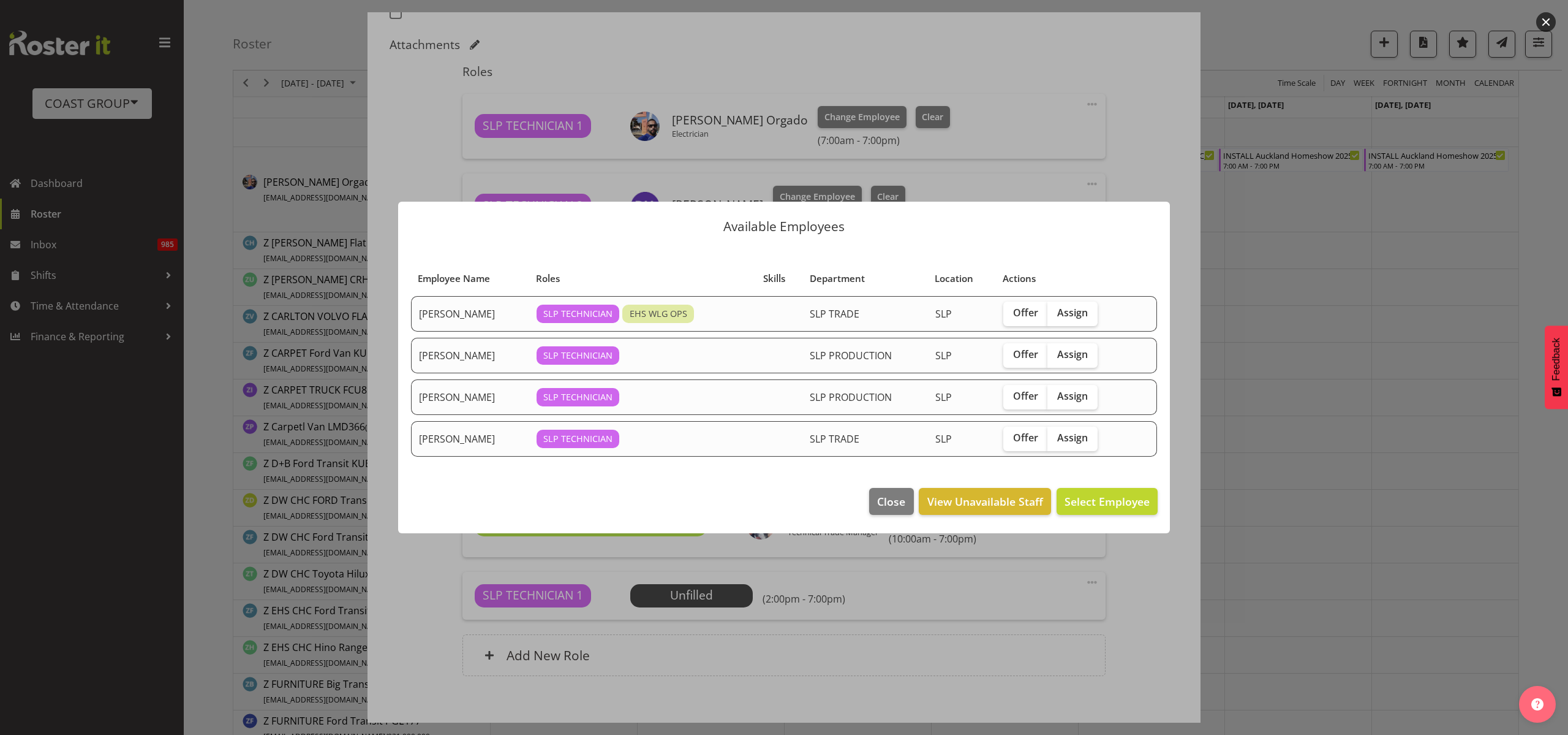
click at [1074, 311] on span "Assign" at bounding box center [1073, 312] width 31 height 12
click at [1055, 311] on input "Assign" at bounding box center [1051, 313] width 8 height 8
checkbox input "true"
click at [1106, 500] on span "Assign Hayden Watts" at bounding box center [1088, 501] width 124 height 15
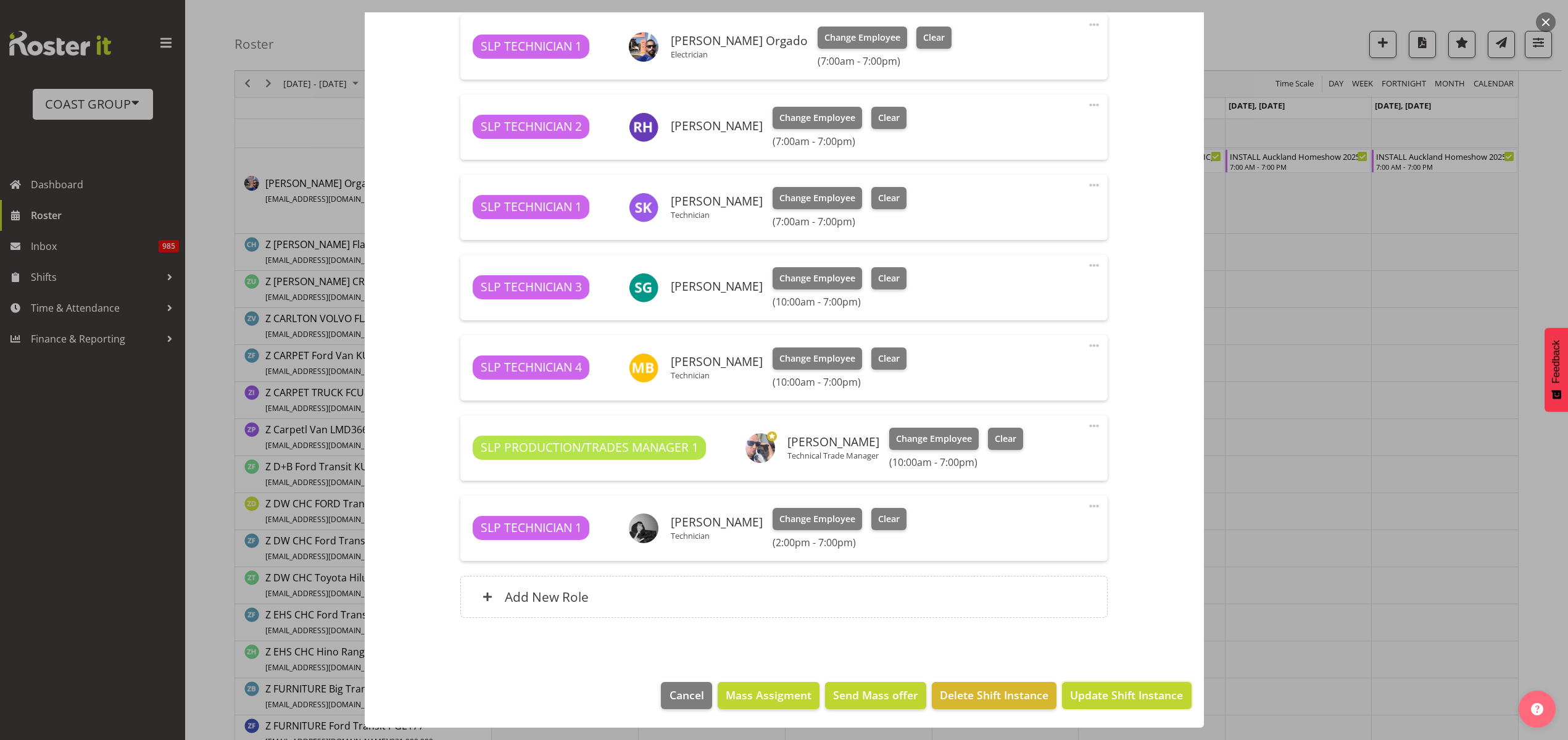
click at [1134, 694] on span "Update Shift Instance" at bounding box center [1127, 694] width 113 height 16
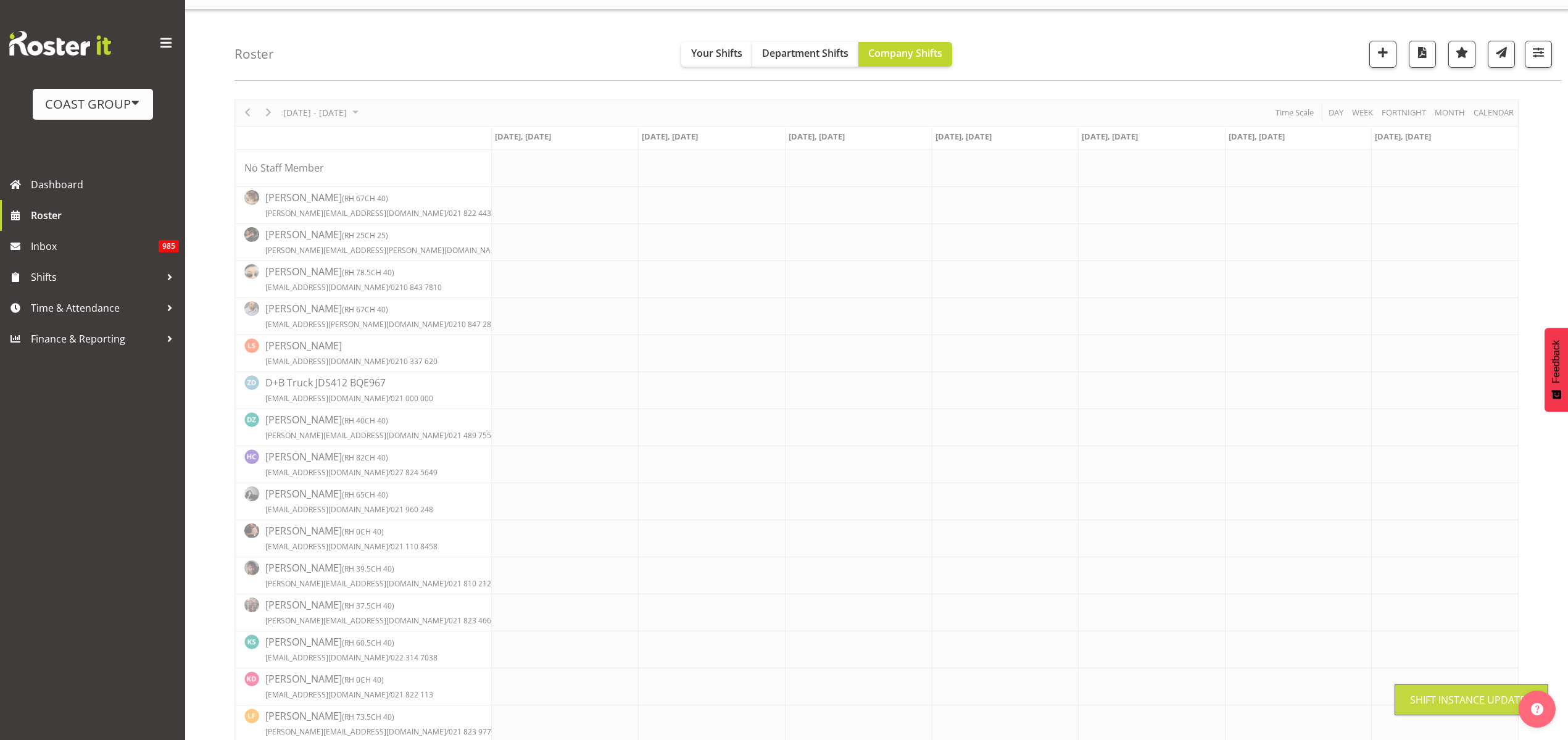
scroll to position [0, 0]
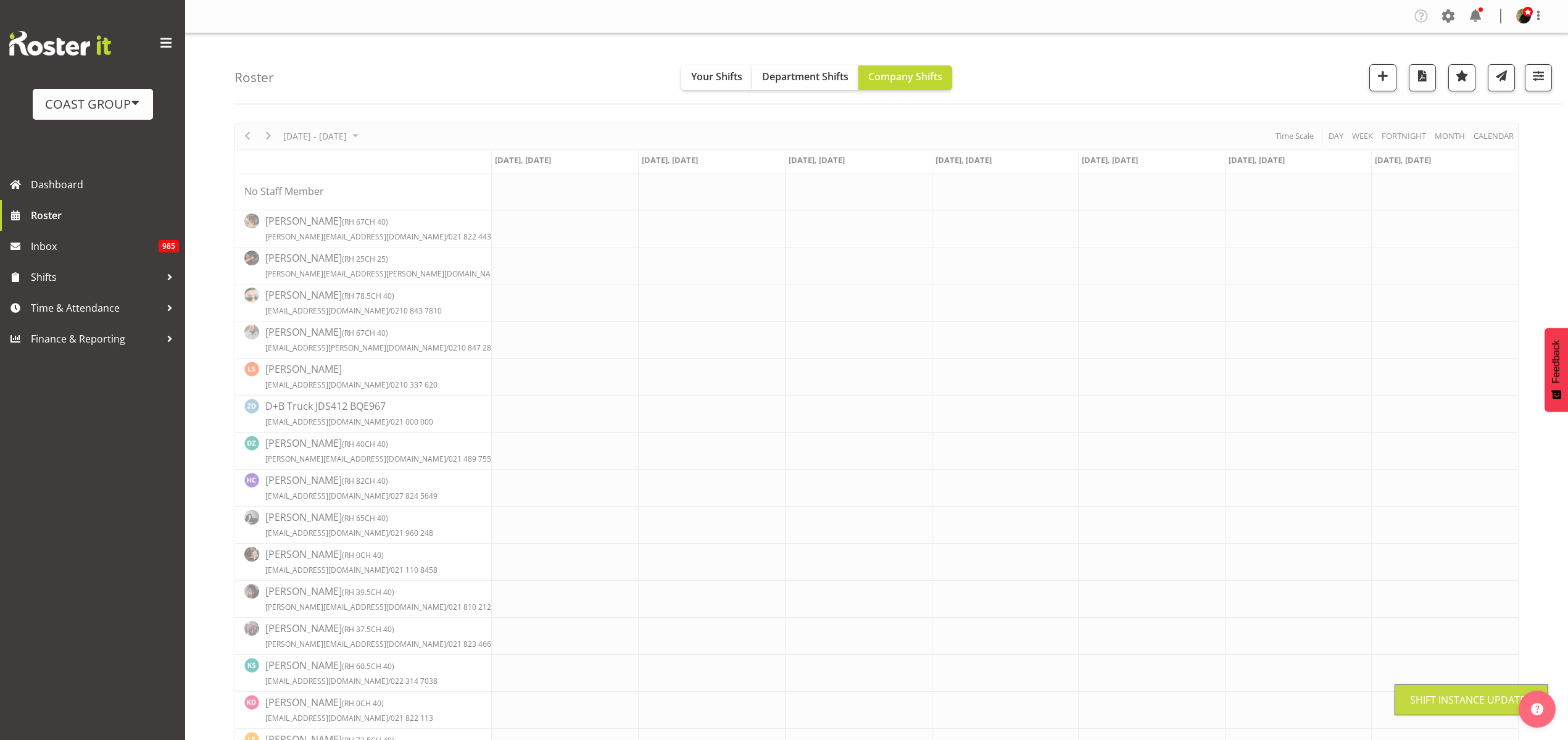
click at [1449, 12] on span at bounding box center [1448, 16] width 20 height 20
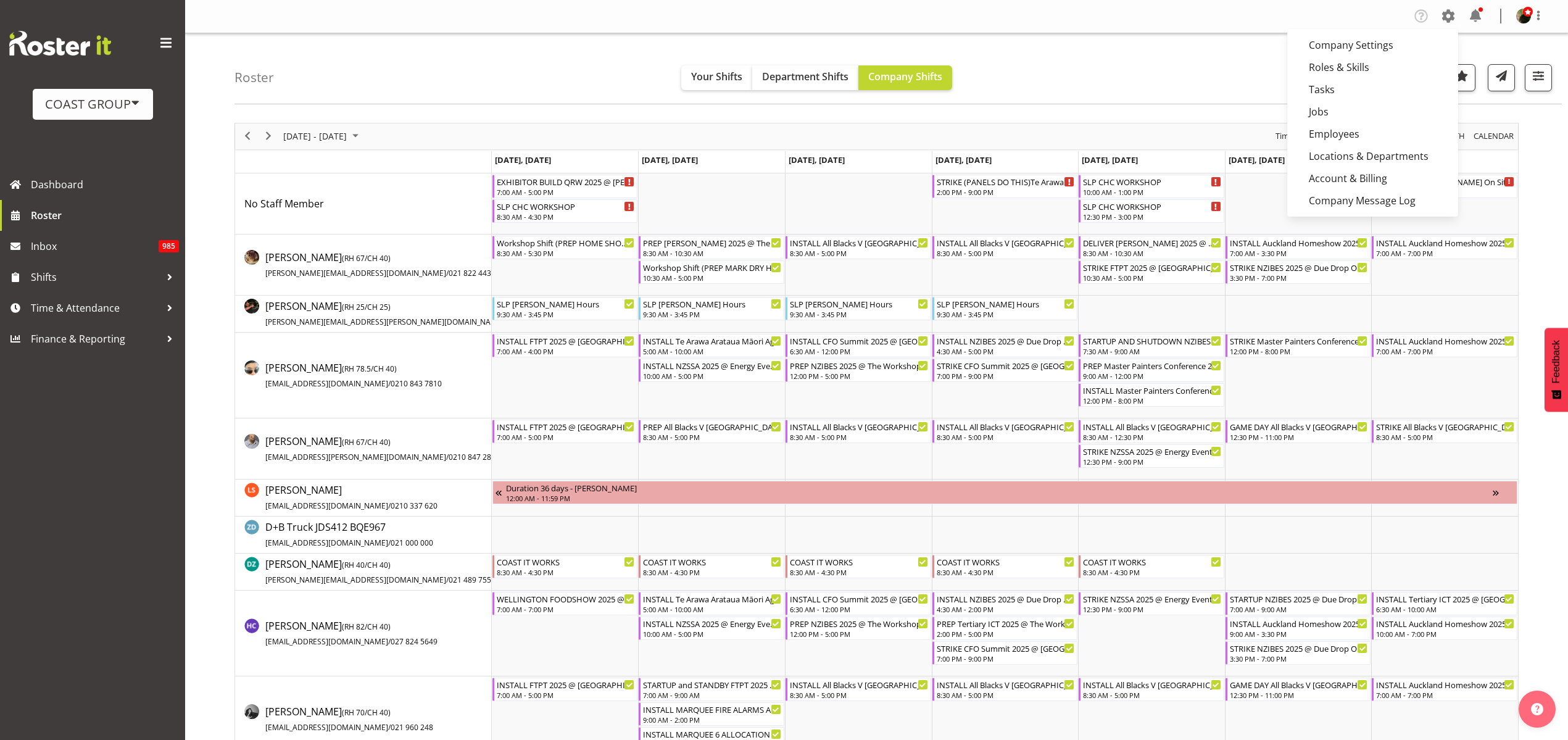
click at [1348, 130] on link "Employees" at bounding box center [1373, 134] width 171 height 22
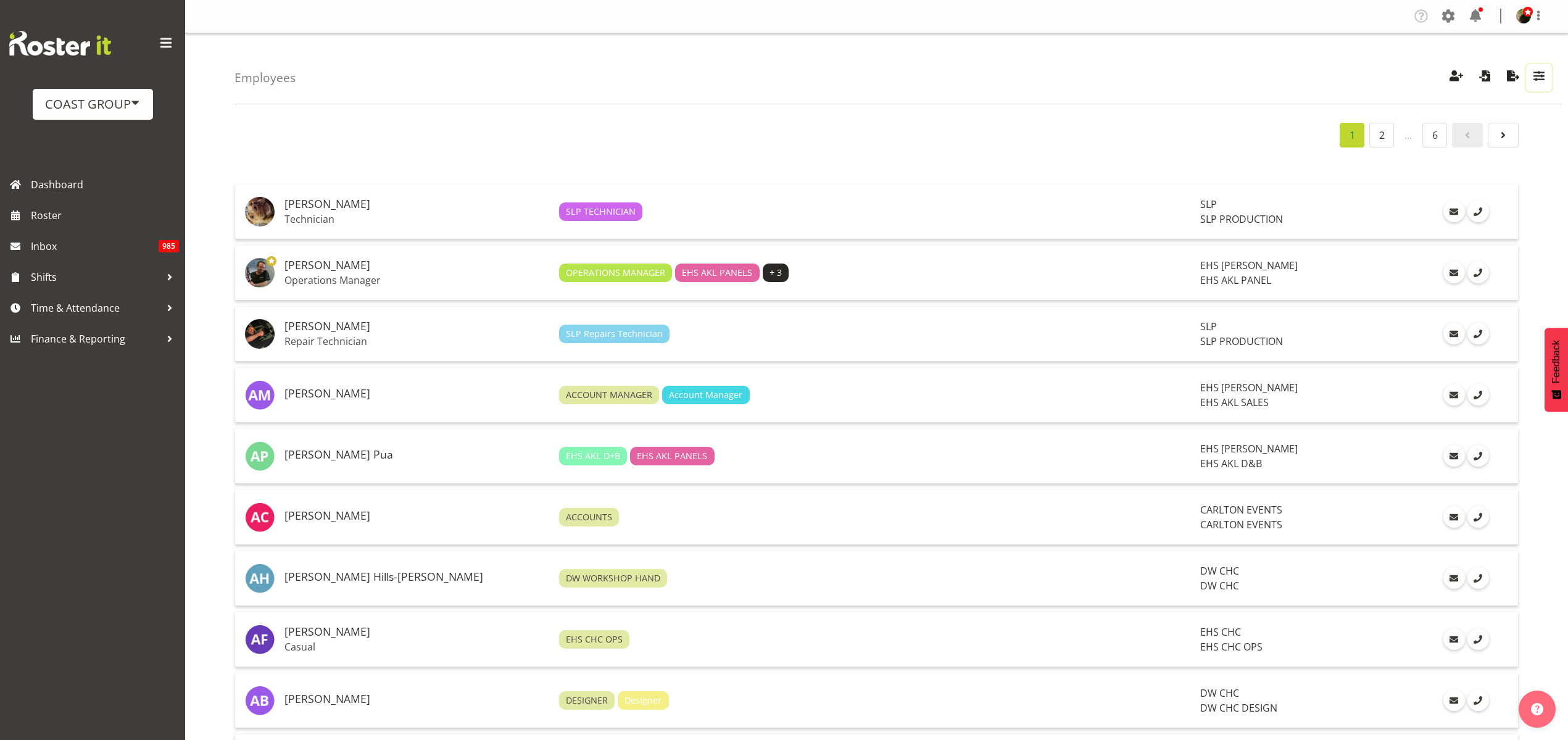
click at [1538, 80] on span "button" at bounding box center [1539, 76] width 16 height 16
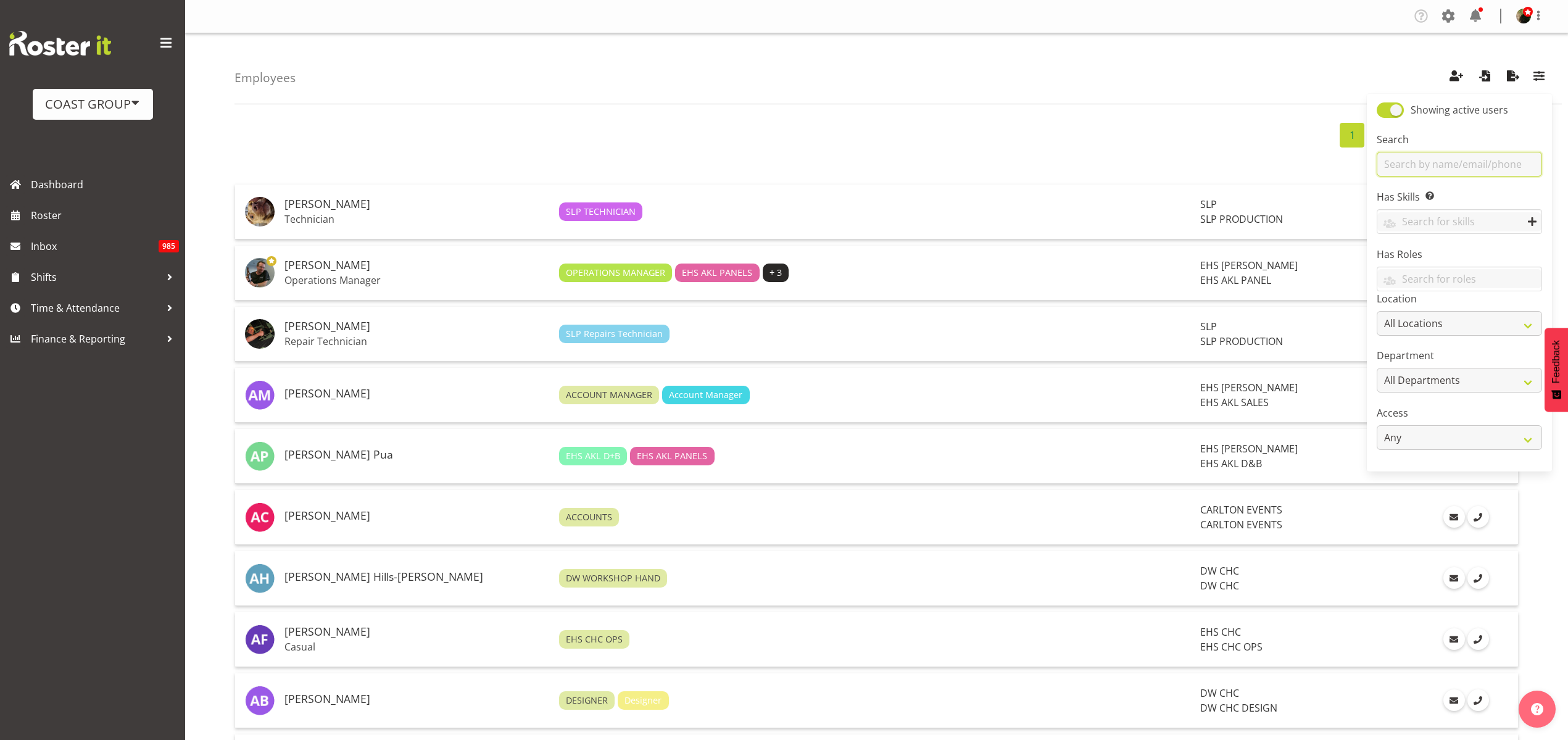
click at [1452, 163] on input "text" at bounding box center [1459, 164] width 165 height 24
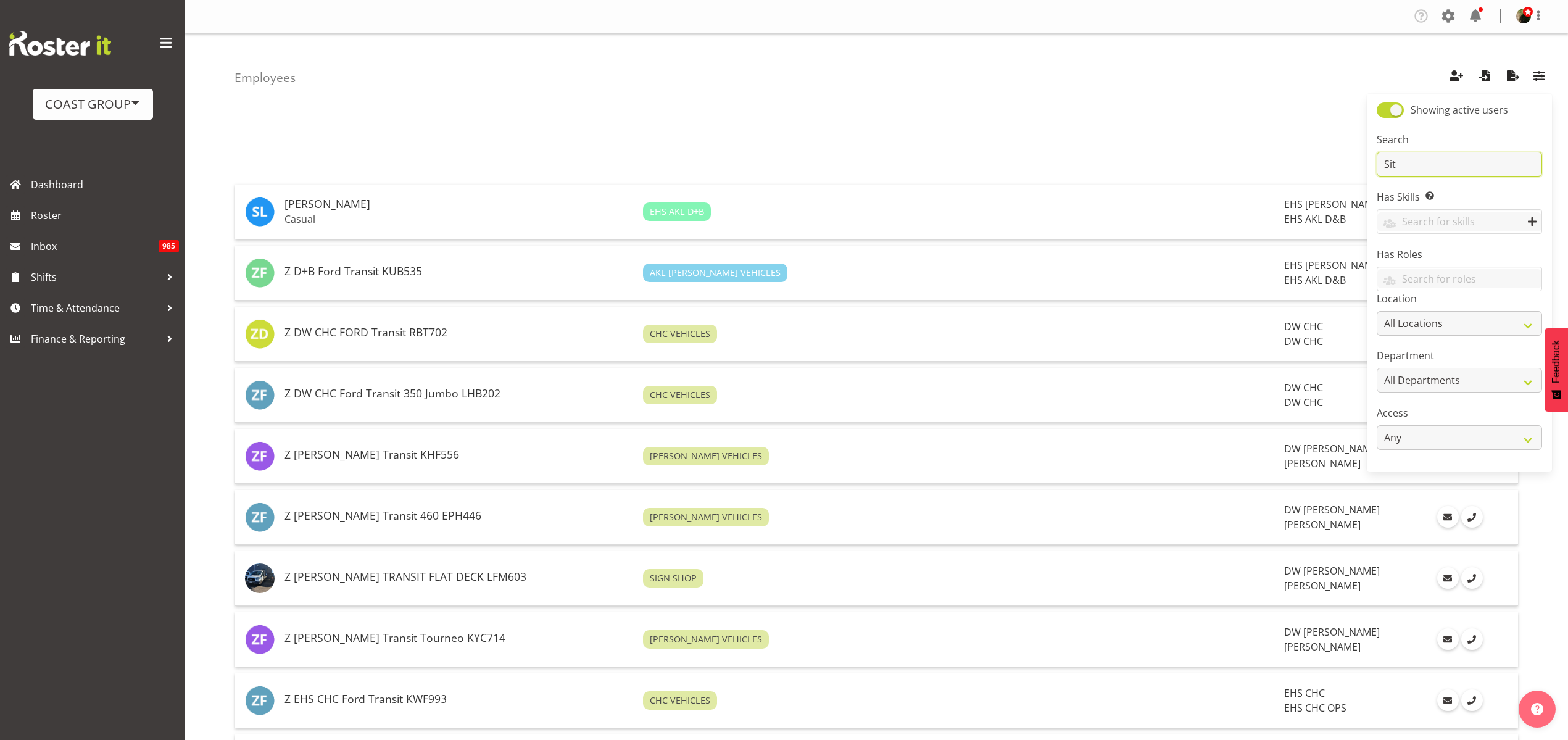
type input "Sit"
click at [363, 218] on p "Casual" at bounding box center [459, 218] width 349 height 12
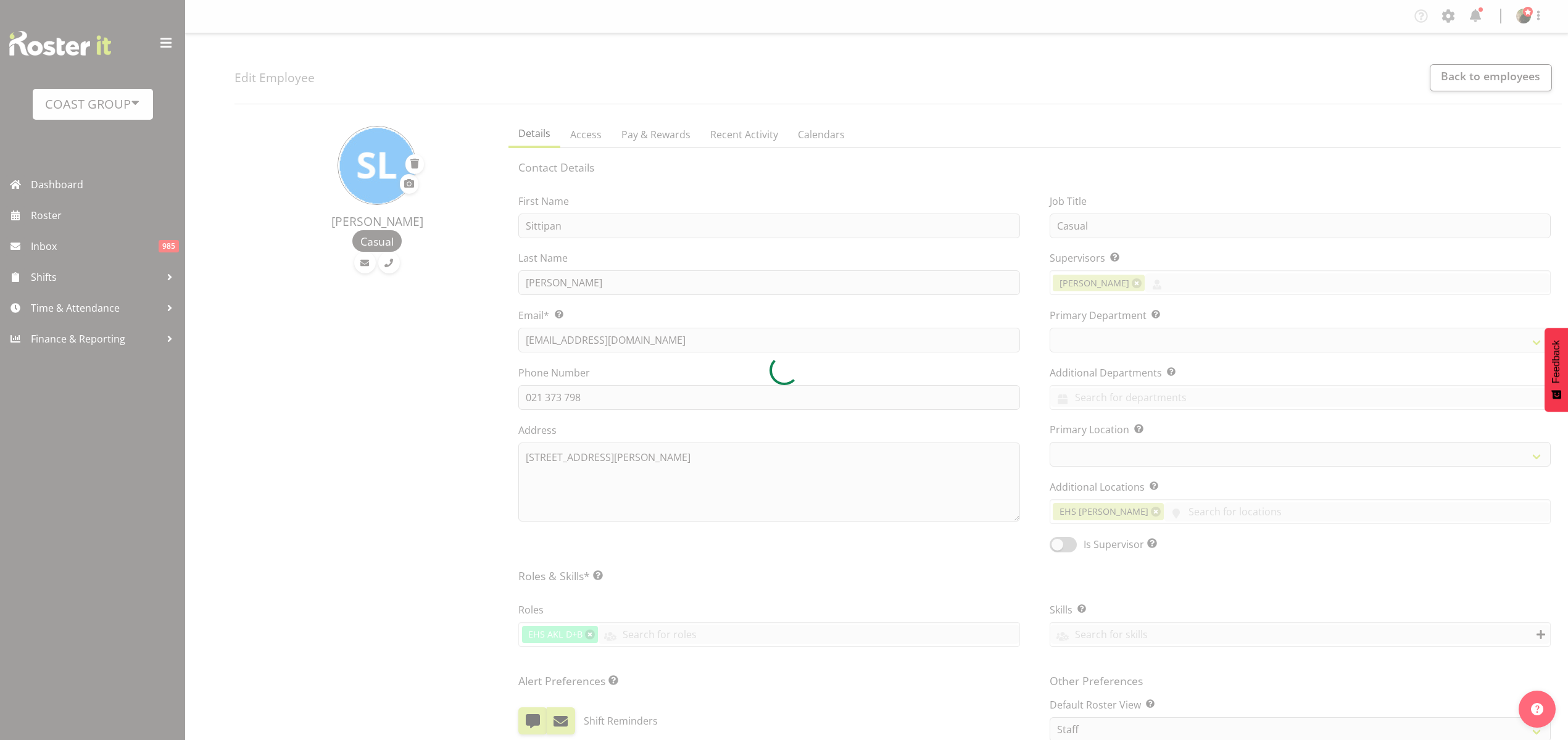
select select "TimelineWeek"
select select
select select "35"
click at [1189, 270] on div at bounding box center [784, 370] width 1568 height 740
click at [1161, 281] on div at bounding box center [784, 370] width 1568 height 740
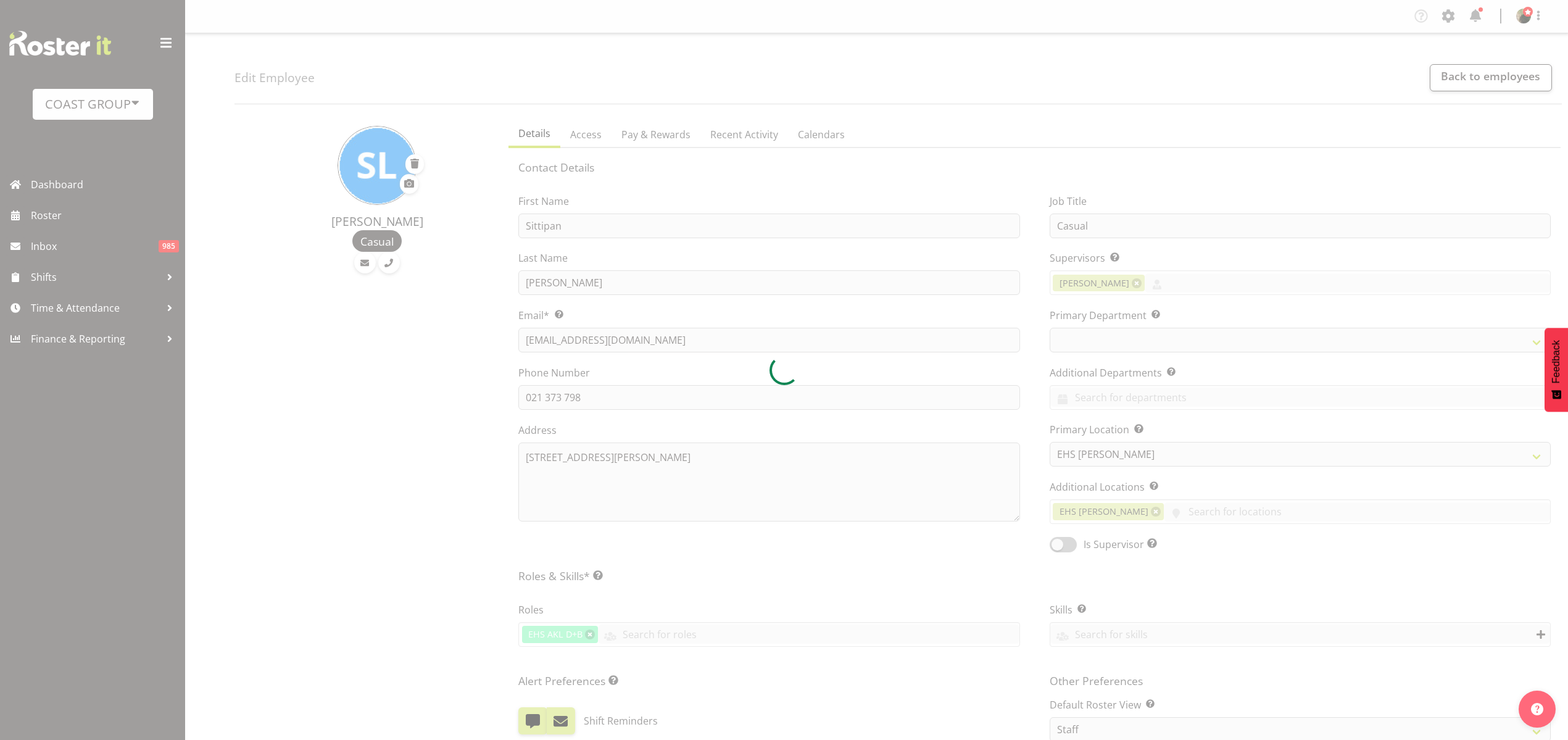
click at [1169, 276] on div at bounding box center [784, 370] width 1568 height 740
select select "36"
click at [1169, 276] on div at bounding box center [784, 370] width 1568 height 740
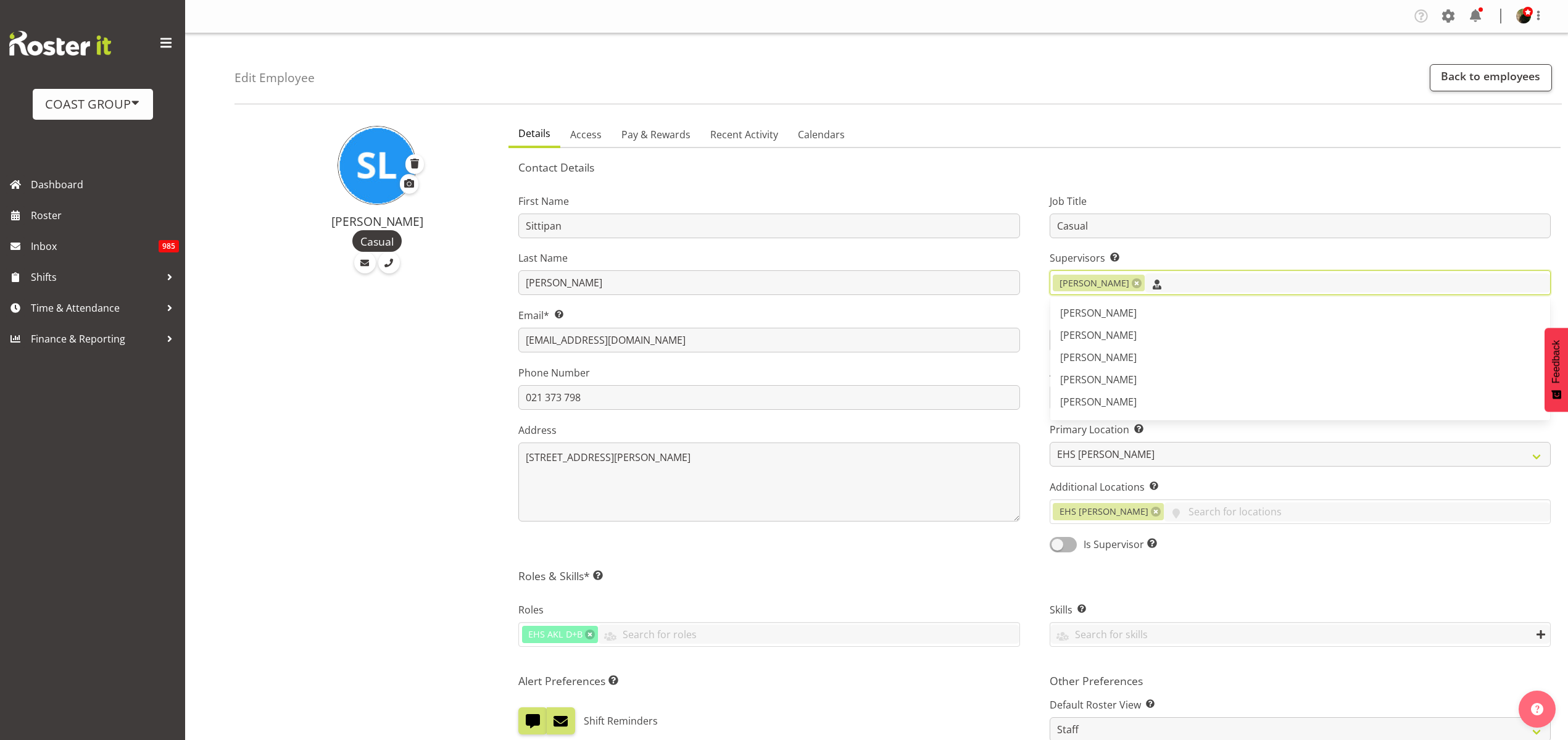
click at [1169, 276] on input "text" at bounding box center [1348, 283] width 405 height 19
type input "joe"
click at [1194, 314] on link "Joe Kalantakusuwan" at bounding box center [1301, 313] width 500 height 22
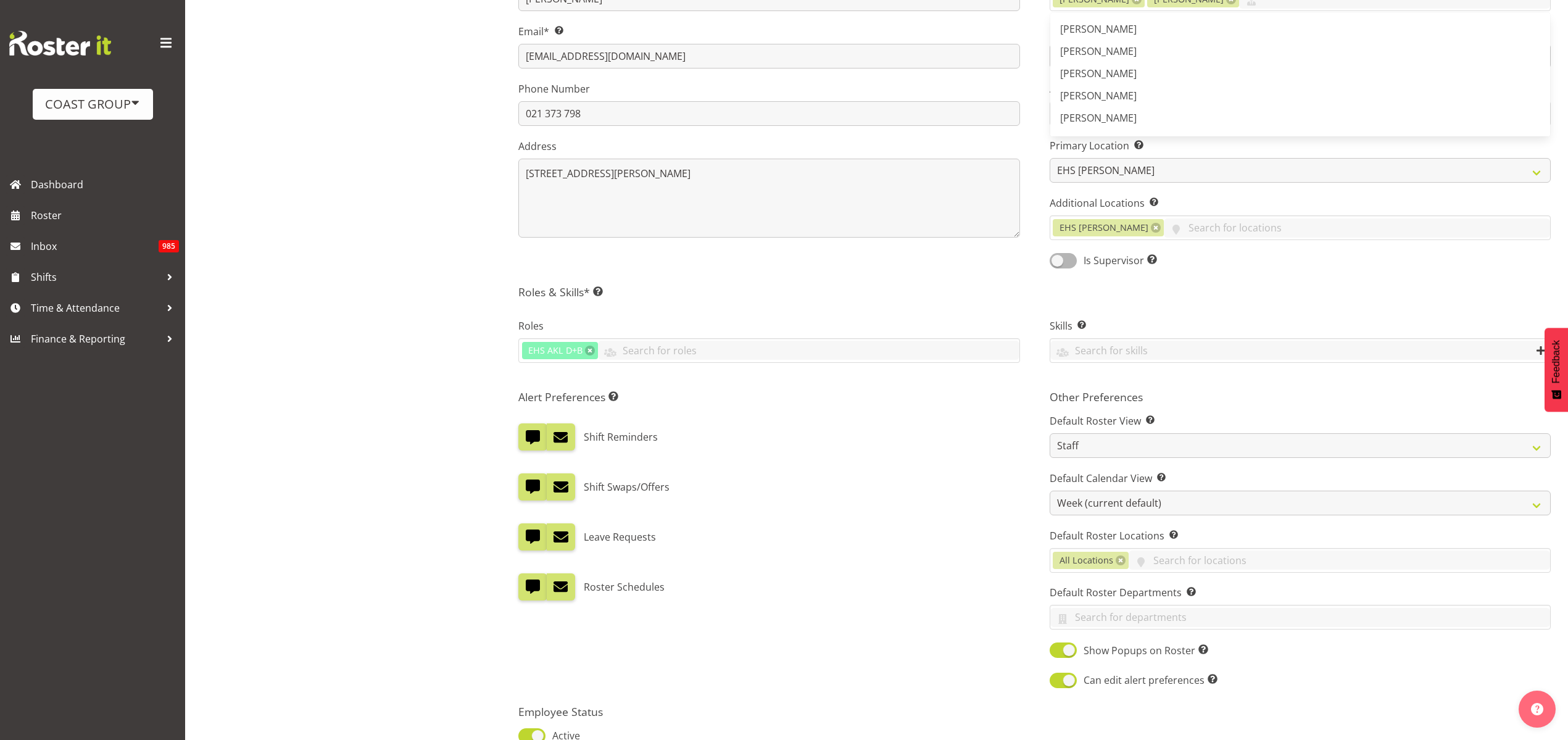
scroll to position [402, 0]
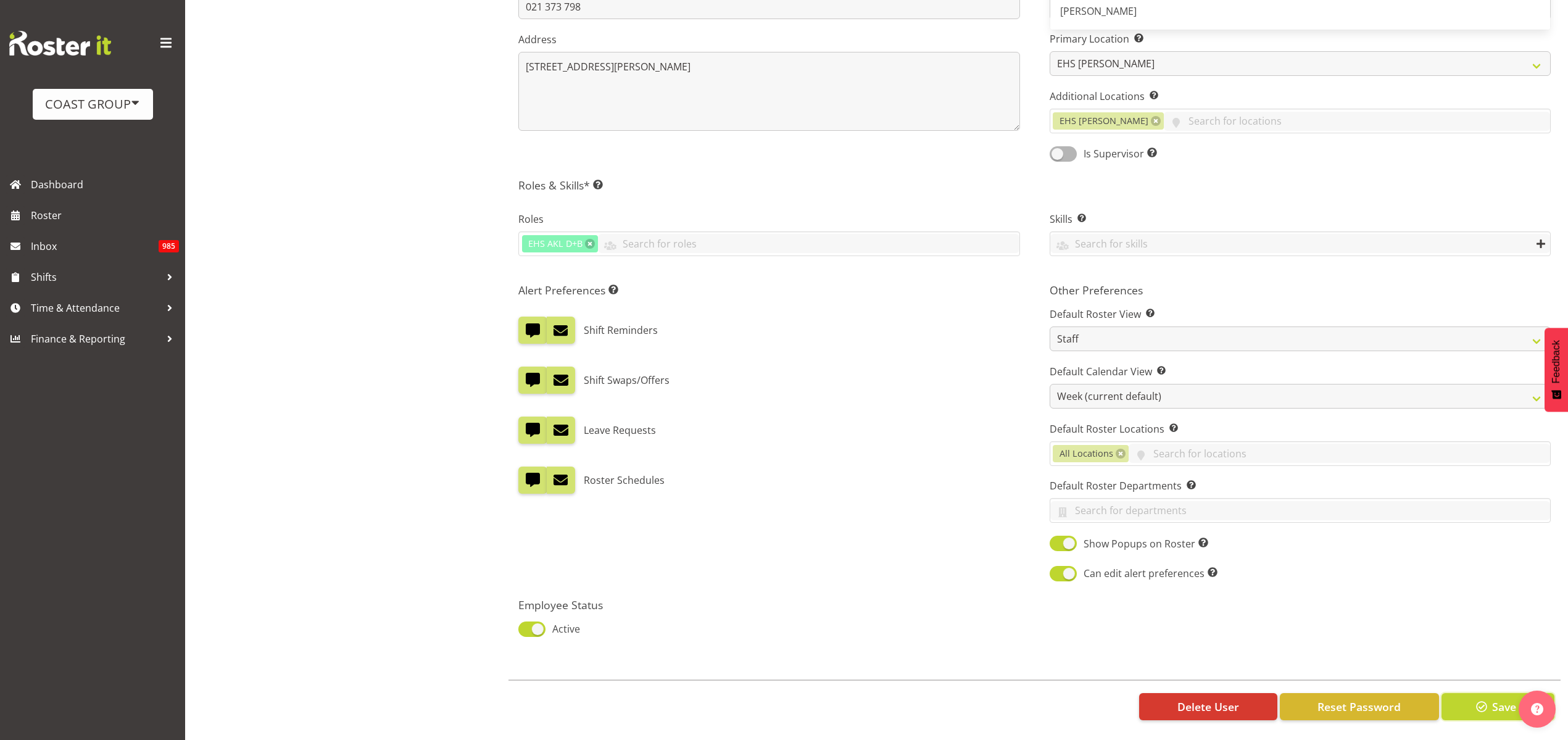
click at [1469, 693] on button "Save" at bounding box center [1499, 707] width 113 height 27
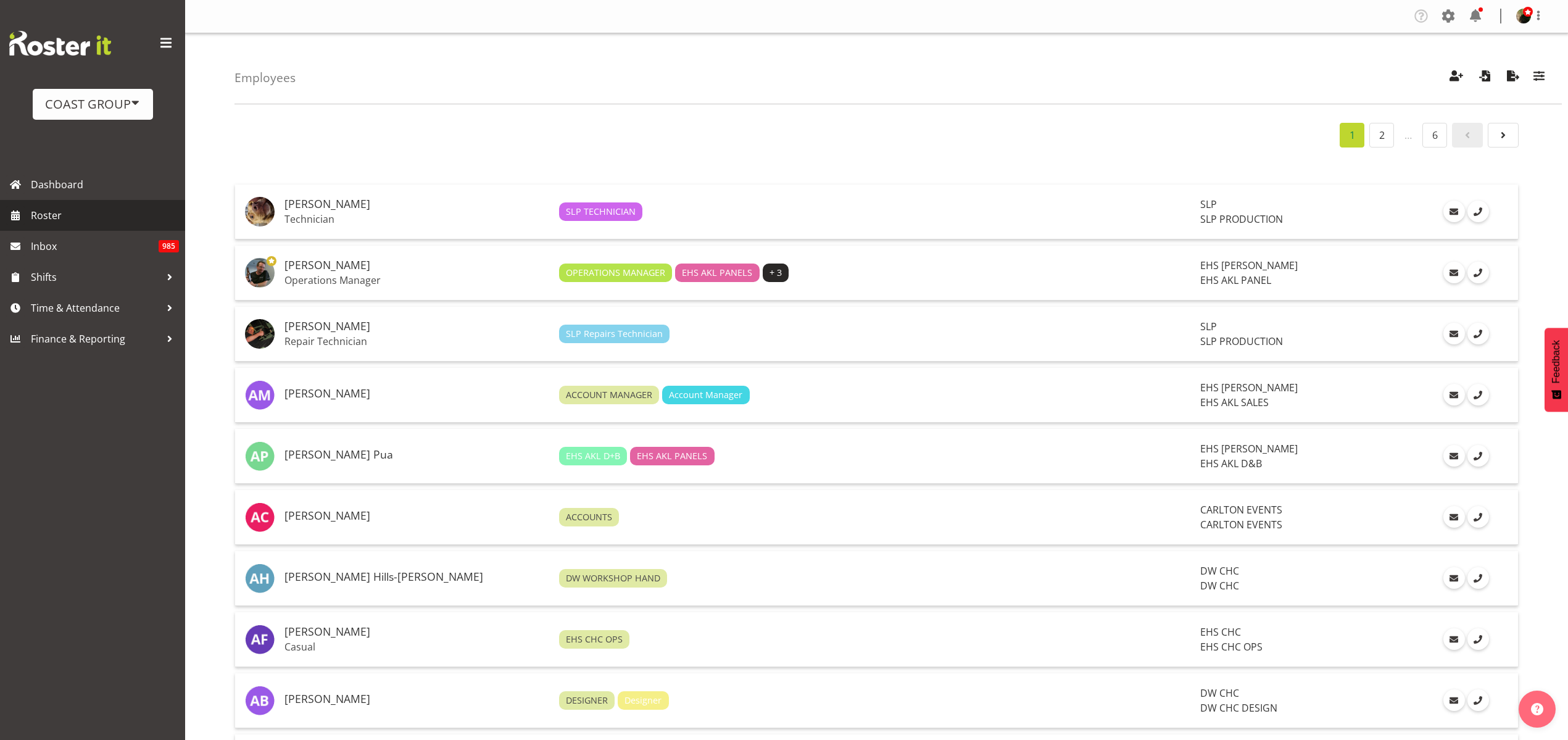
click at [44, 225] on link "Roster" at bounding box center [93, 215] width 185 height 31
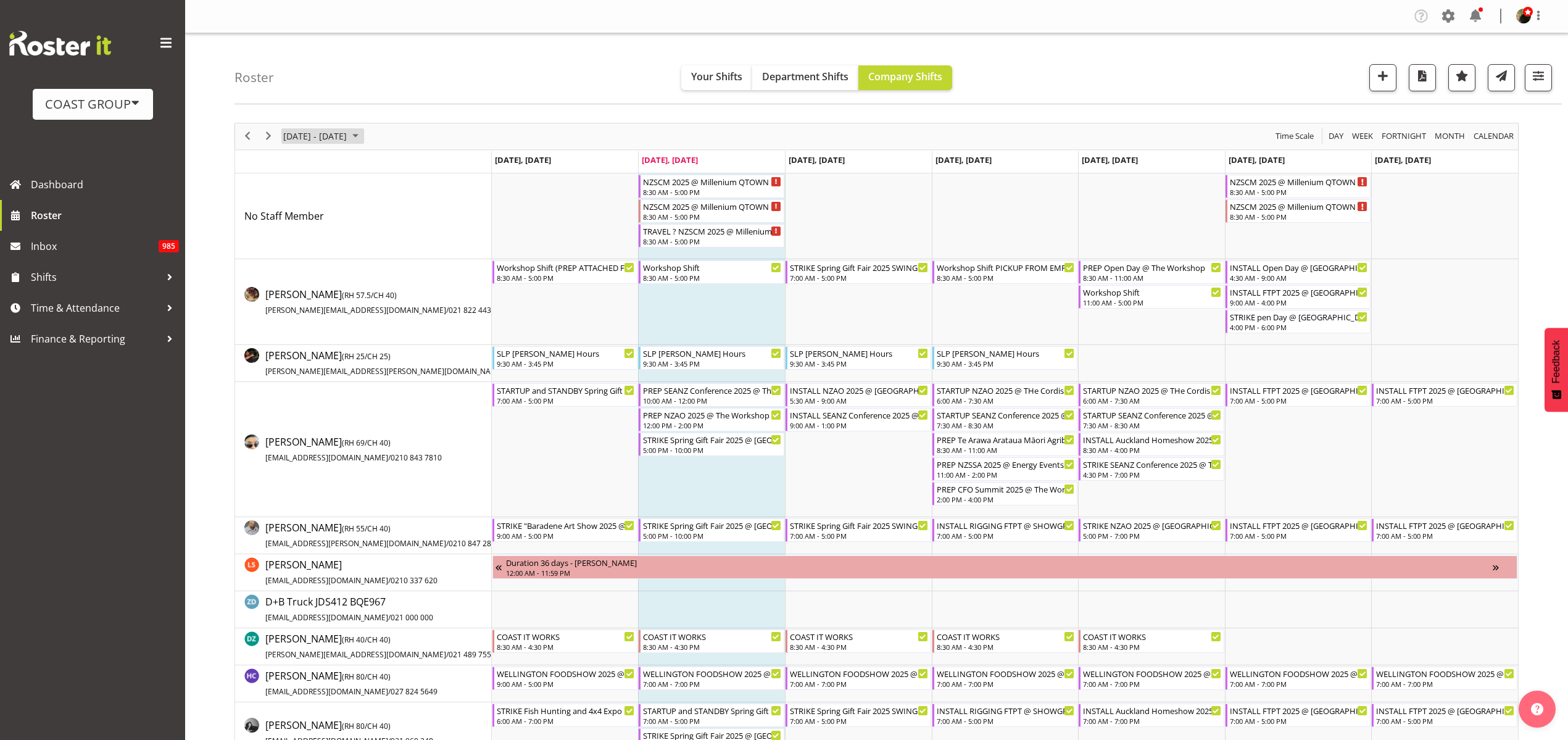
click at [325, 133] on span "[DATE] - [DATE]" at bounding box center [315, 136] width 66 height 15
click at [409, 164] on span "next month" at bounding box center [413, 167] width 22 height 22
click at [315, 292] on span "25" at bounding box center [316, 294] width 19 height 19
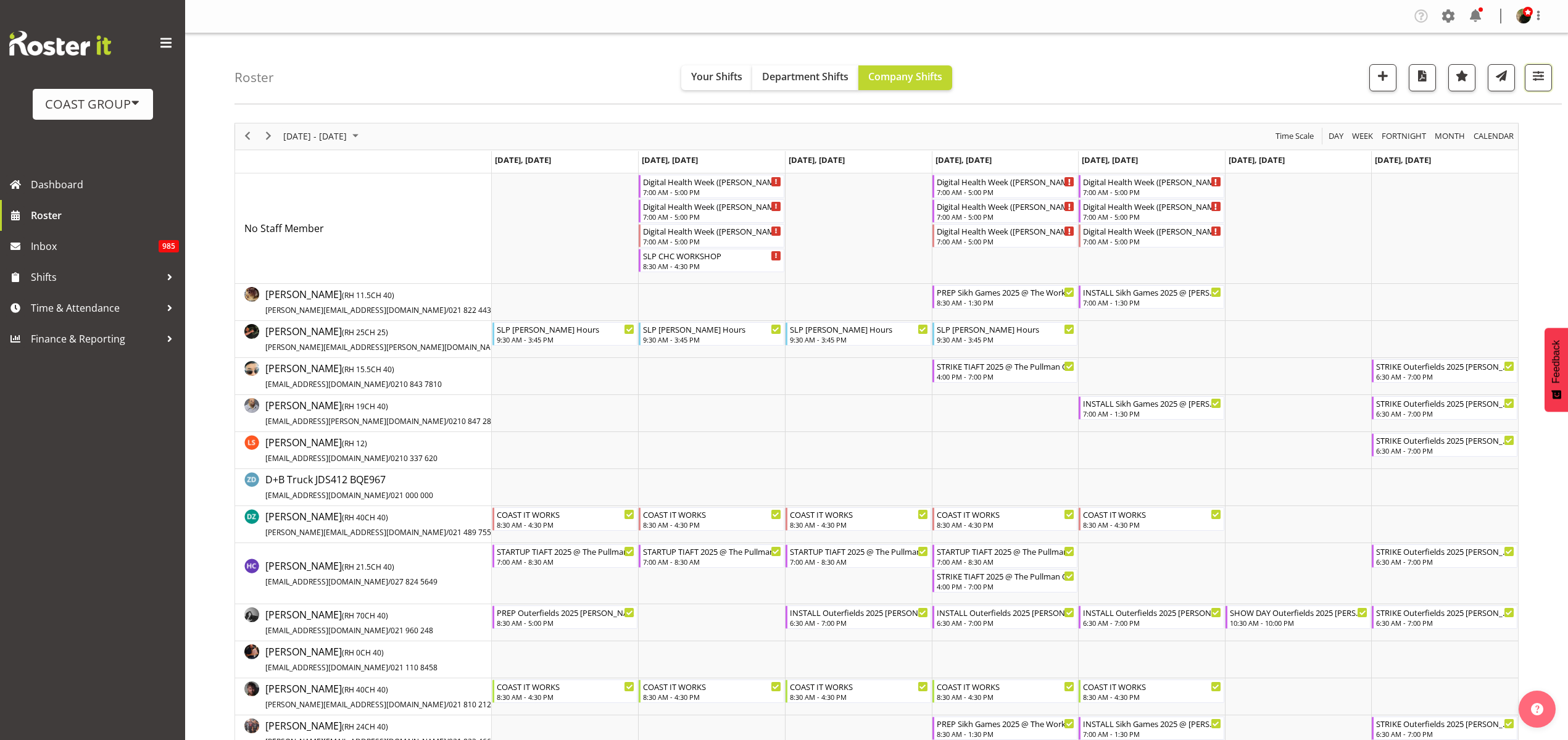
click at [1538, 75] on span "button" at bounding box center [1538, 76] width 16 height 16
click at [1499, 117] on button "2 Locations" at bounding box center [1461, 116] width 164 height 27
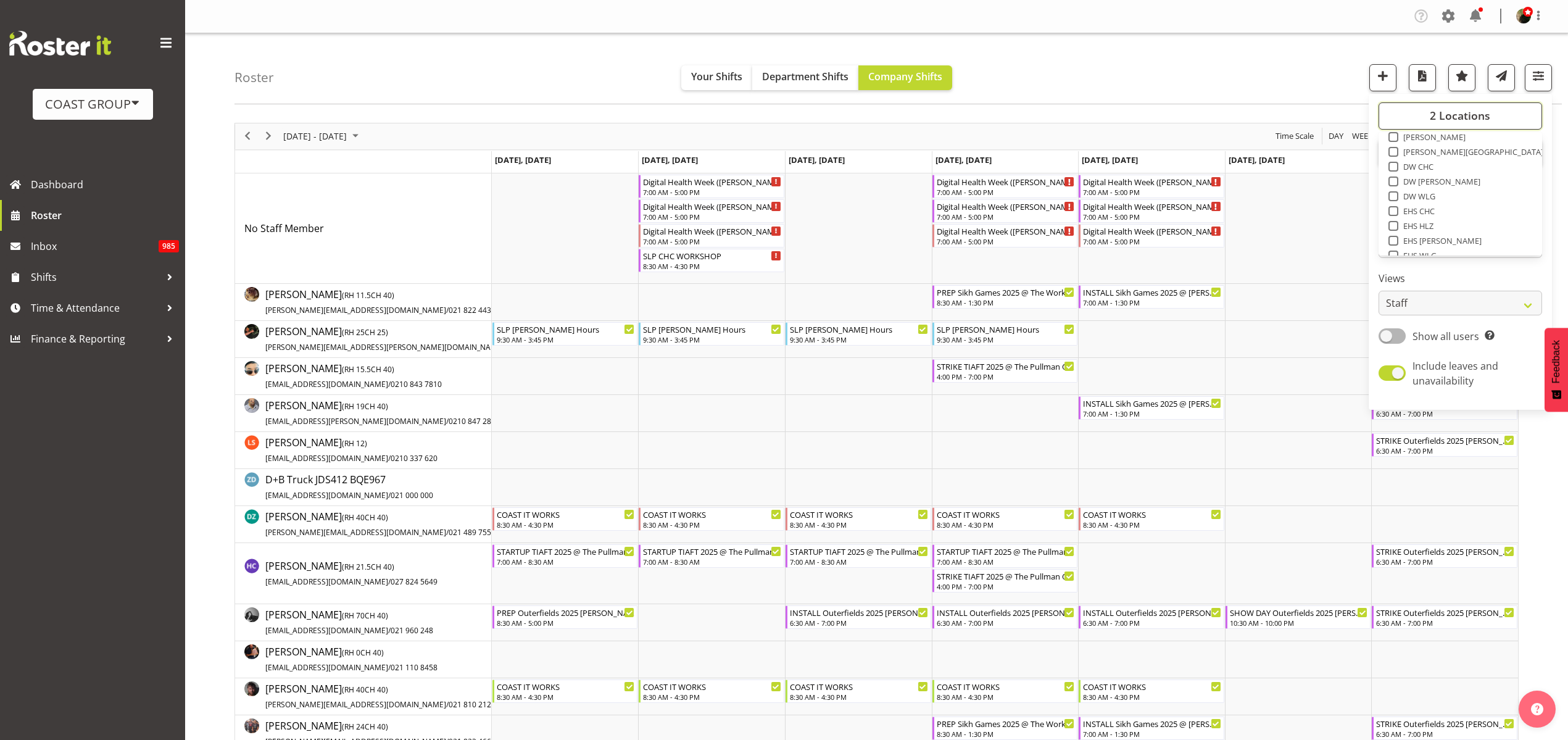
scroll to position [77, 0]
click at [1394, 234] on span at bounding box center [1393, 232] width 10 height 10
click at [1394, 234] on input "EHS WLG" at bounding box center [1393, 232] width 8 height 8
checkbox input "true"
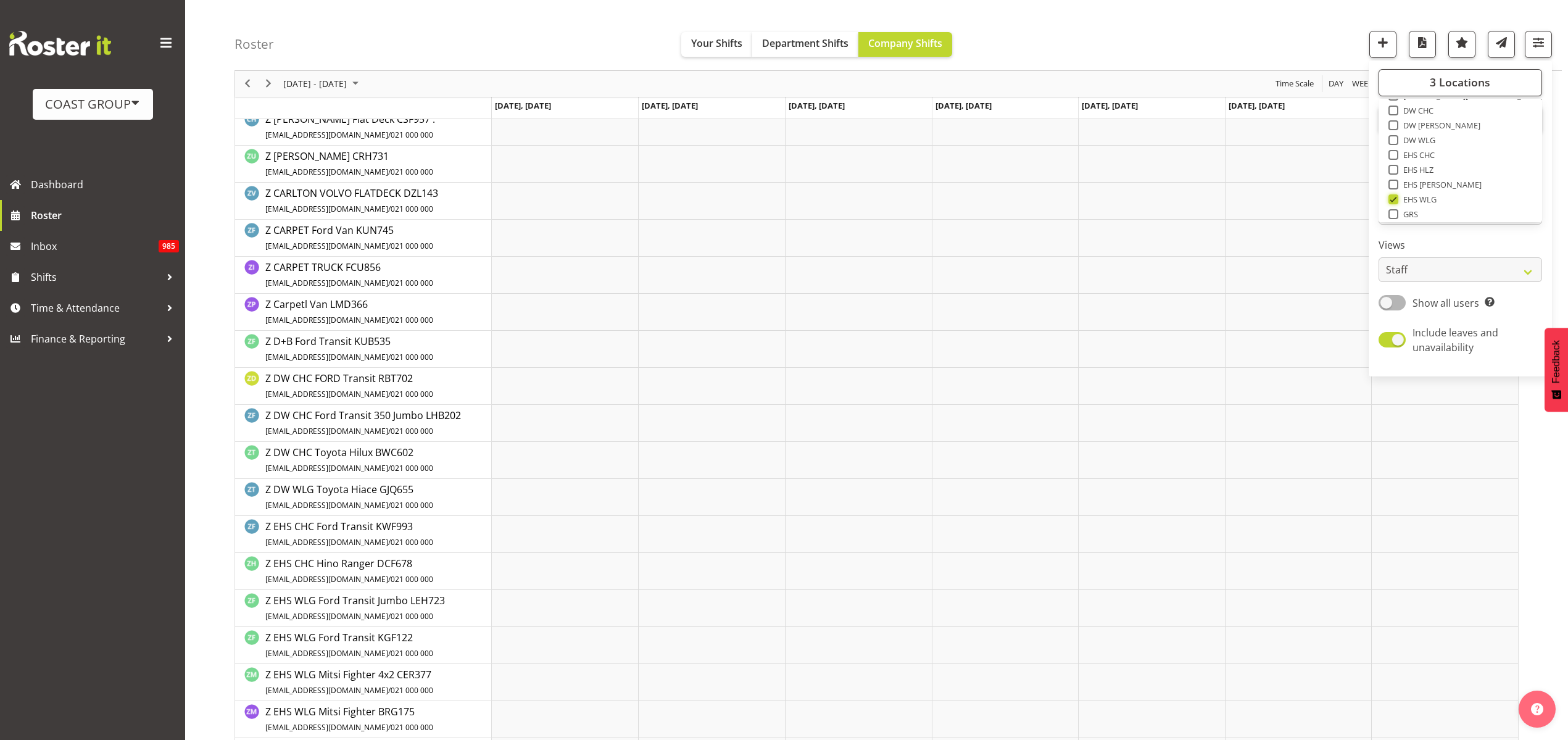
scroll to position [2005, 0]
